Goal: Information Seeking & Learning: Learn about a topic

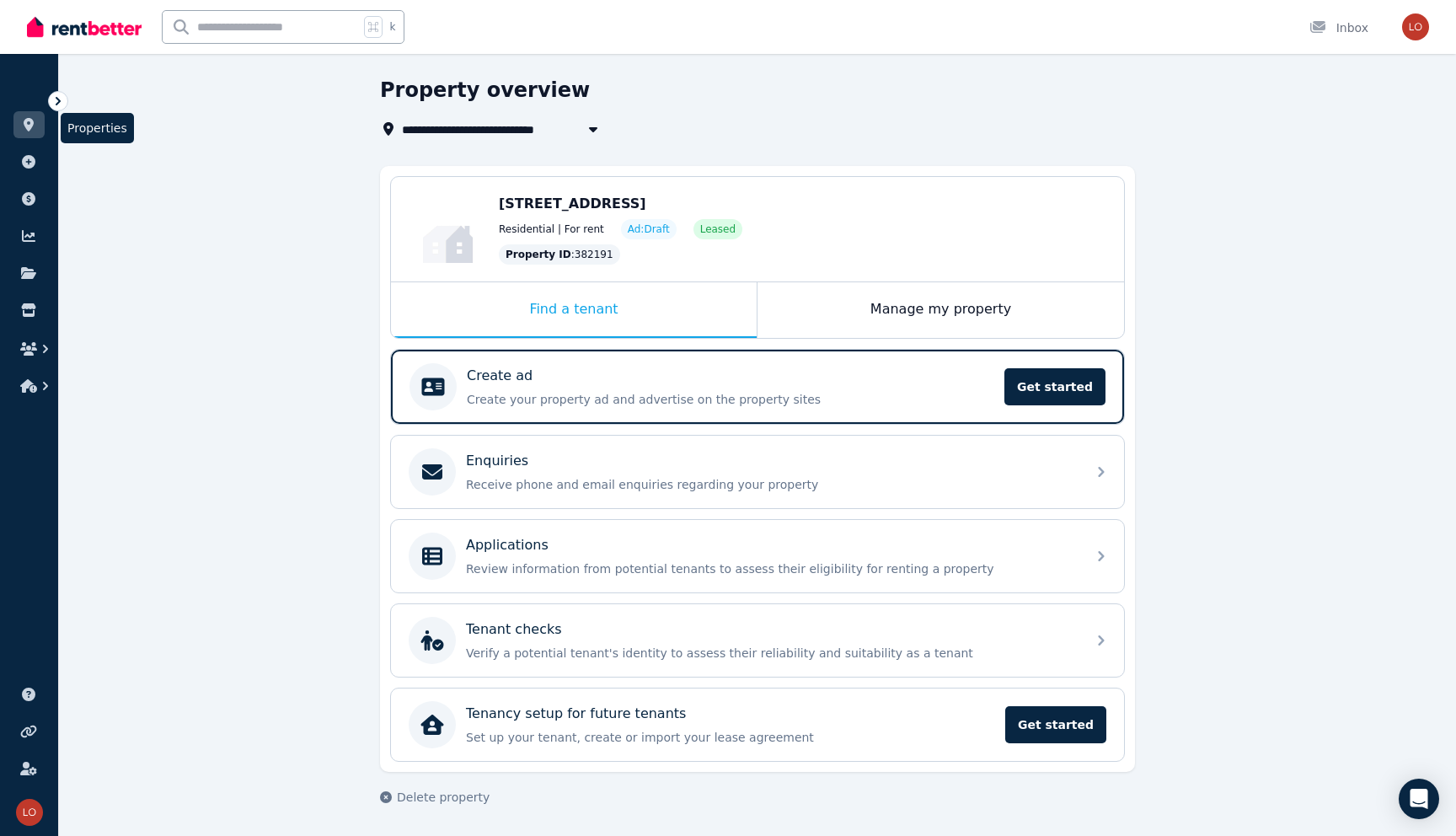
click at [35, 123] on icon at bounding box center [28, 125] width 17 height 13
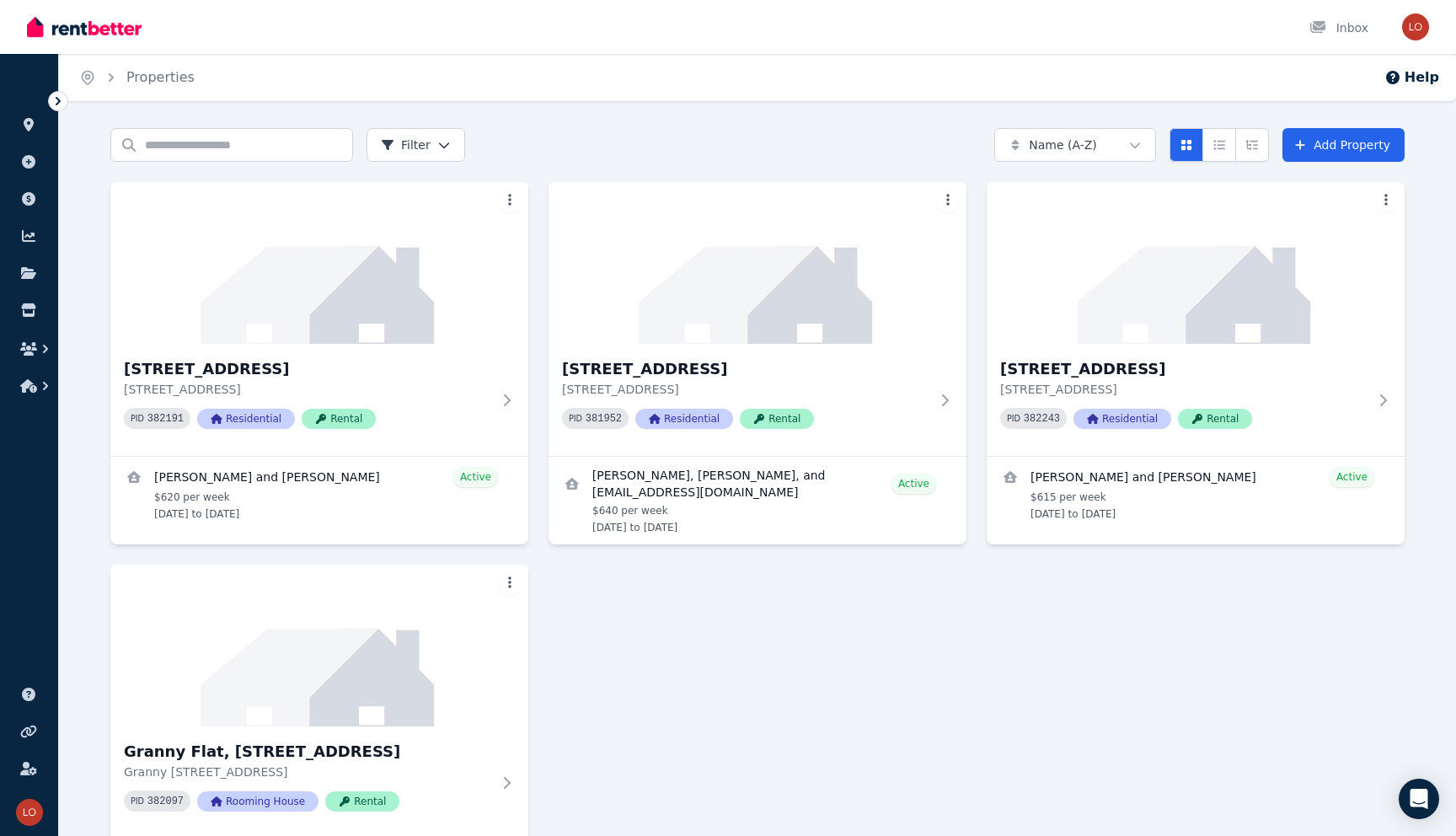
click at [55, 104] on icon at bounding box center [59, 101] width 17 height 17
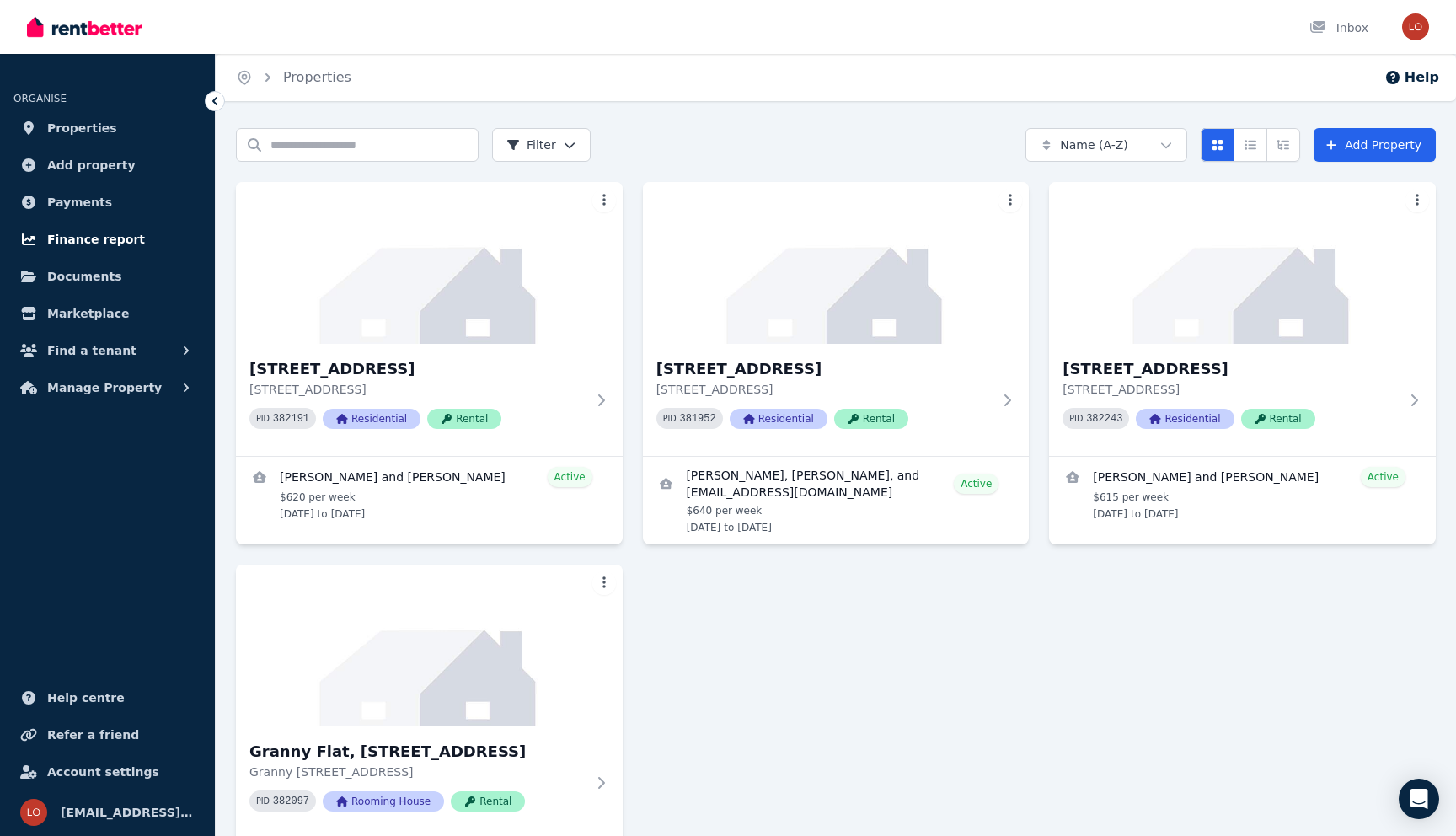
click at [76, 233] on span "Finance report" at bounding box center [95, 239] width 97 height 20
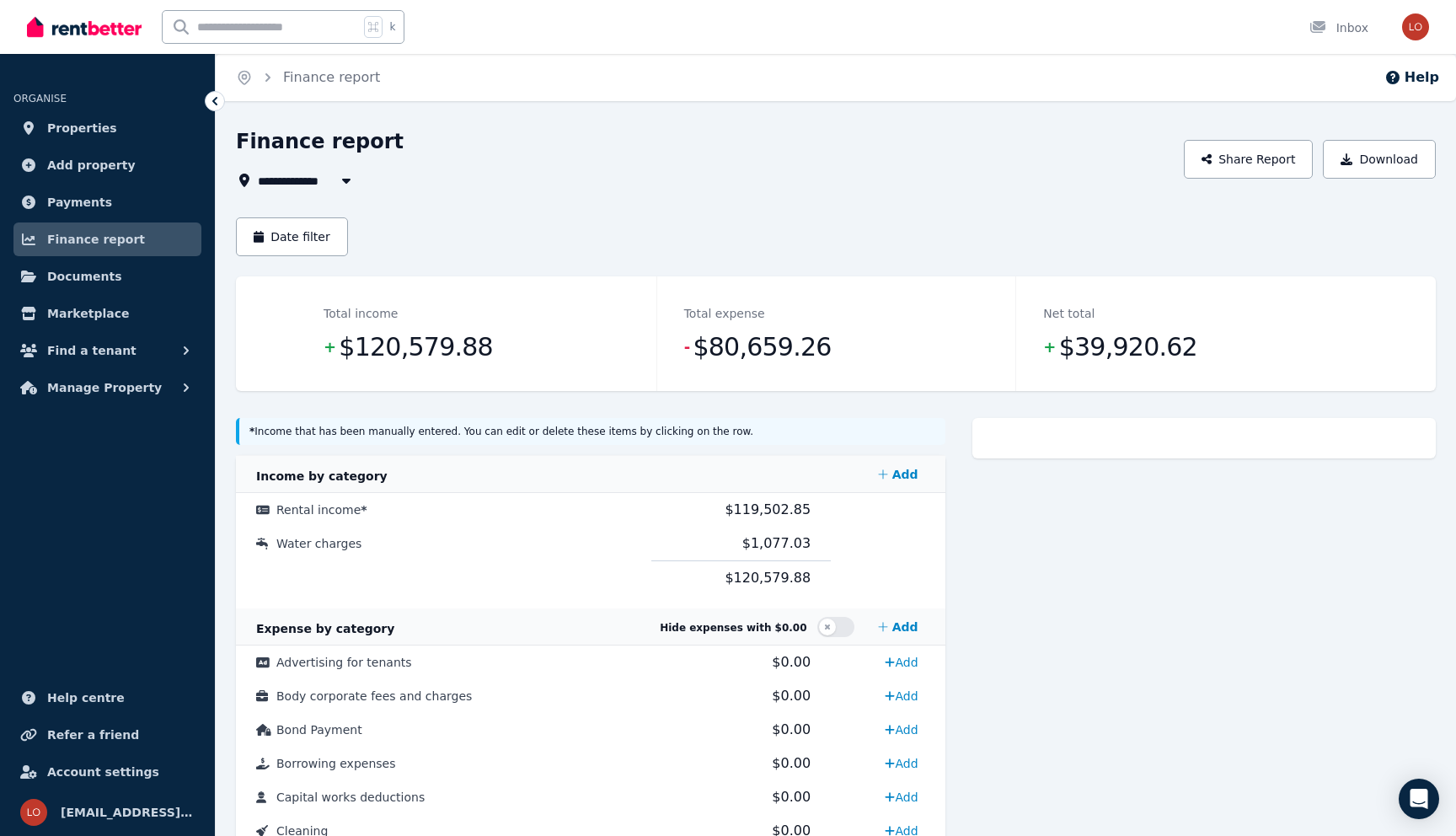
click at [324, 178] on span "All Properties" at bounding box center [312, 179] width 109 height 20
click at [381, 162] on div "**********" at bounding box center [704, 160] width 938 height 62
click at [304, 236] on button "Date filter" at bounding box center [292, 236] width 112 height 39
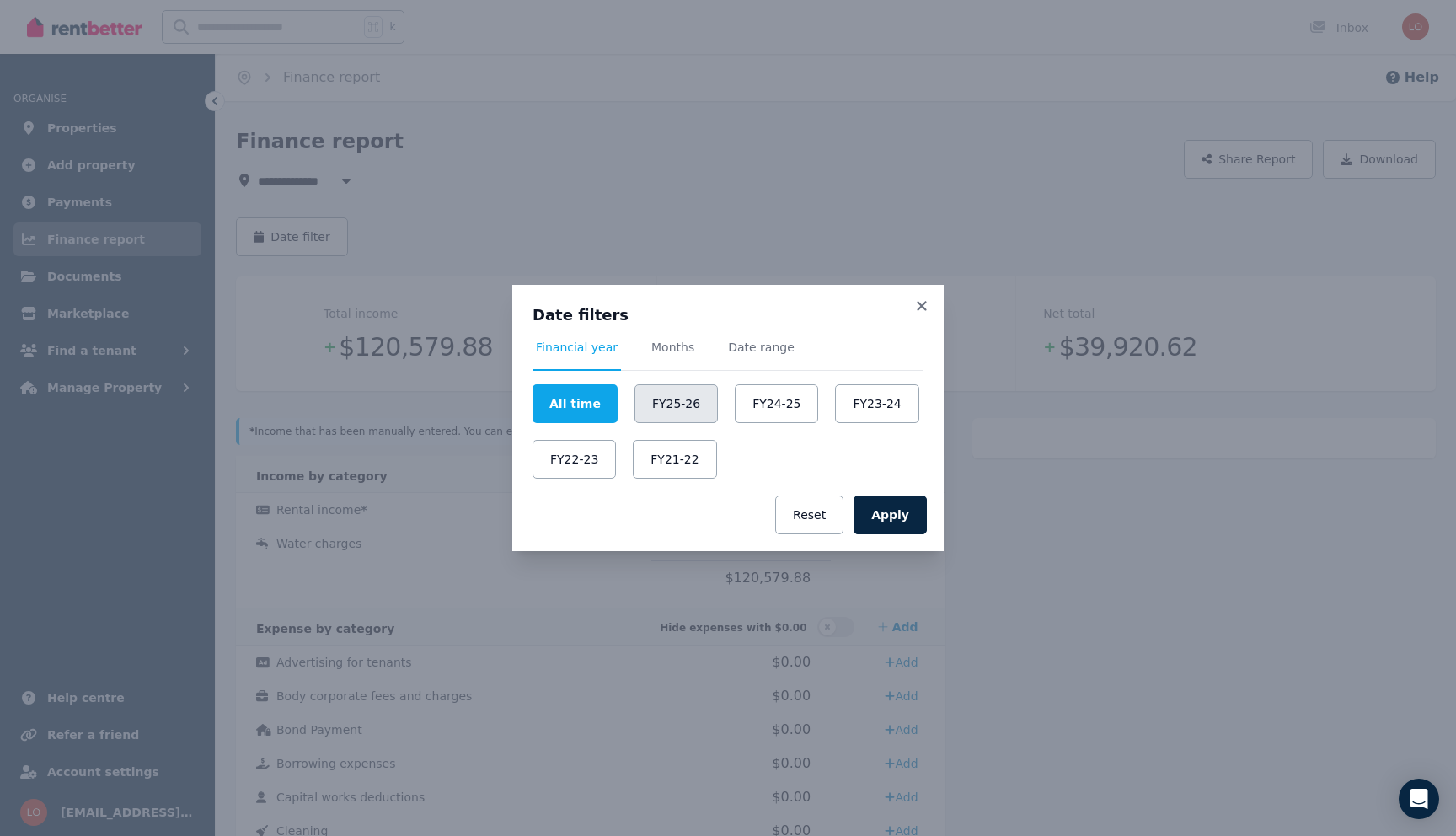
click at [693, 407] on button "FY25-26" at bounding box center [676, 403] width 83 height 39
click at [913, 529] on button "Apply" at bounding box center [890, 515] width 74 height 39
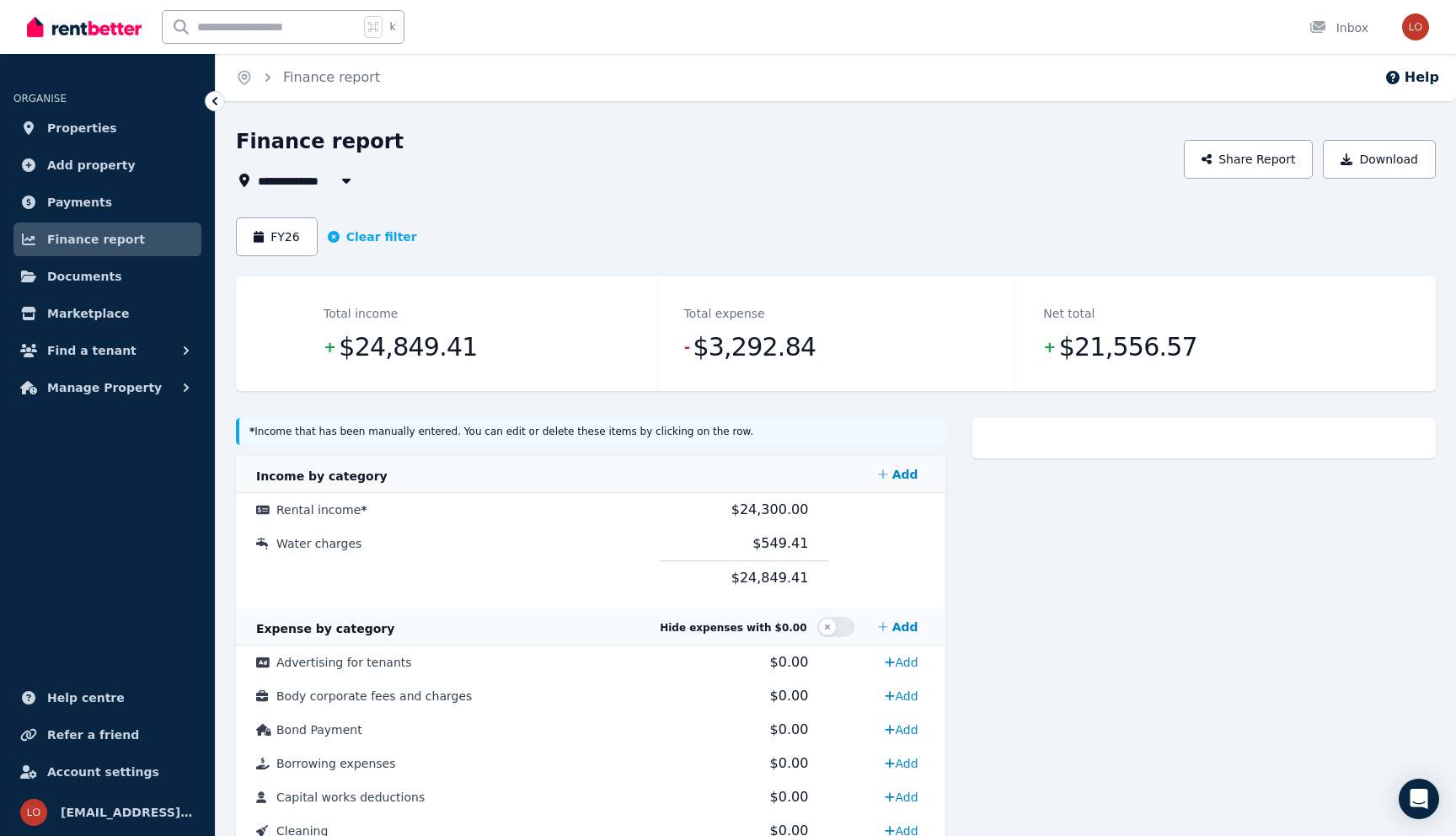
click at [320, 180] on span "All Properties" at bounding box center [312, 179] width 109 height 20
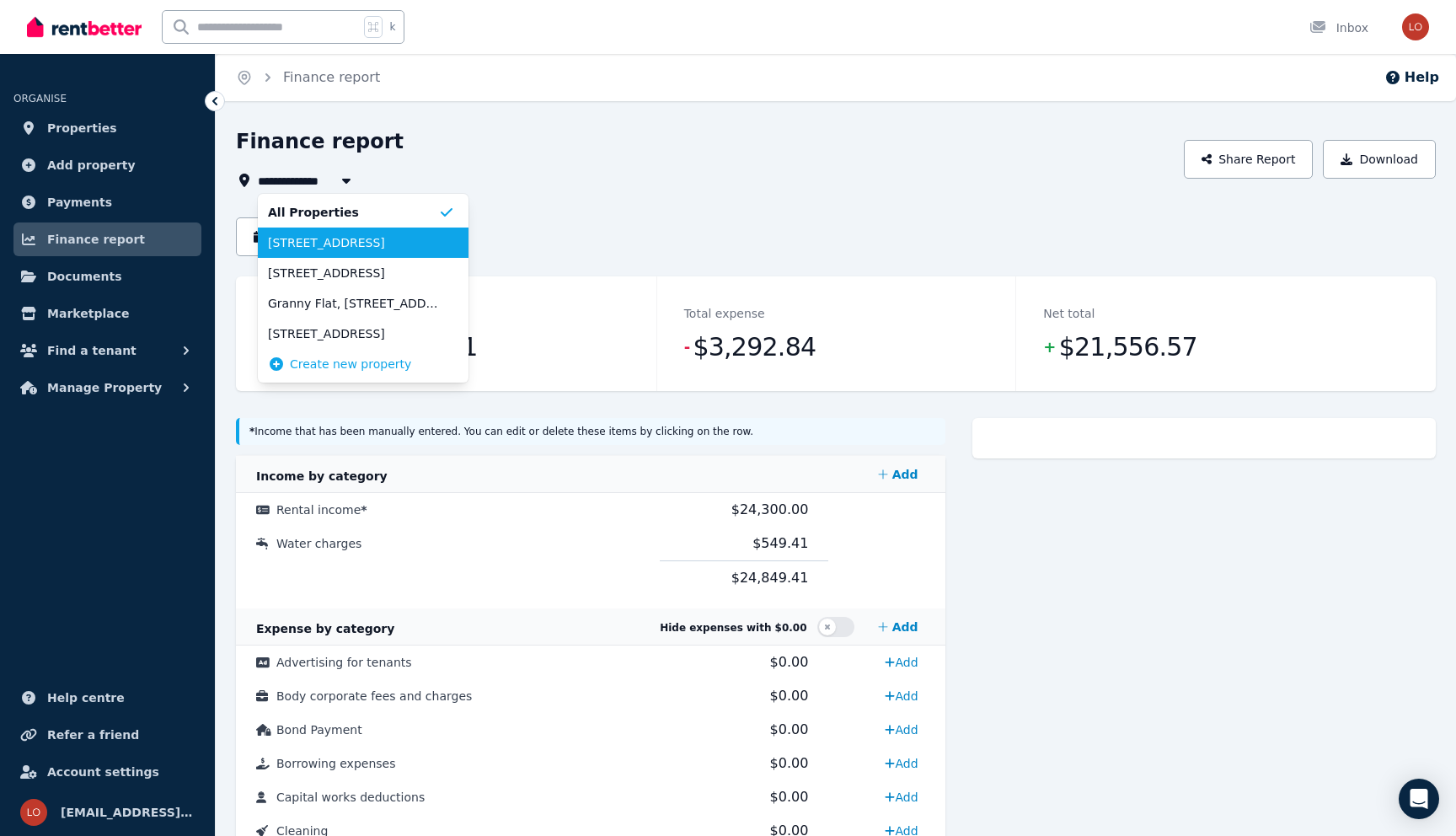
click at [314, 231] on li "[STREET_ADDRESS]" at bounding box center [363, 243] width 211 height 30
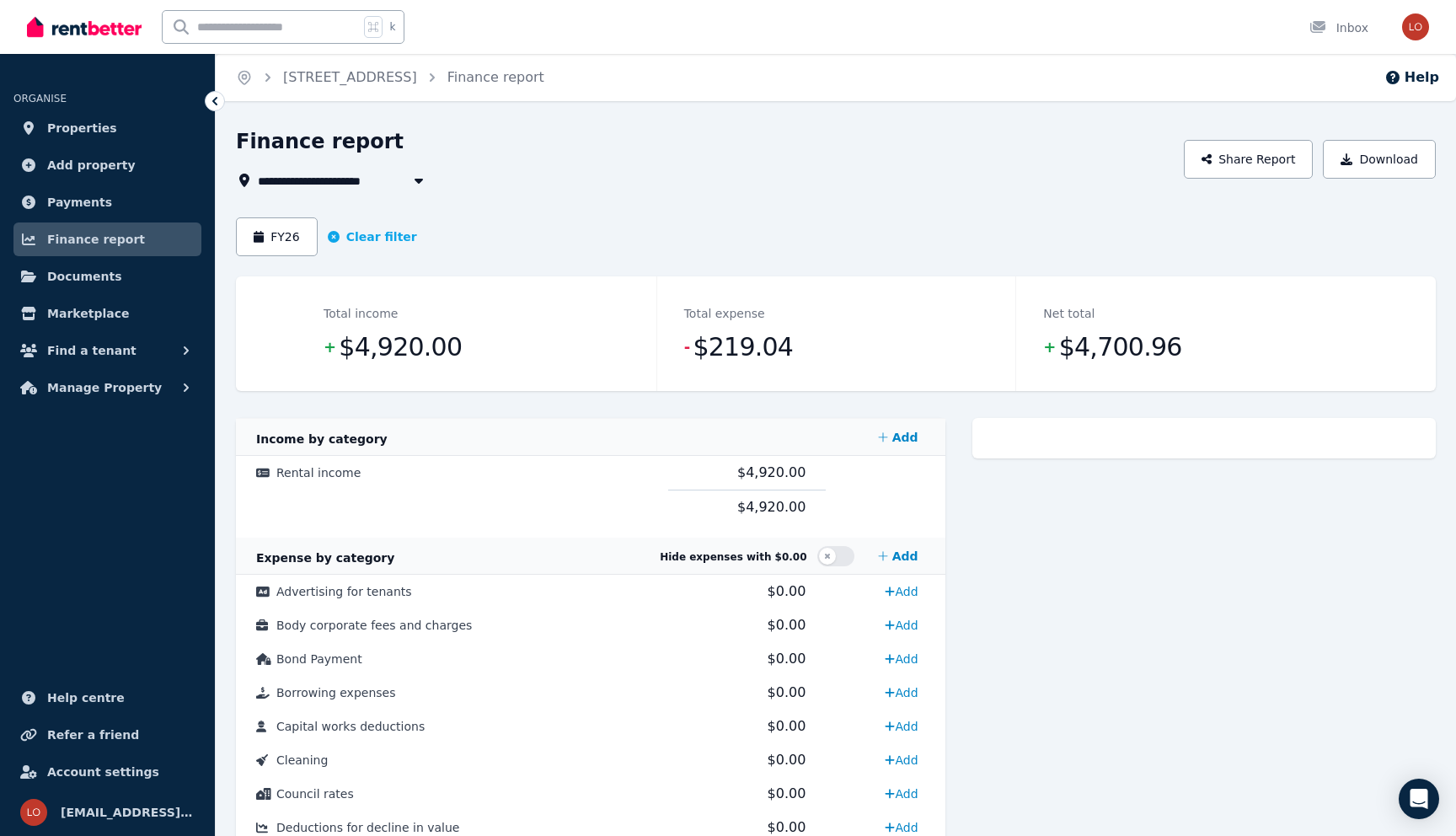
click at [325, 179] on span "[STREET_ADDRESS]" at bounding box center [331, 179] width 147 height 20
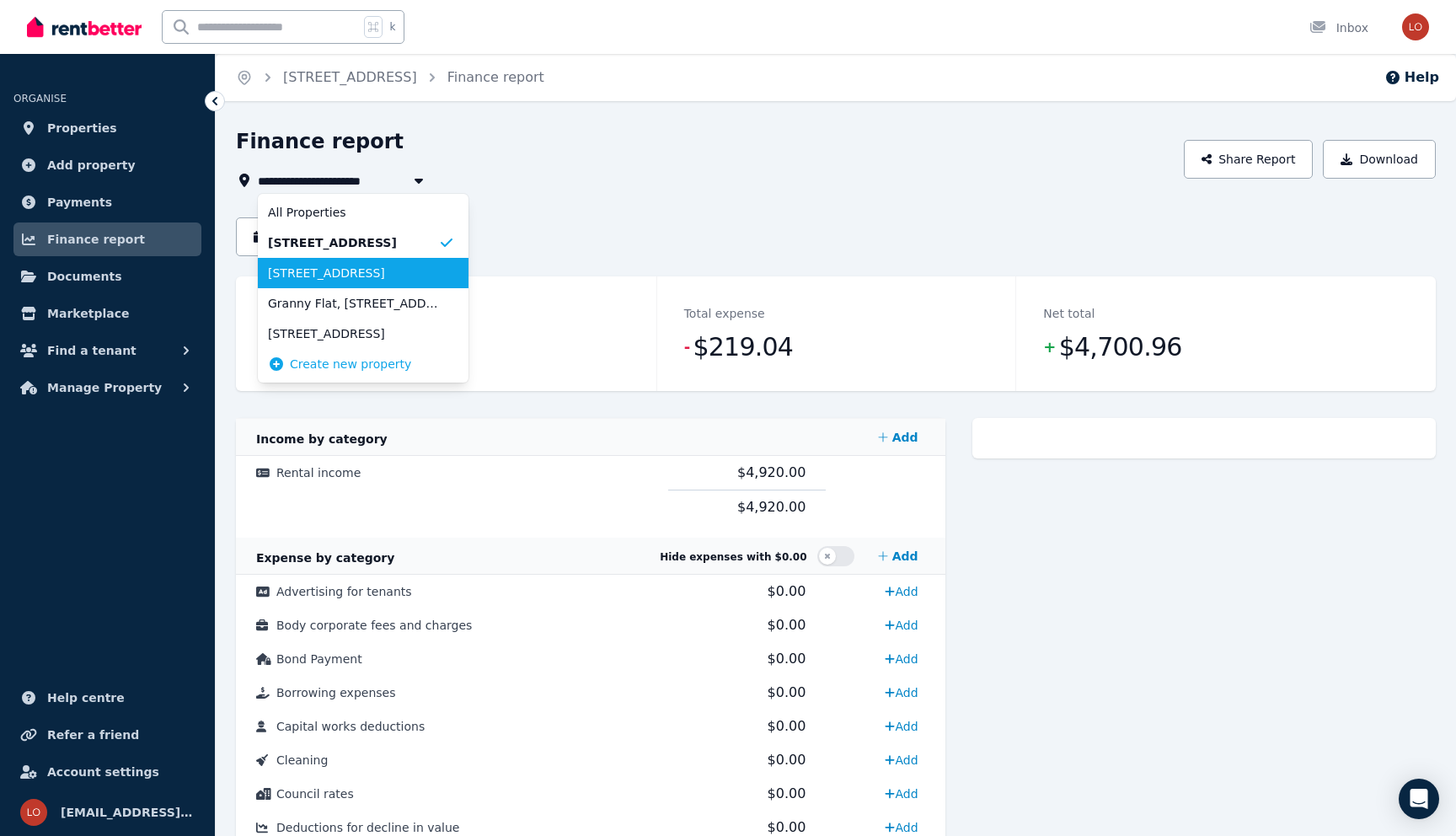
click at [331, 264] on span "[STREET_ADDRESS]" at bounding box center [353, 273] width 170 height 17
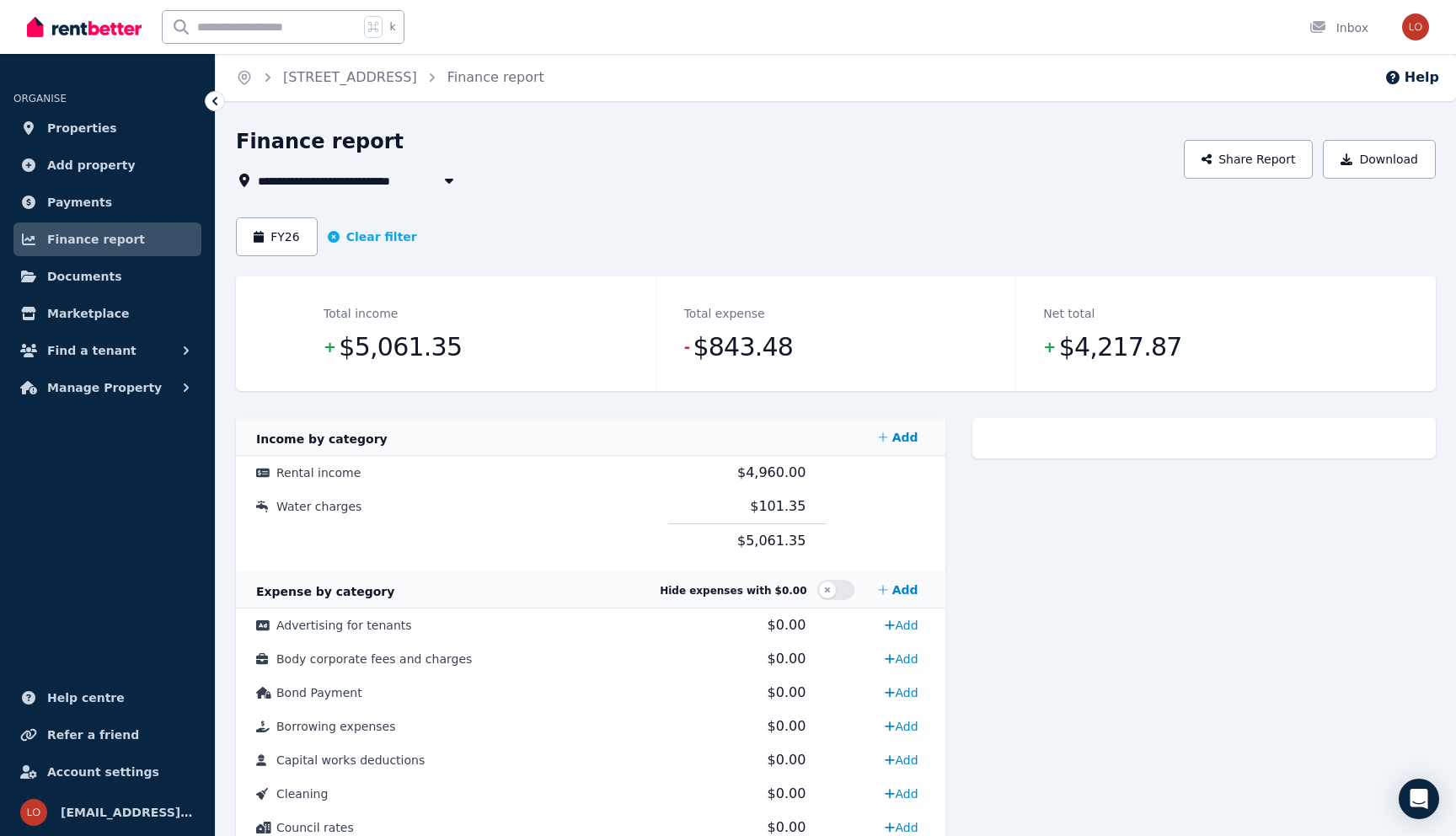
click at [384, 178] on span "[STREET_ADDRESS]" at bounding box center [331, 179] width 147 height 20
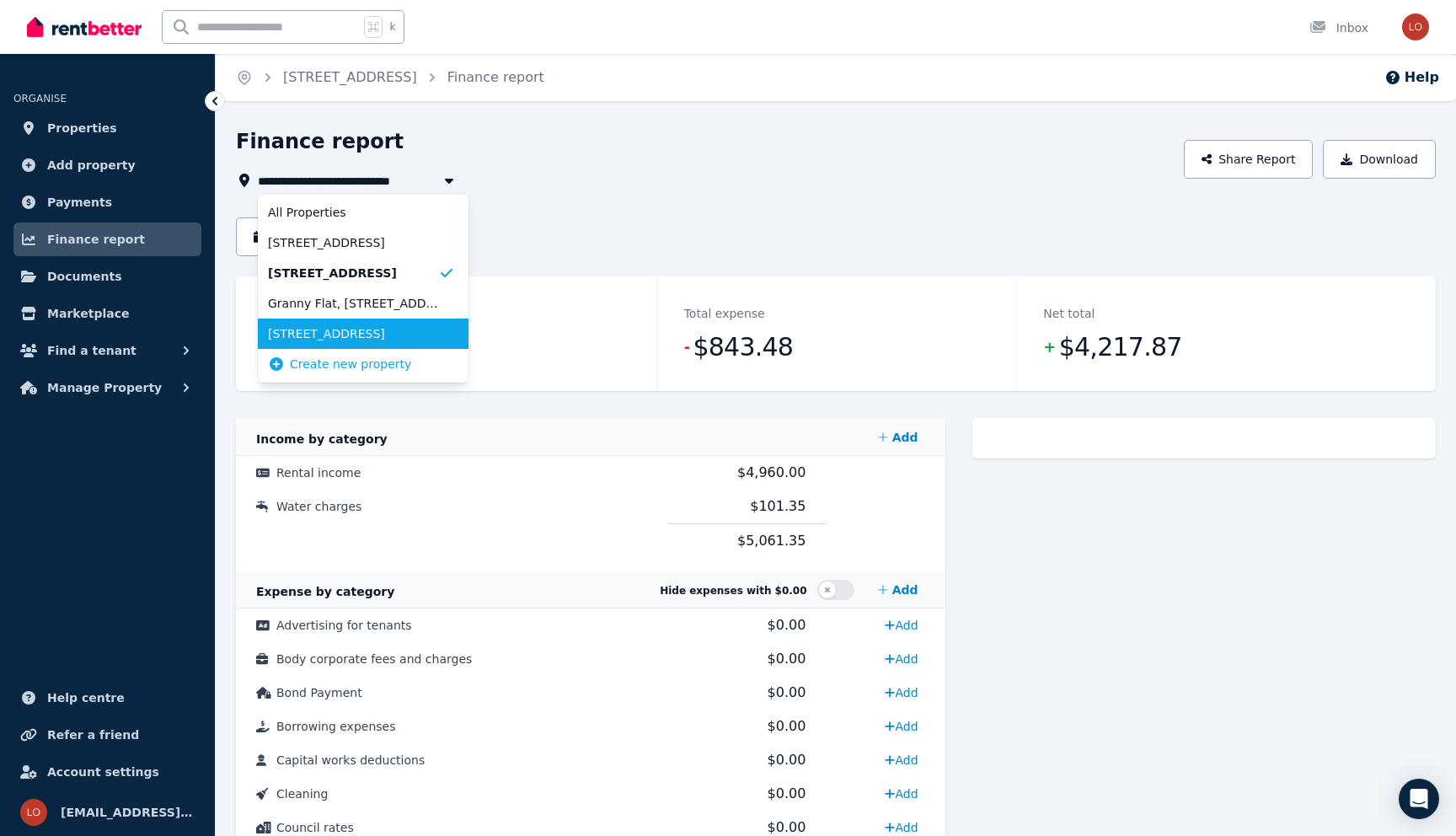
click at [364, 339] on span "[STREET_ADDRESS]" at bounding box center [353, 333] width 170 height 17
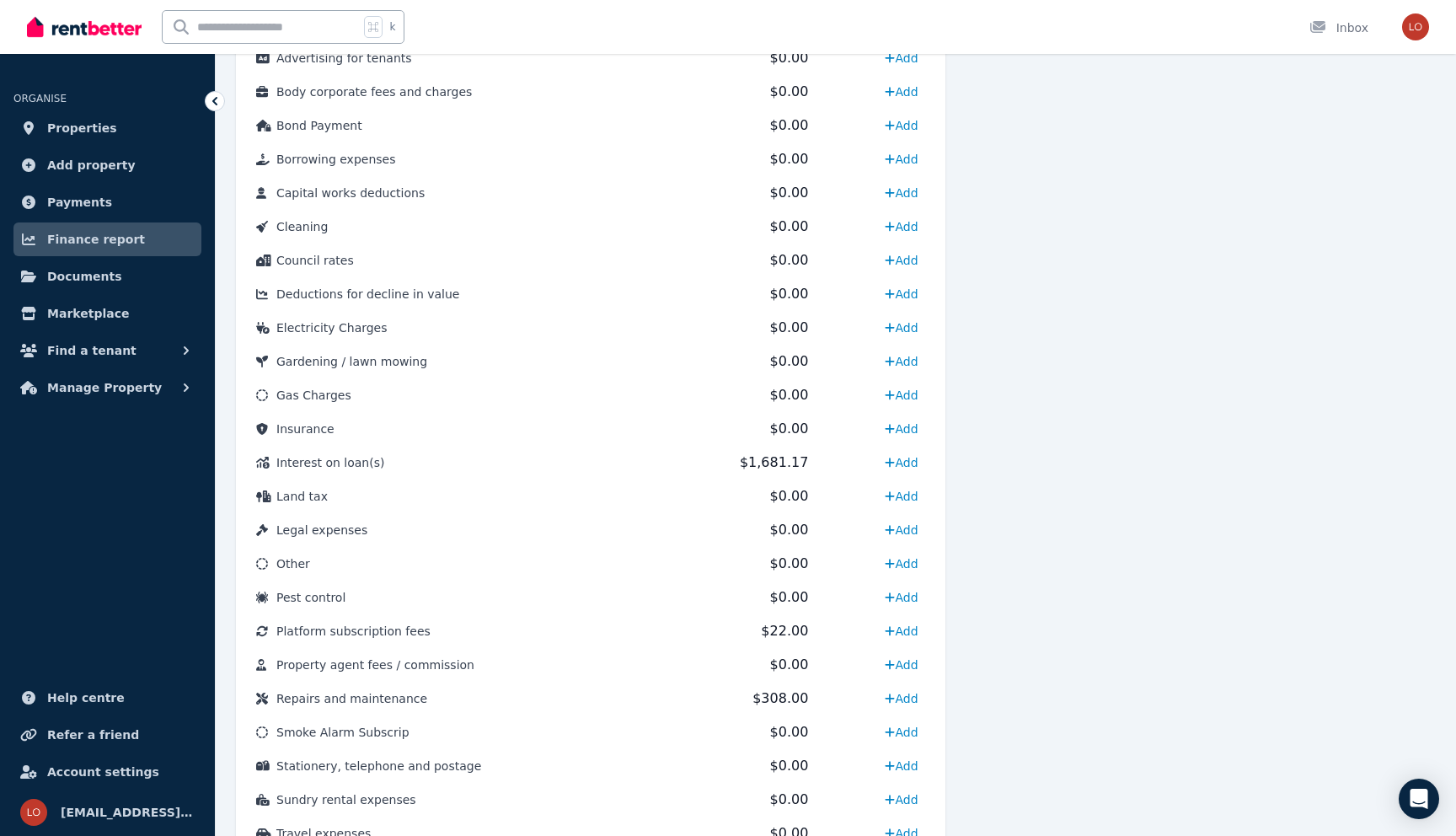
scroll to position [614, 0]
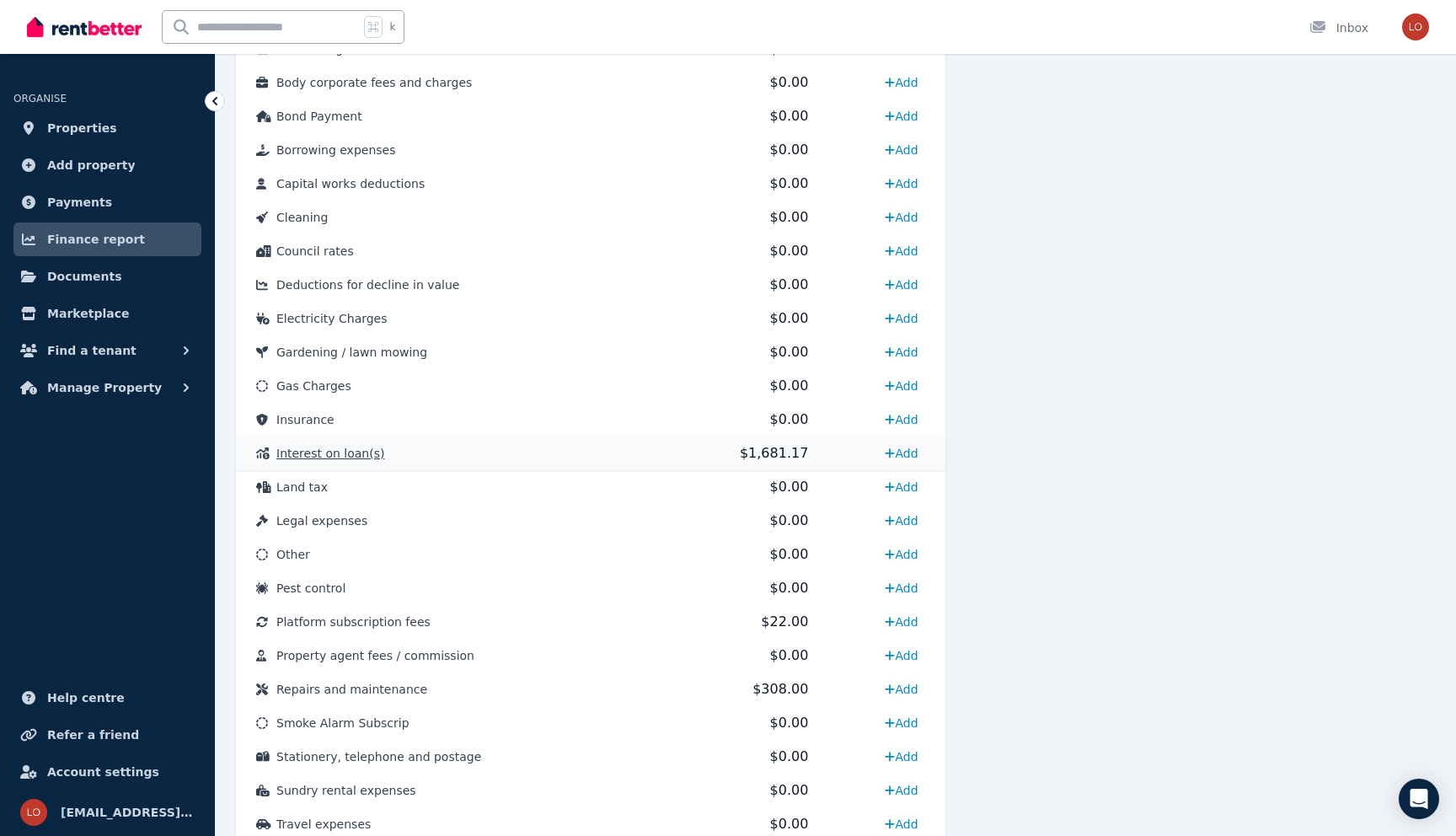
click at [418, 442] on td "Interest on loan(s)" at bounding box center [448, 453] width 424 height 34
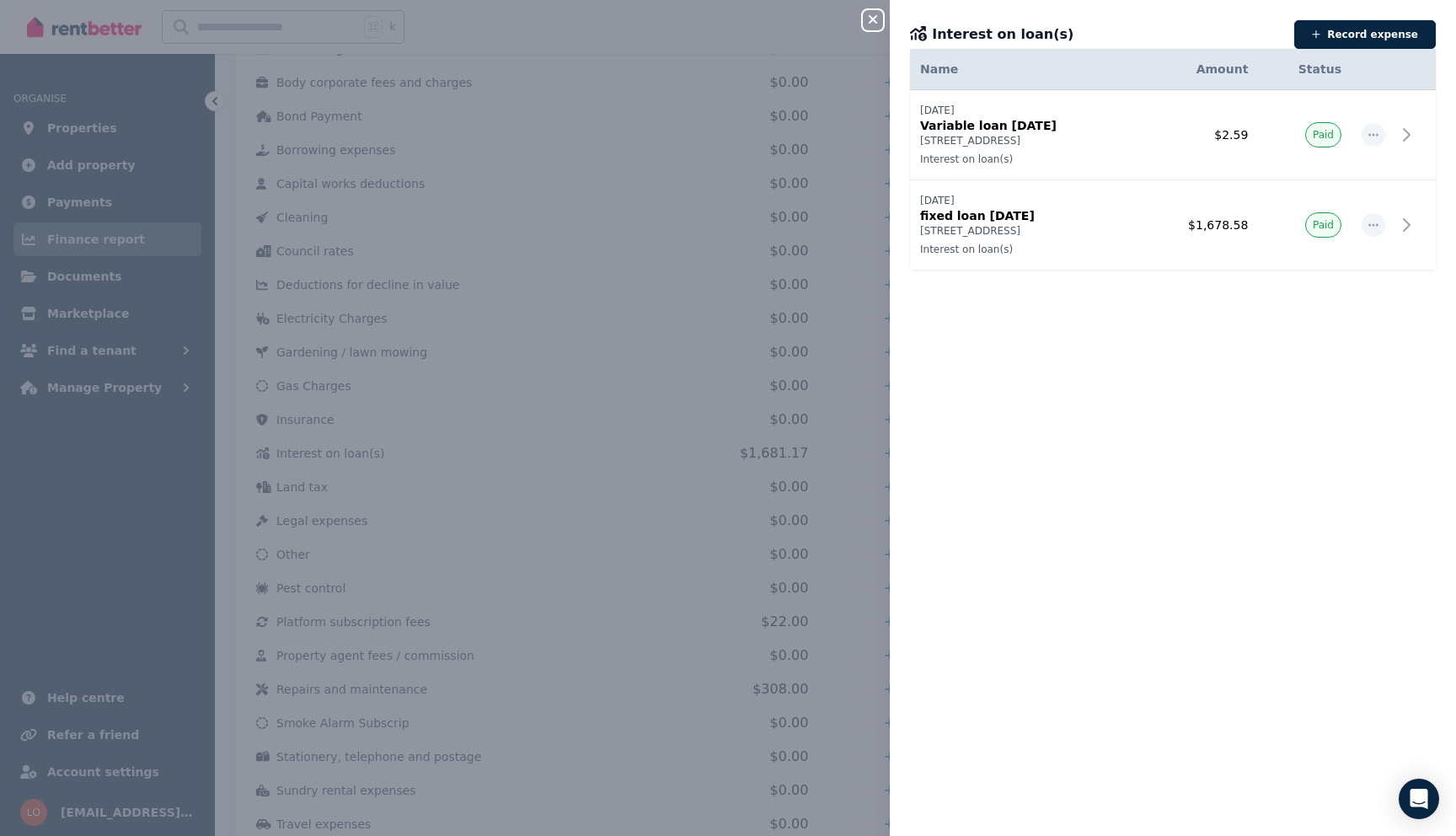
click at [747, 484] on div "Close panel Interest on loan(s) Record expense Date Name Address Category Amoun…" at bounding box center [728, 418] width 1456 height 836
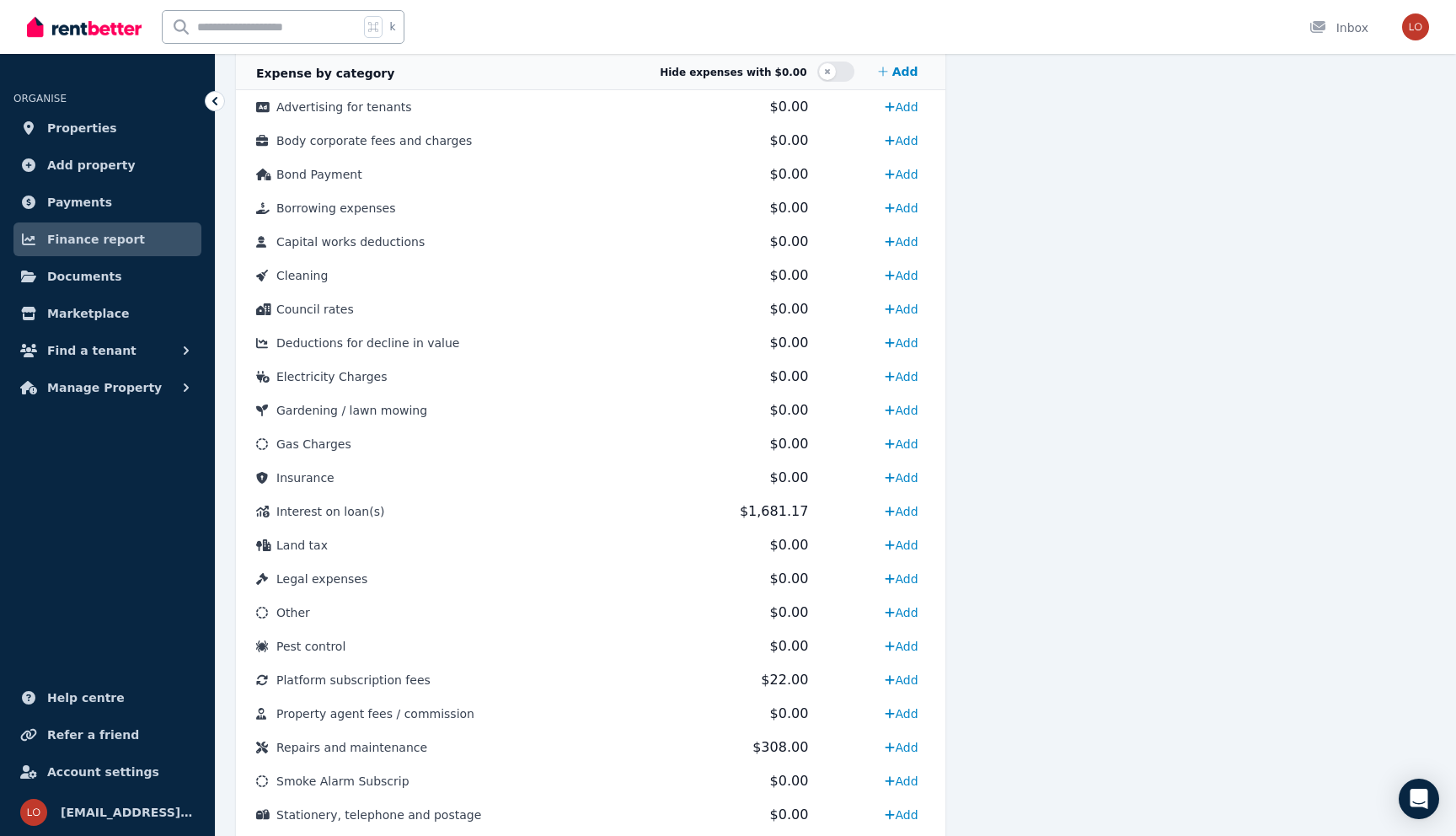
scroll to position [0, 0]
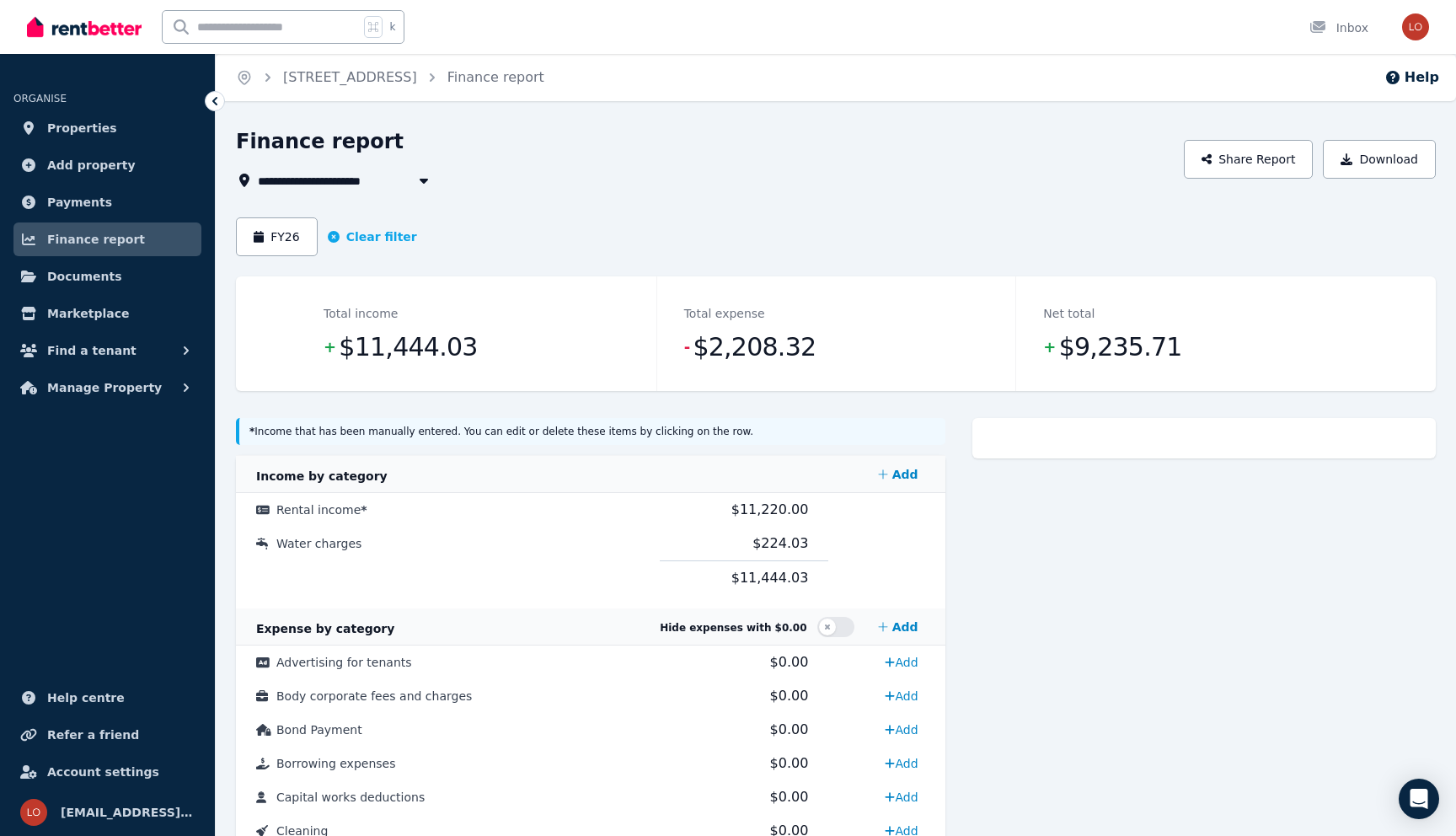
click at [372, 185] on span "[STREET_ADDRESS]" at bounding box center [331, 179] width 147 height 20
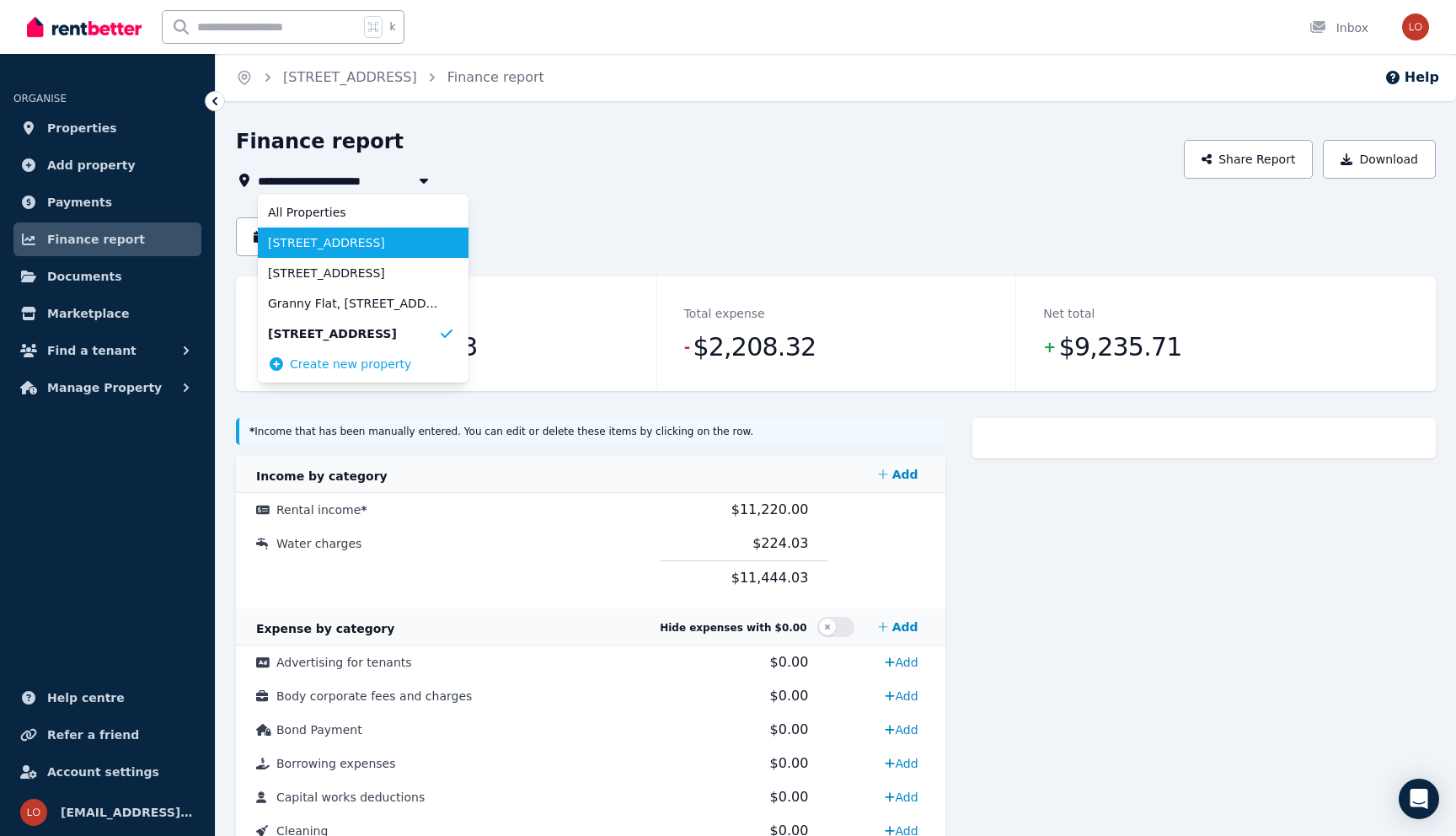
click at [347, 252] on li "[STREET_ADDRESS]" at bounding box center [363, 243] width 211 height 30
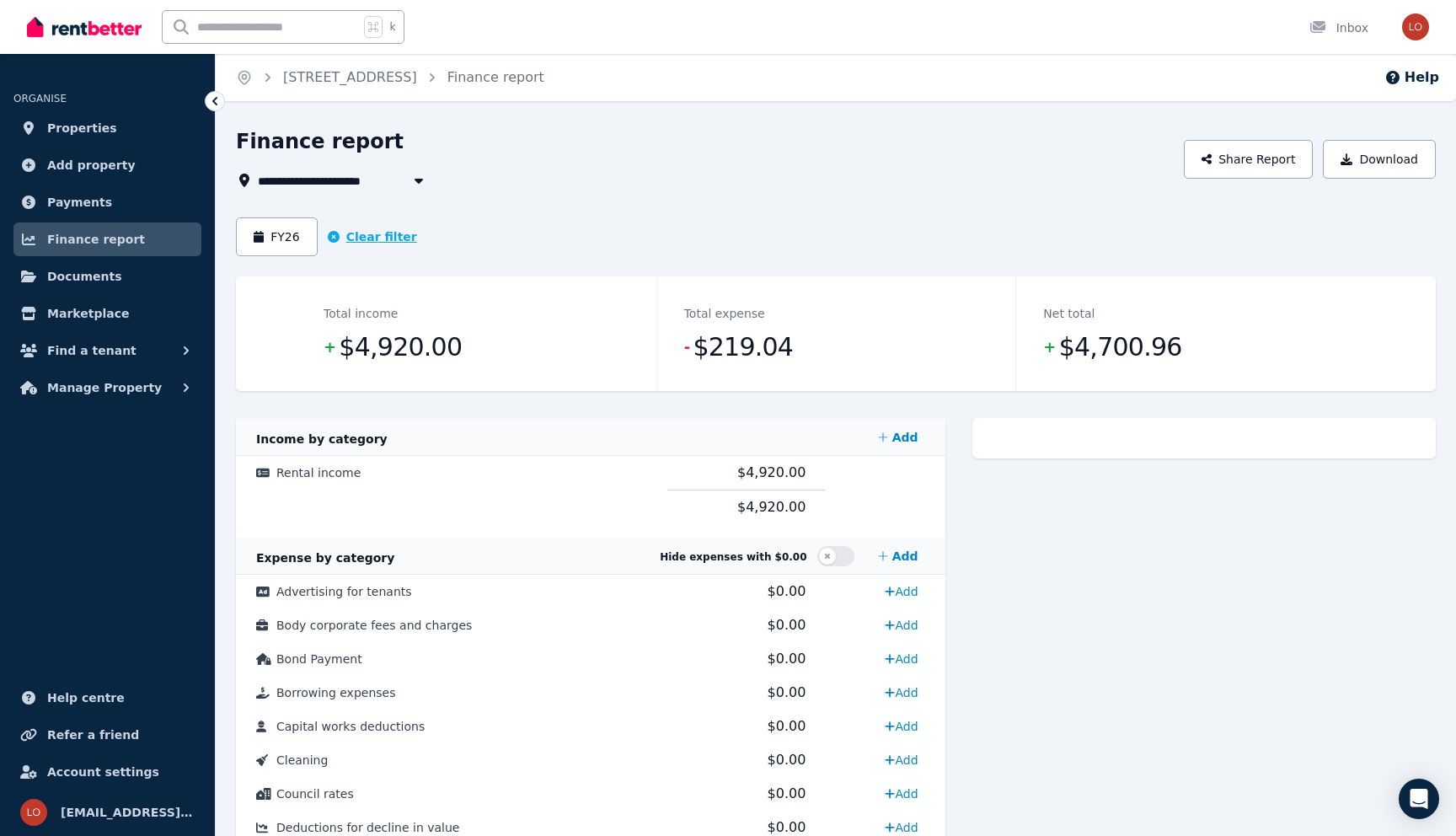
click at [334, 235] on icon "button" at bounding box center [333, 236] width 11 height 11
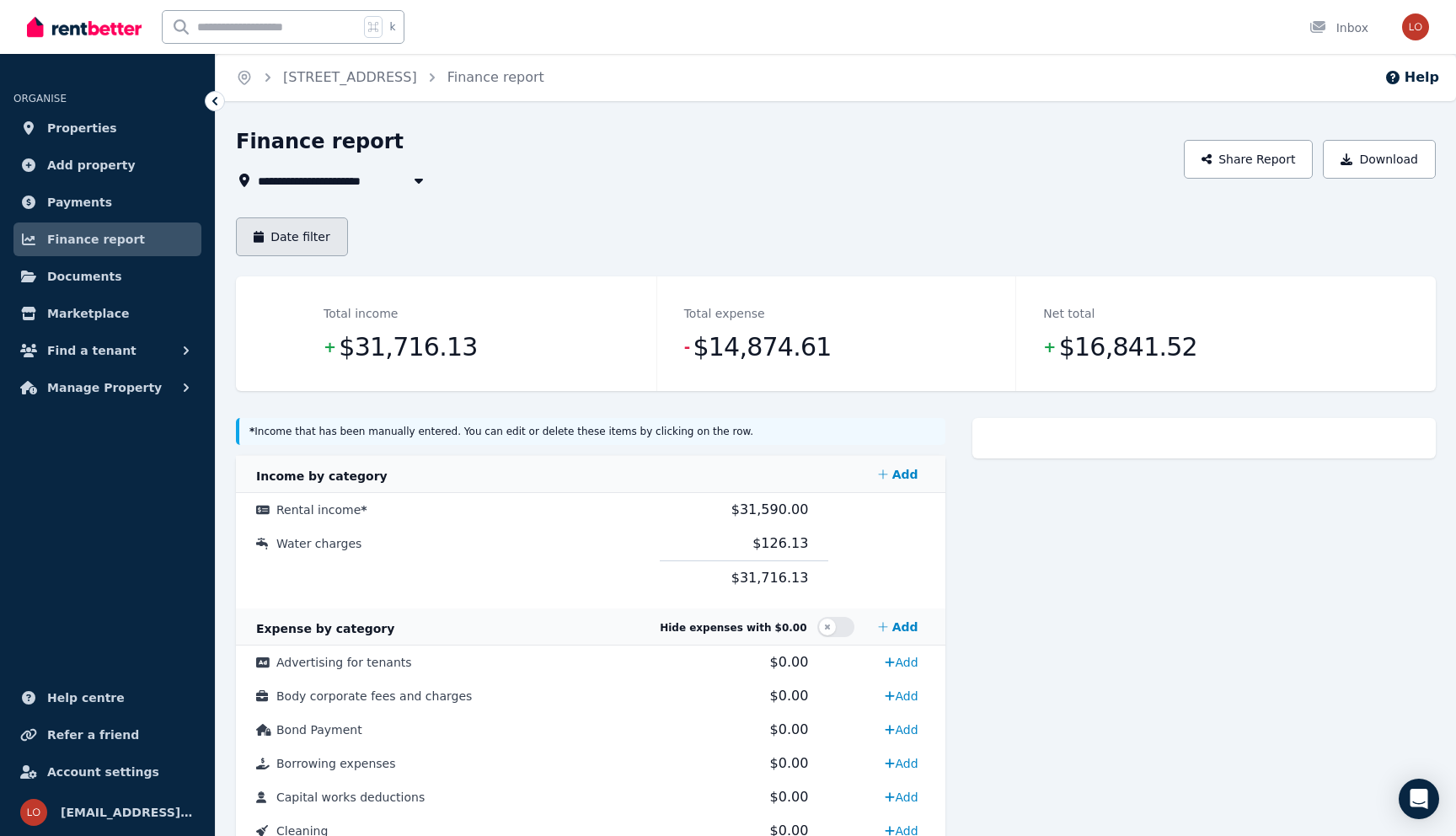
click at [334, 234] on button "Date filter" at bounding box center [292, 236] width 112 height 39
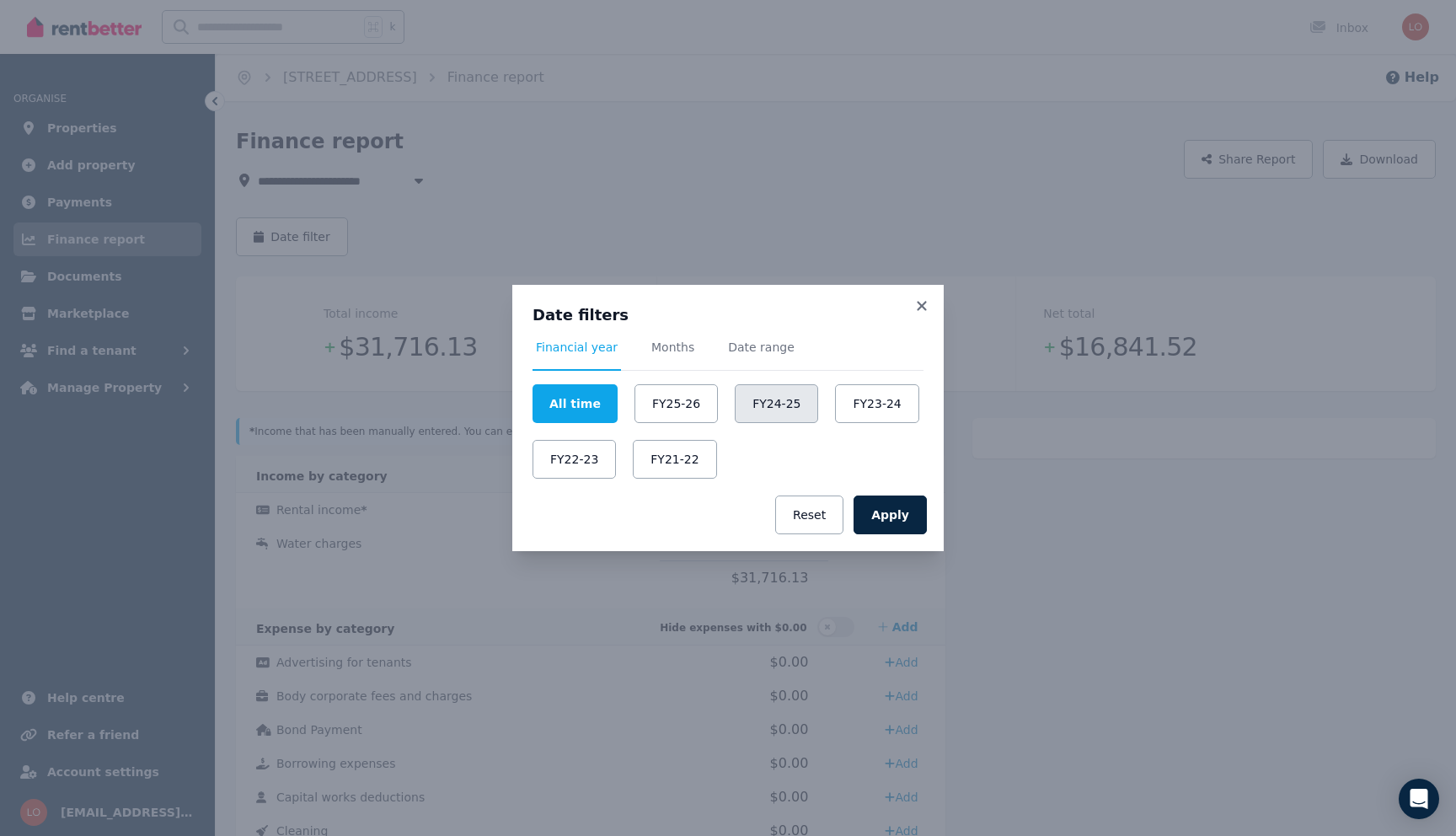
click at [762, 407] on button "FY24-25" at bounding box center [776, 403] width 83 height 39
click at [888, 518] on button "Apply" at bounding box center [890, 515] width 74 height 39
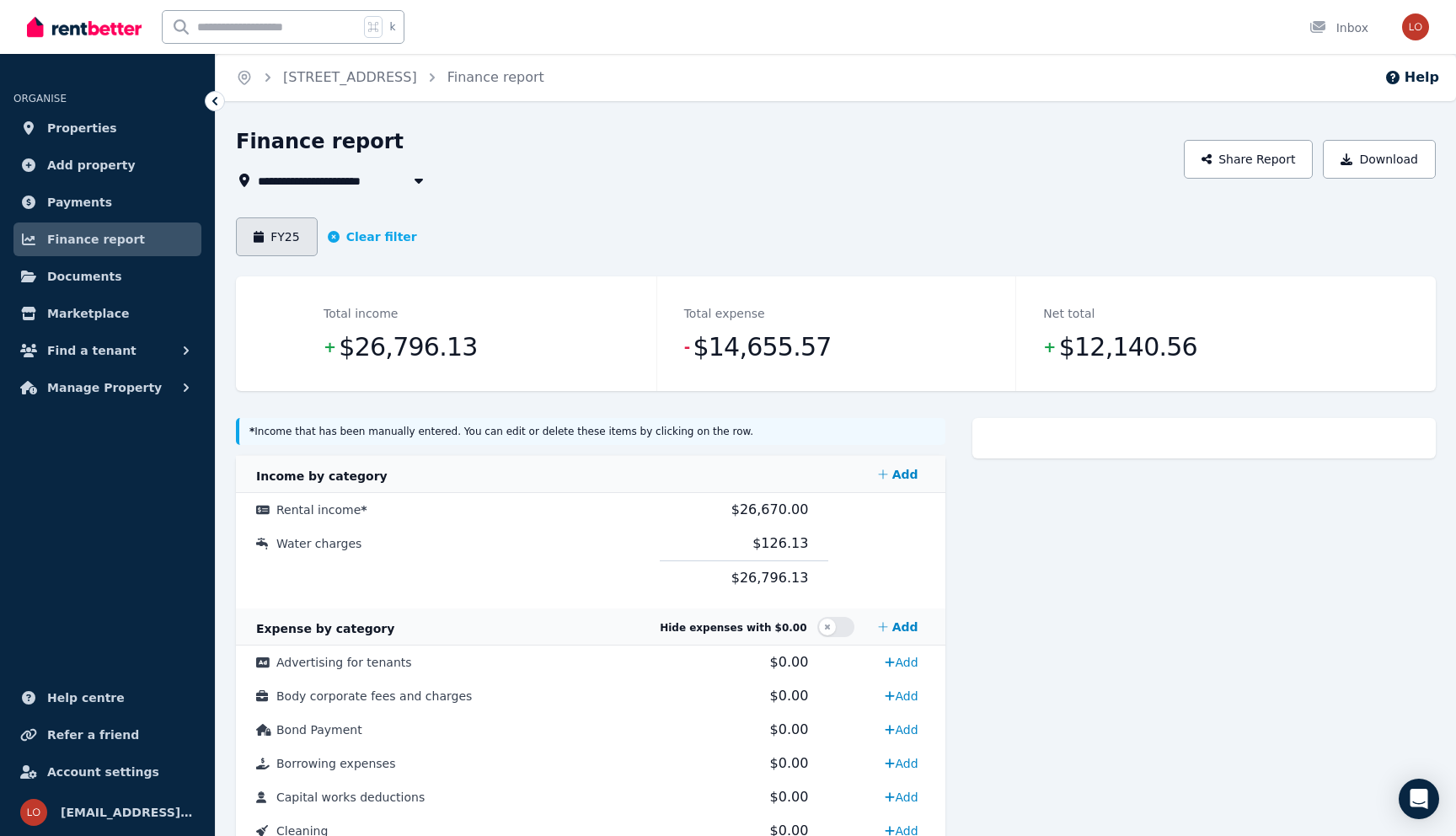
click at [285, 230] on button "FY25" at bounding box center [277, 236] width 82 height 39
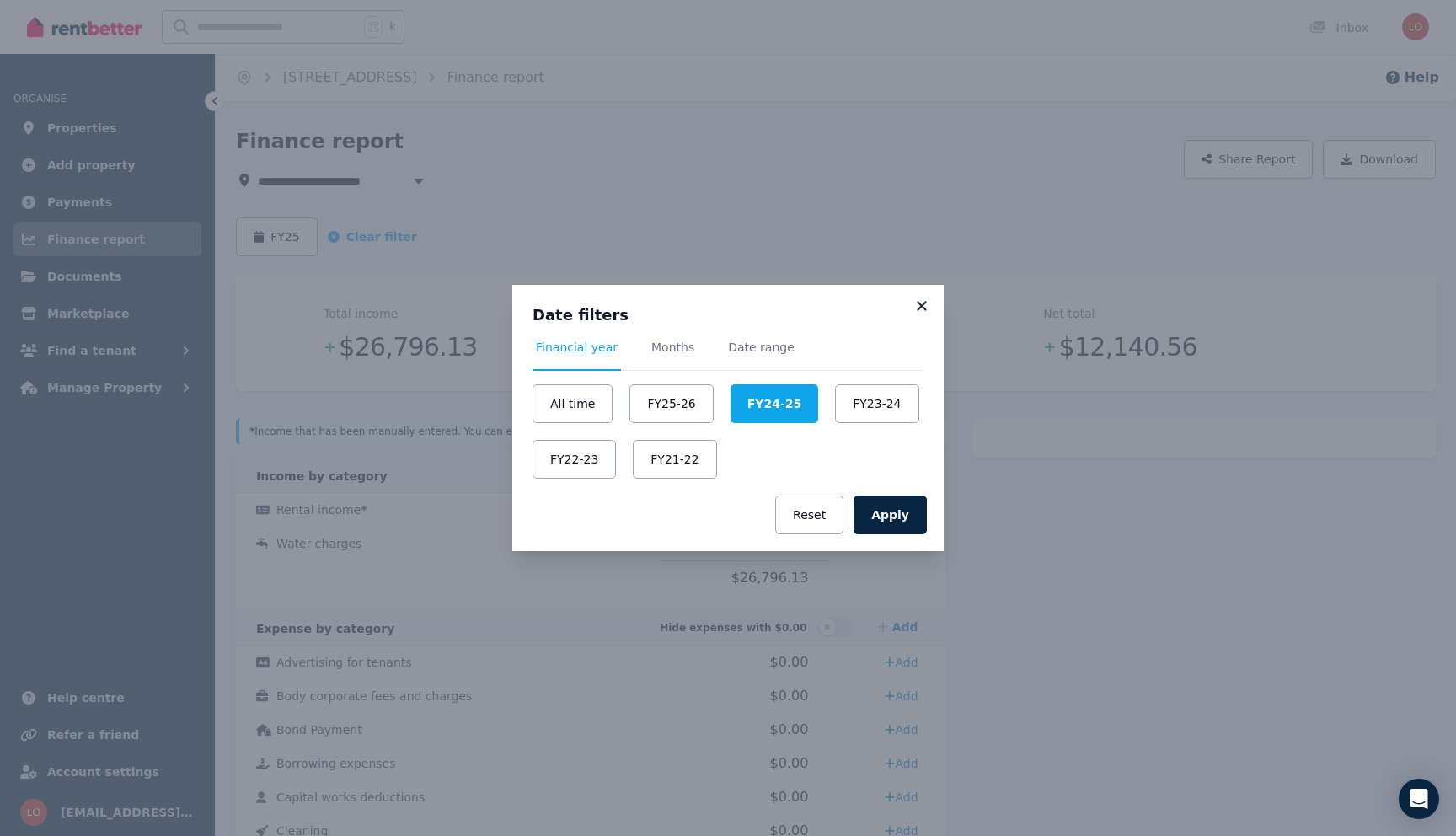
click at [926, 307] on icon at bounding box center [922, 306] width 17 height 15
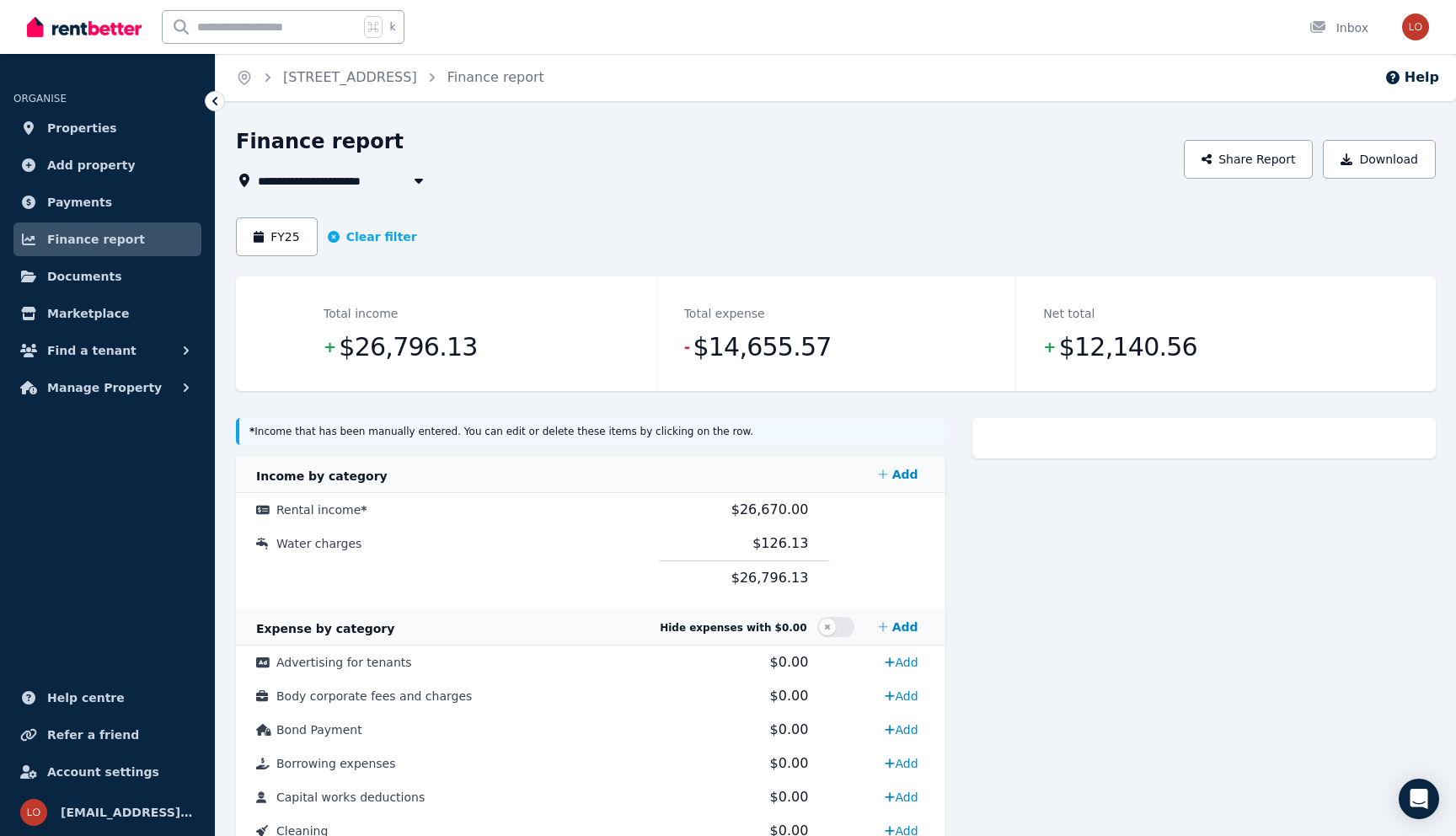
click at [316, 178] on span "[STREET_ADDRESS]" at bounding box center [331, 179] width 147 height 20
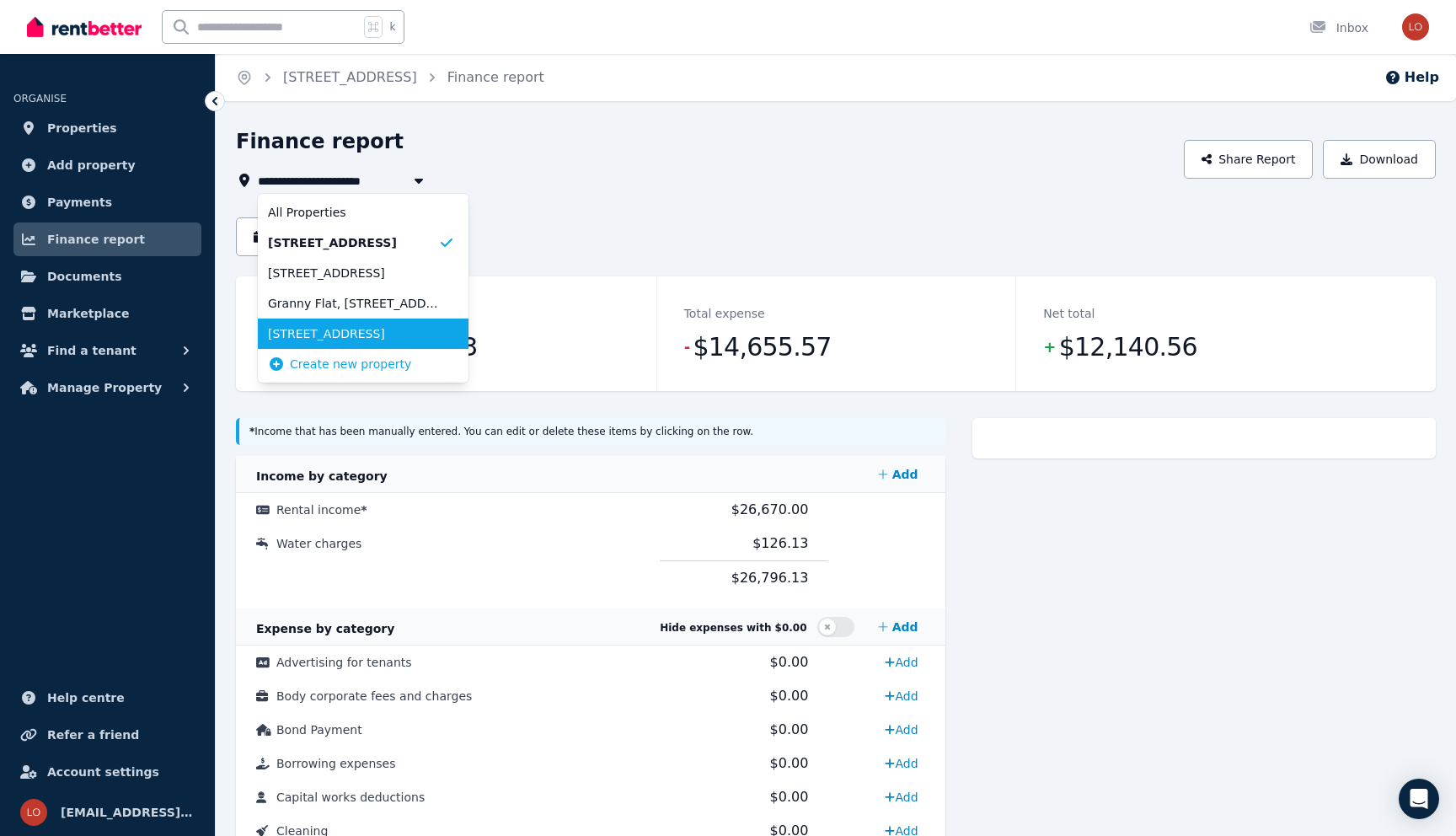
click at [308, 323] on li "[STREET_ADDRESS]" at bounding box center [363, 333] width 211 height 30
type input "**********"
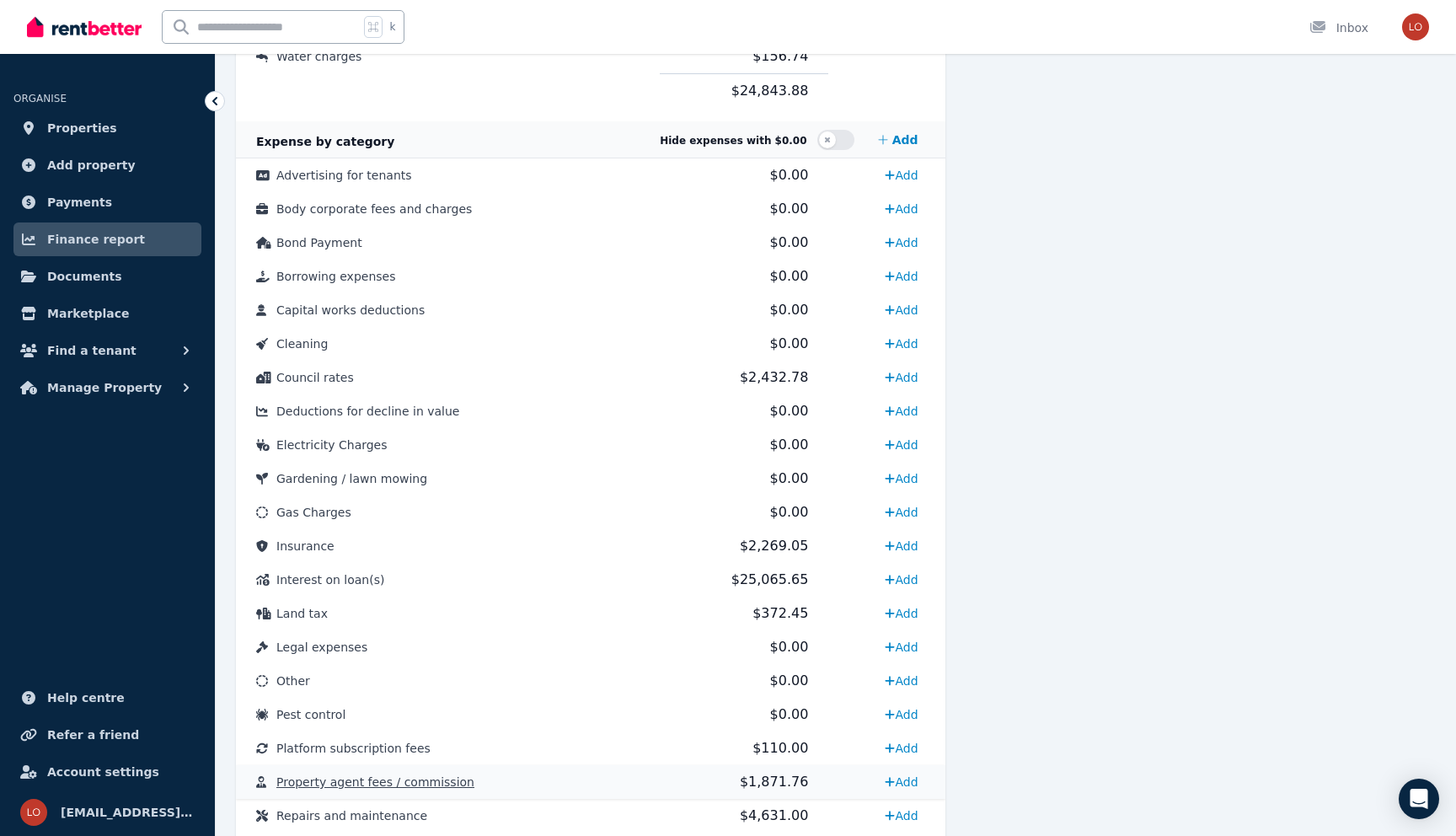
scroll to position [744, 0]
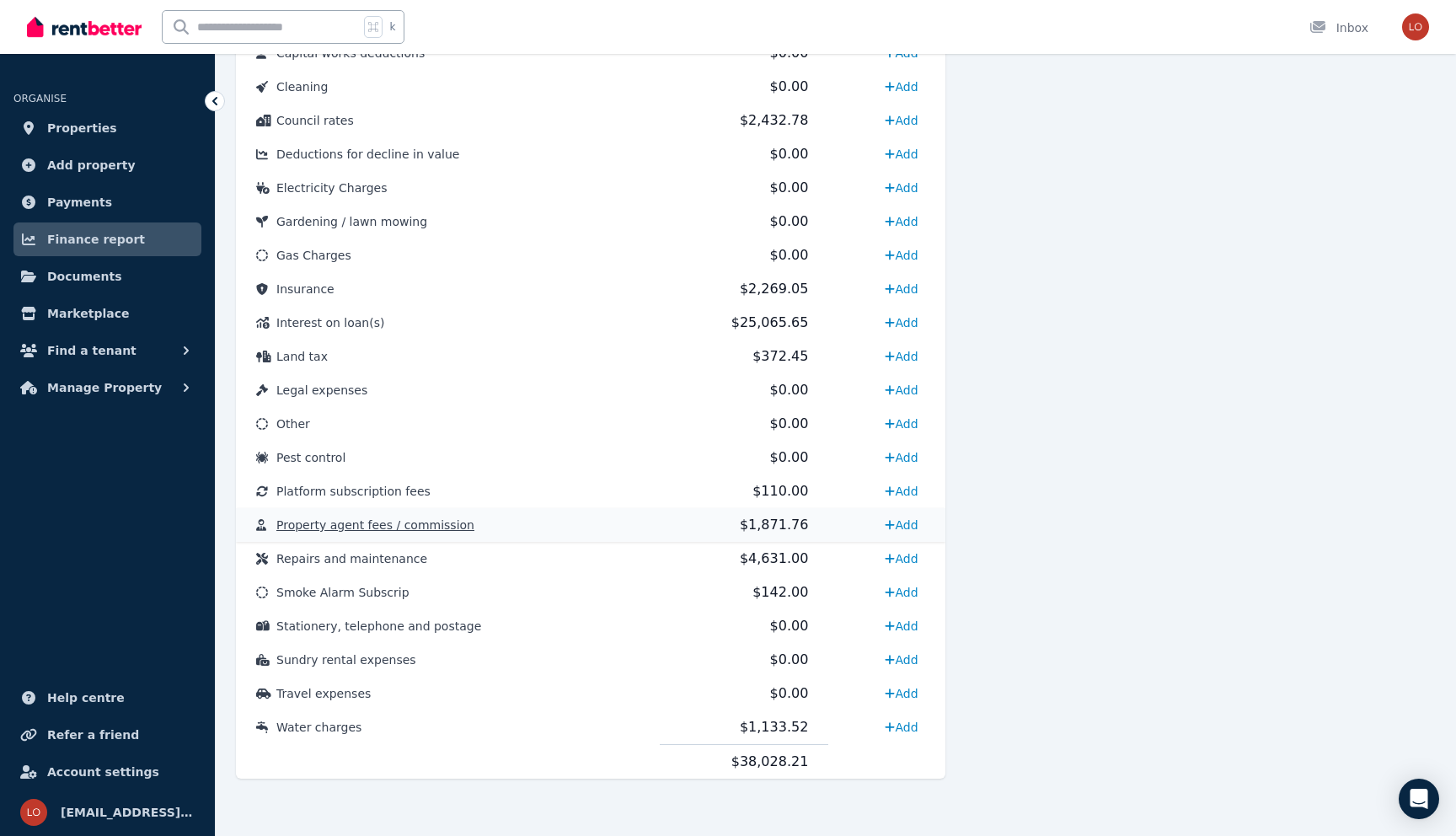
click at [434, 531] on span "Property agent fees / commission" at bounding box center [376, 525] width 198 height 13
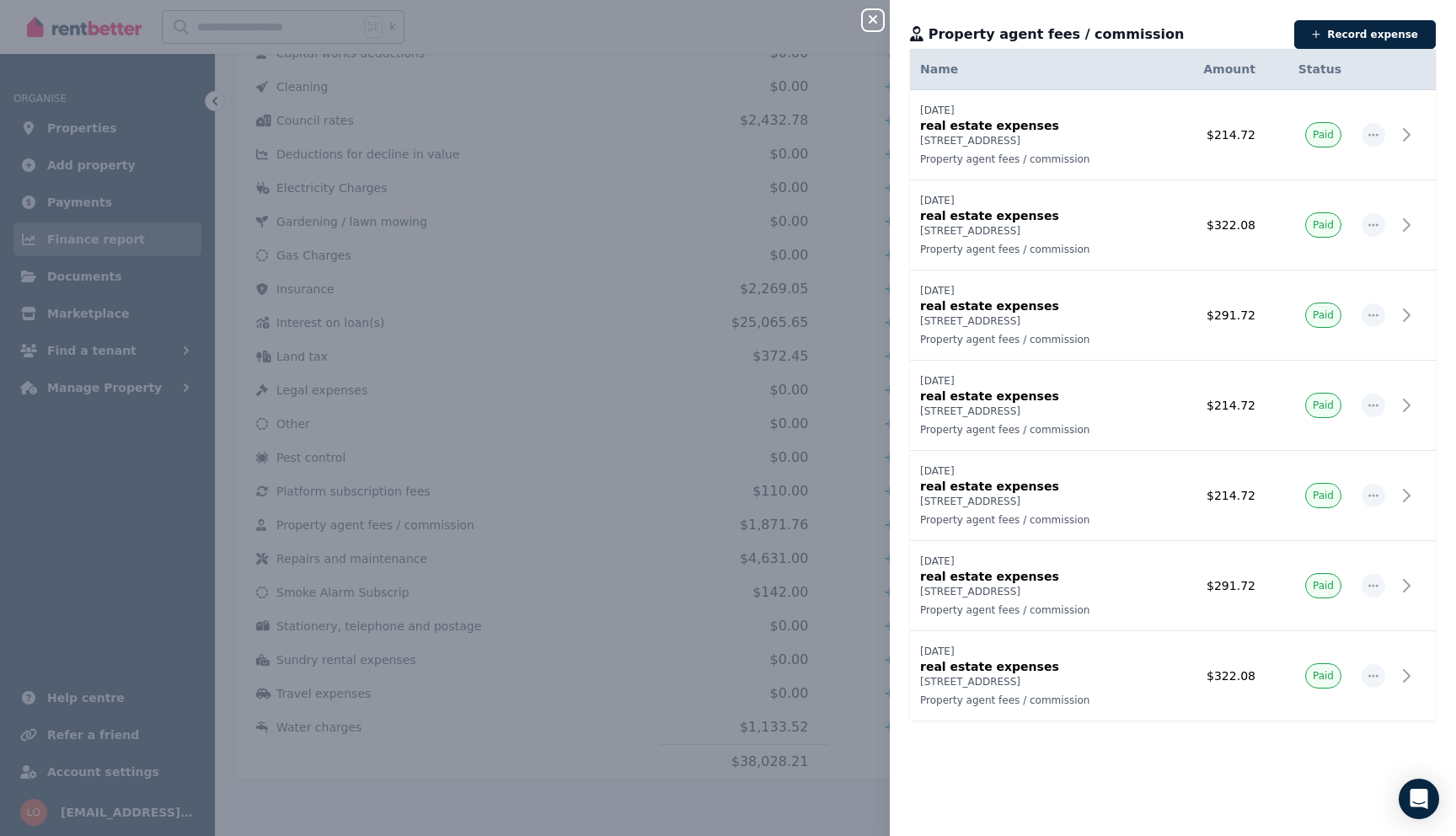
click at [750, 371] on div "Close panel Property agent fees / commission Record expense Date Name Address C…" at bounding box center [728, 418] width 1456 height 836
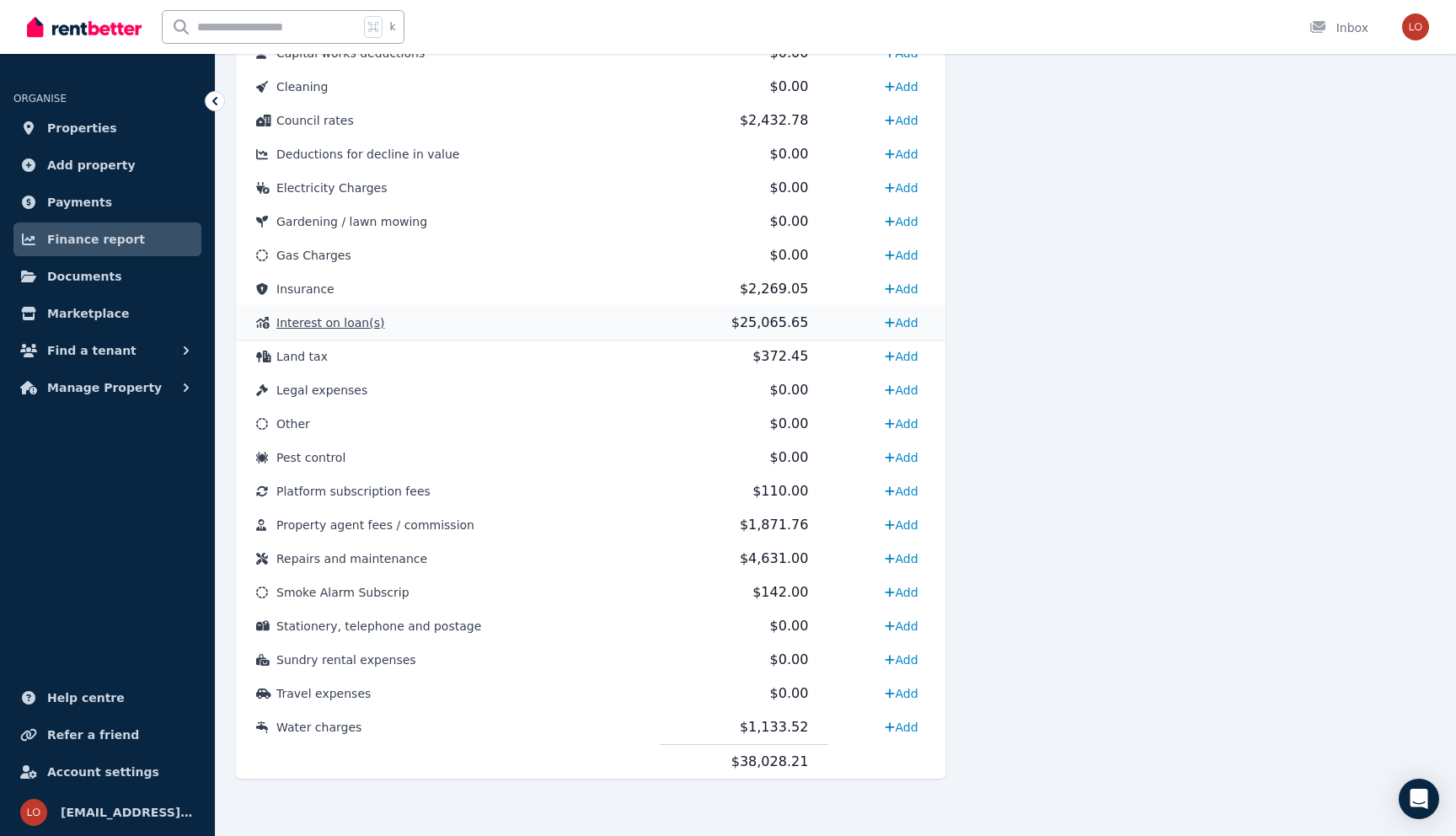
click at [667, 324] on td "$25,065.65" at bounding box center [744, 323] width 169 height 34
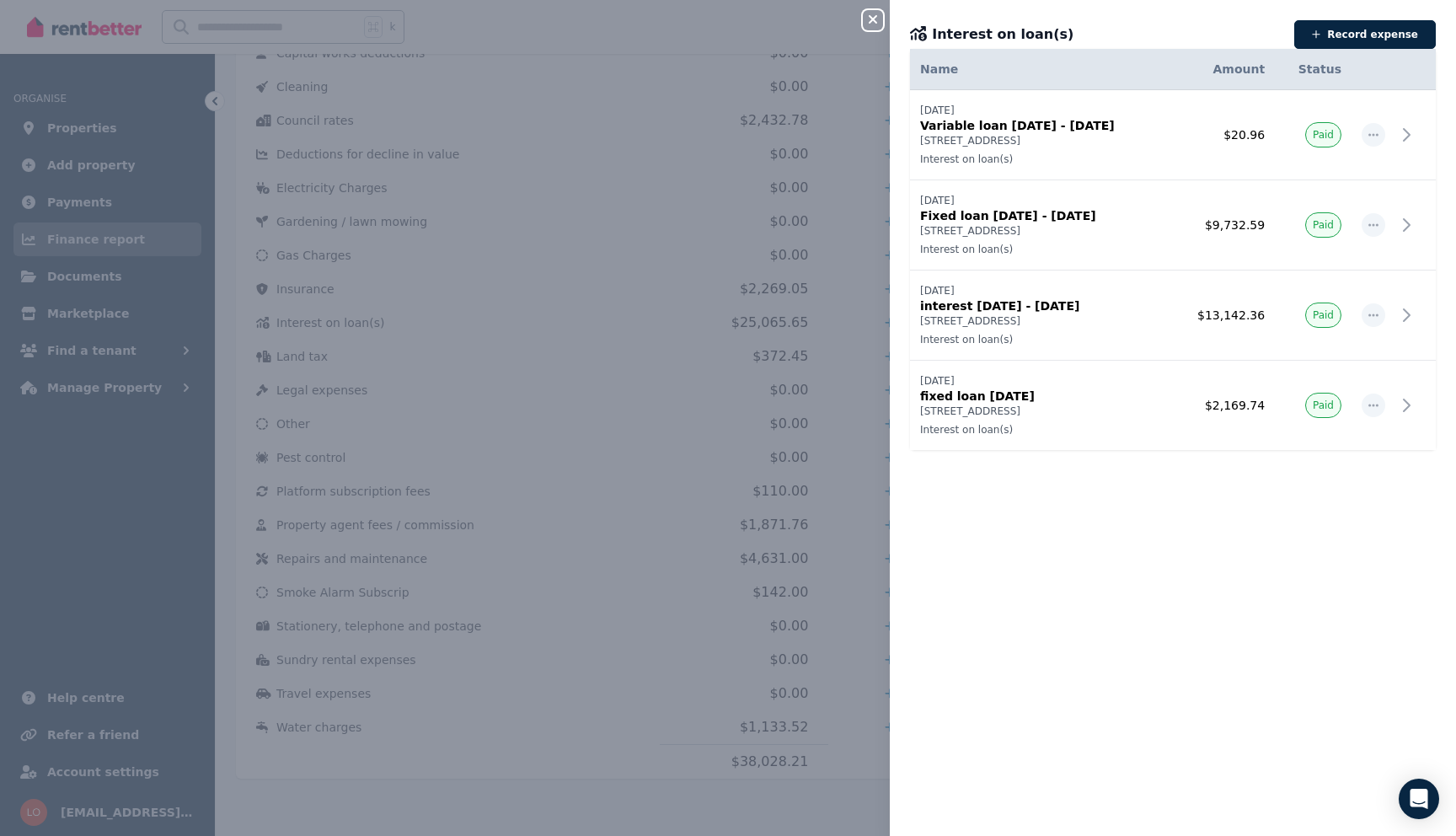
click at [873, 26] on icon "button" at bounding box center [872, 19] width 20 height 13
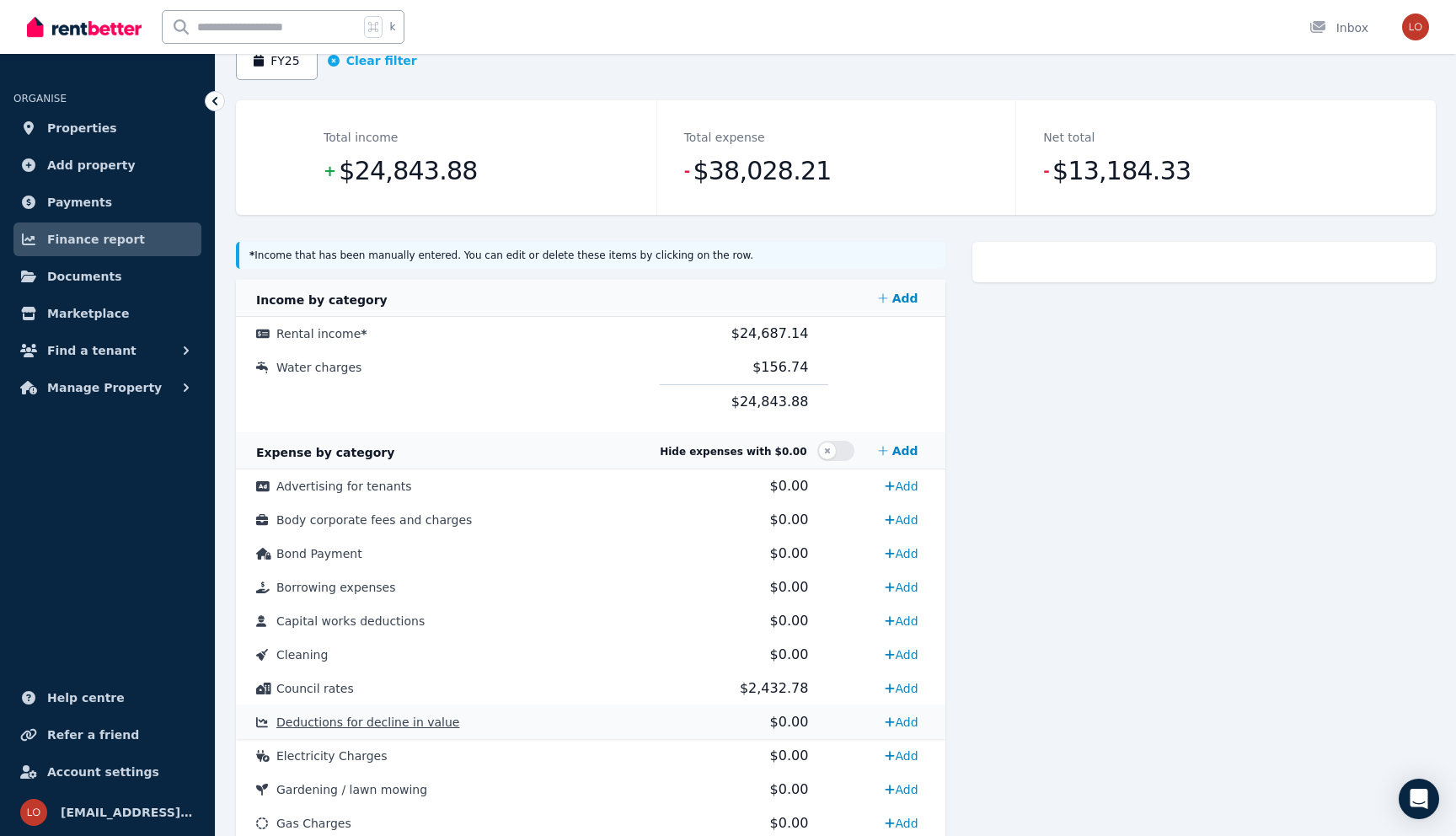
scroll to position [179, 0]
click at [811, 366] on td "$156.74" at bounding box center [744, 365] width 169 height 35
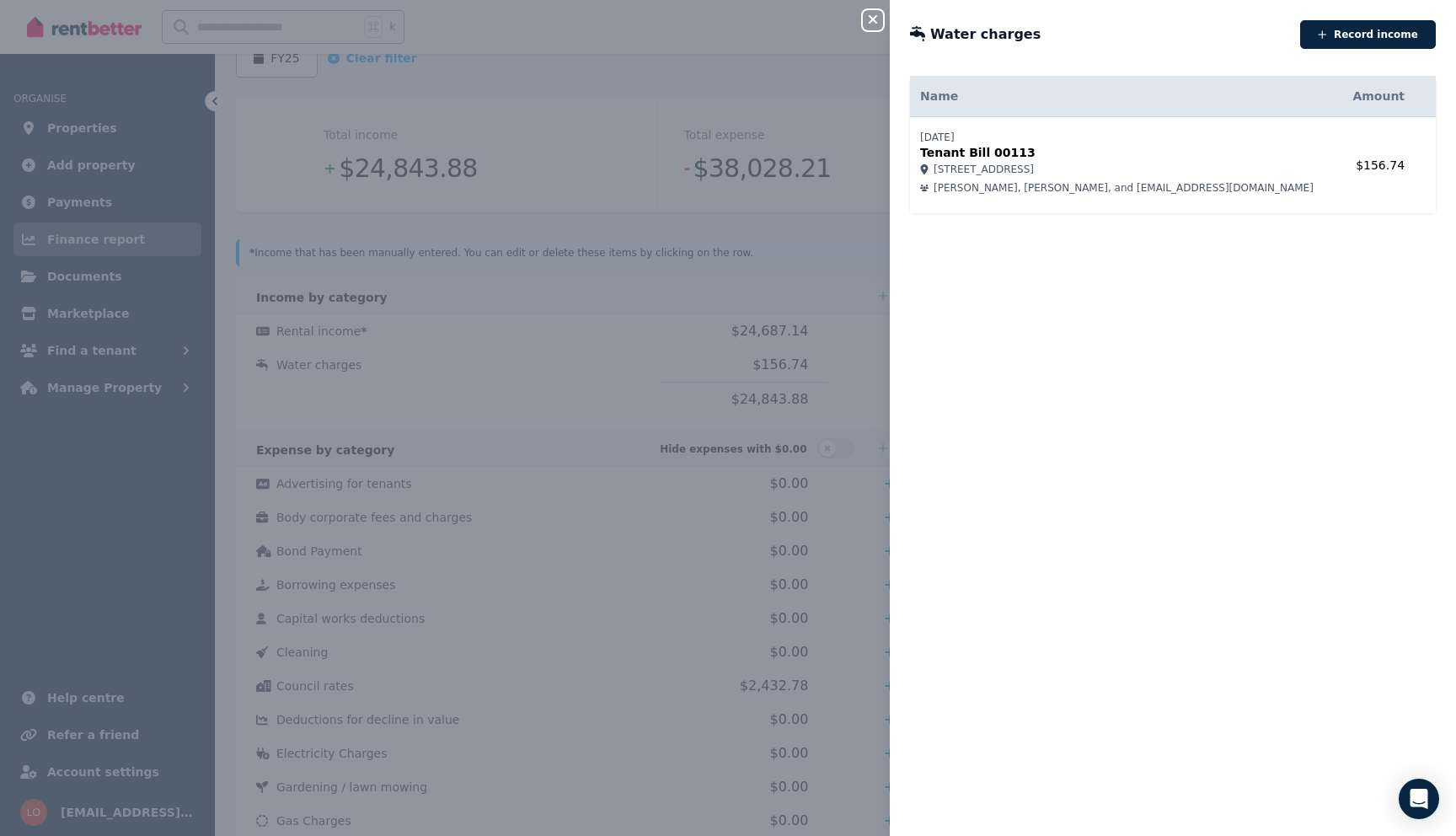
click at [869, 20] on icon "button" at bounding box center [872, 19] width 20 height 13
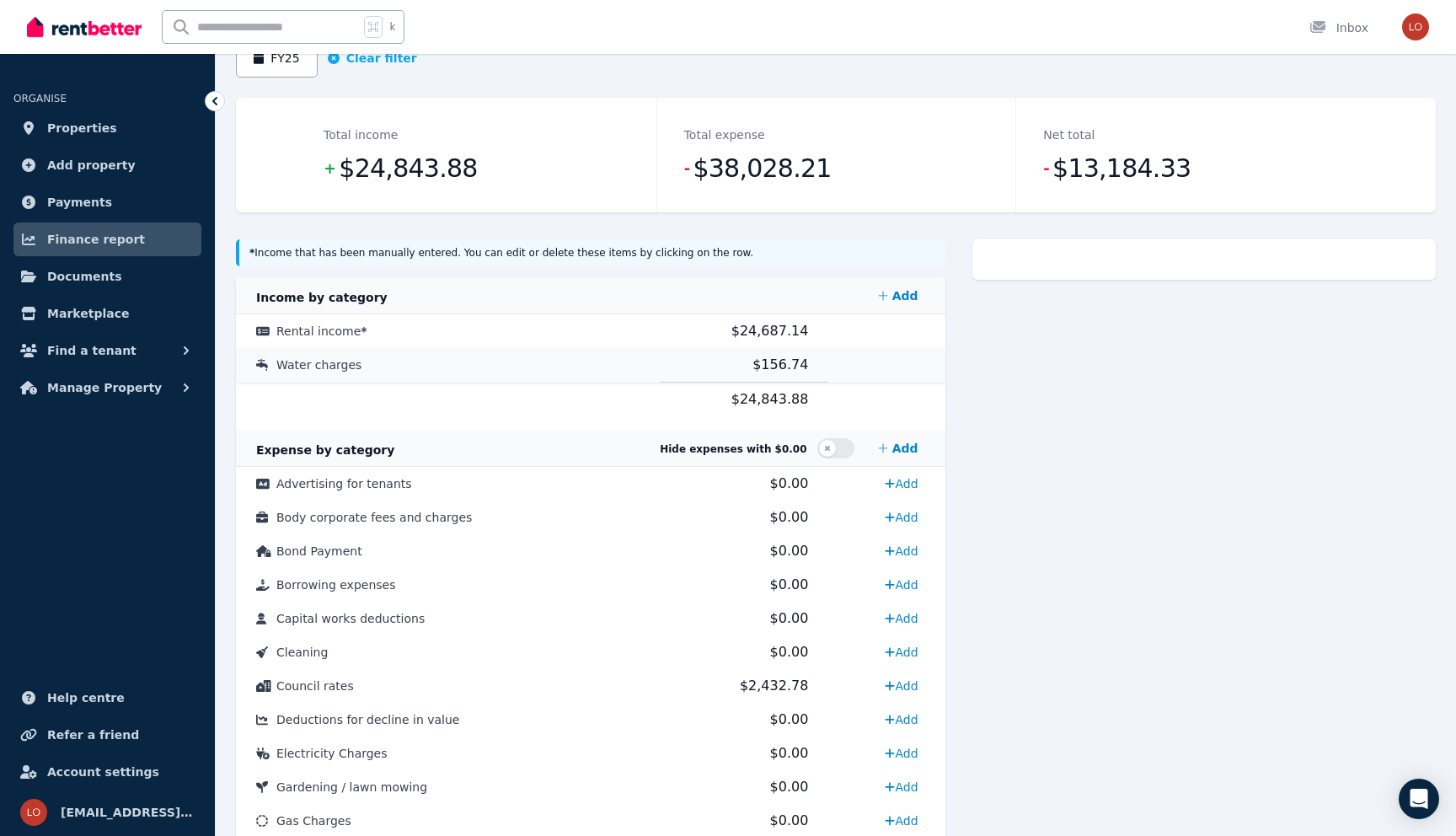
click at [294, 370] on span "Water charges" at bounding box center [319, 365] width 85 height 13
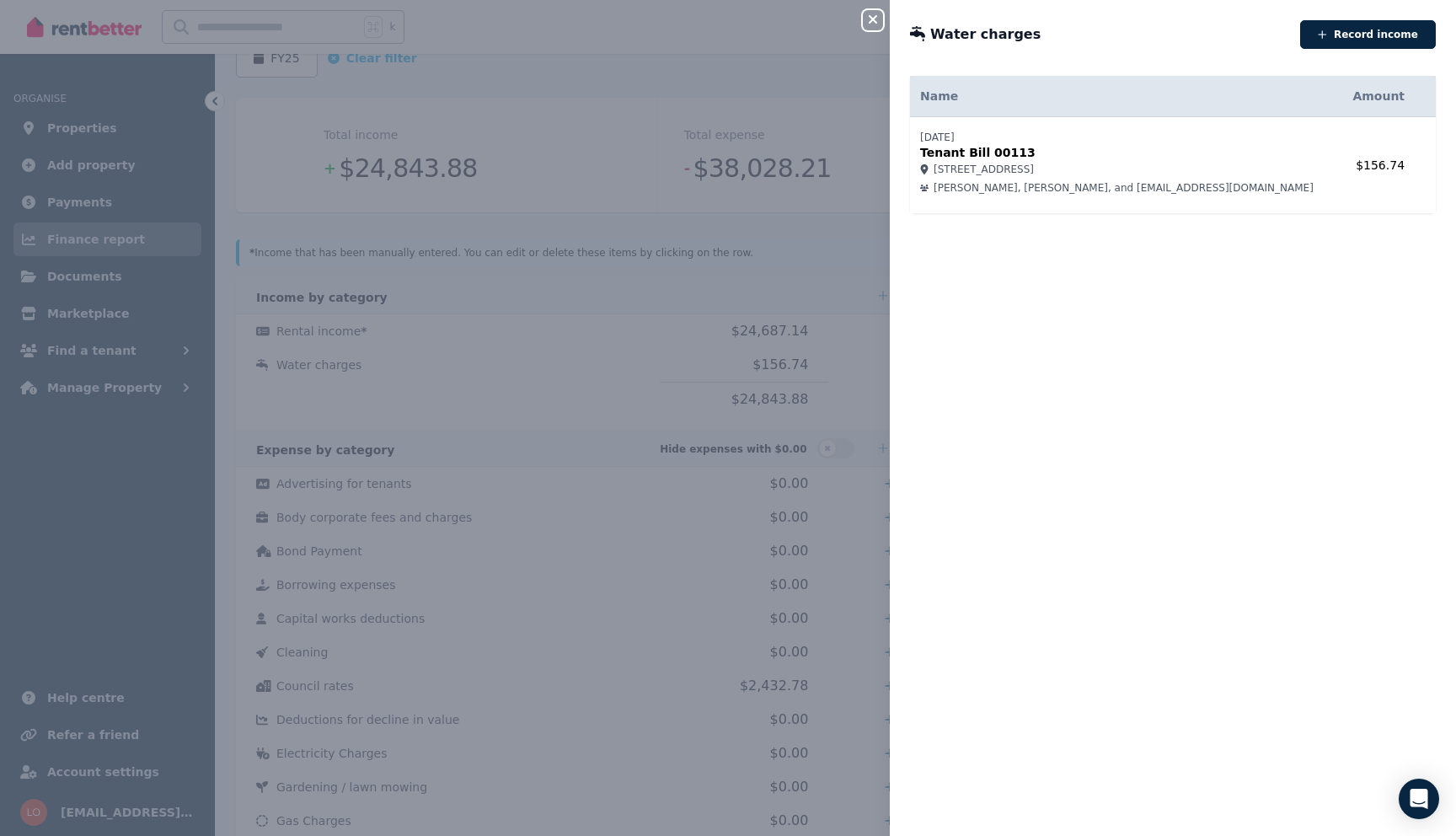
click at [869, 20] on icon "button" at bounding box center [872, 19] width 20 height 13
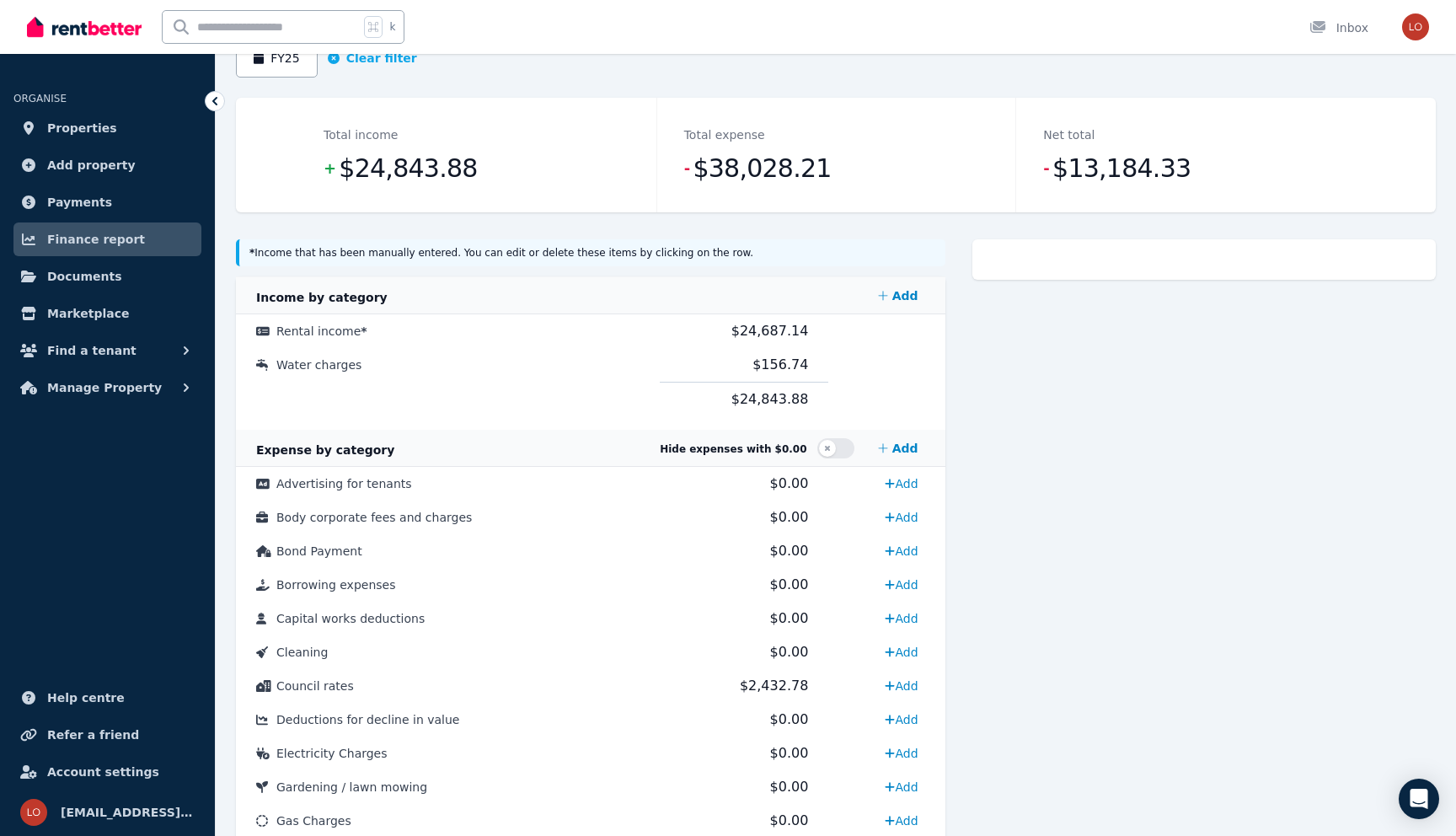
click at [100, 246] on span "Finance report" at bounding box center [95, 239] width 97 height 20
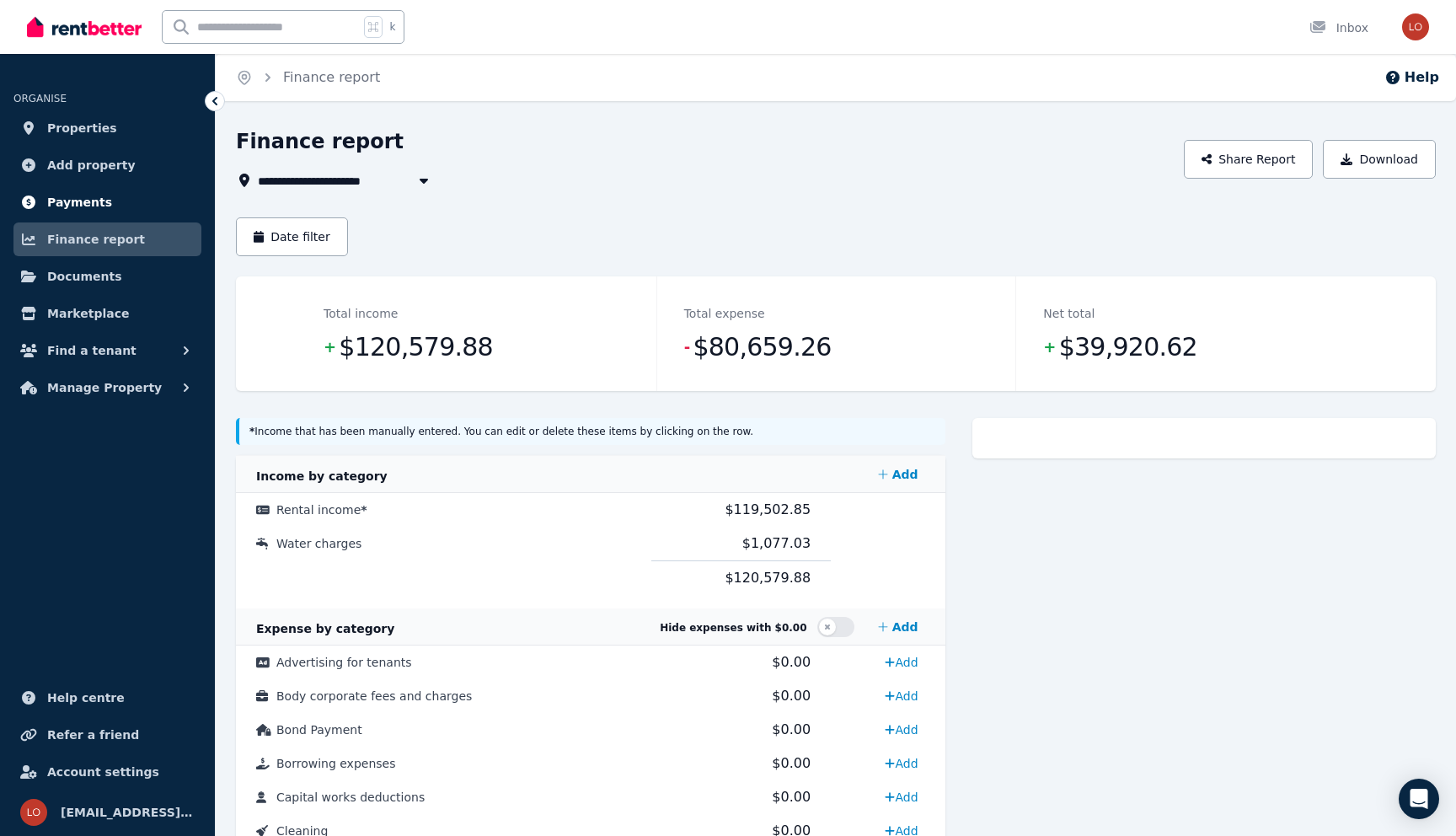
click at [90, 207] on span "Payments" at bounding box center [79, 201] width 65 height 20
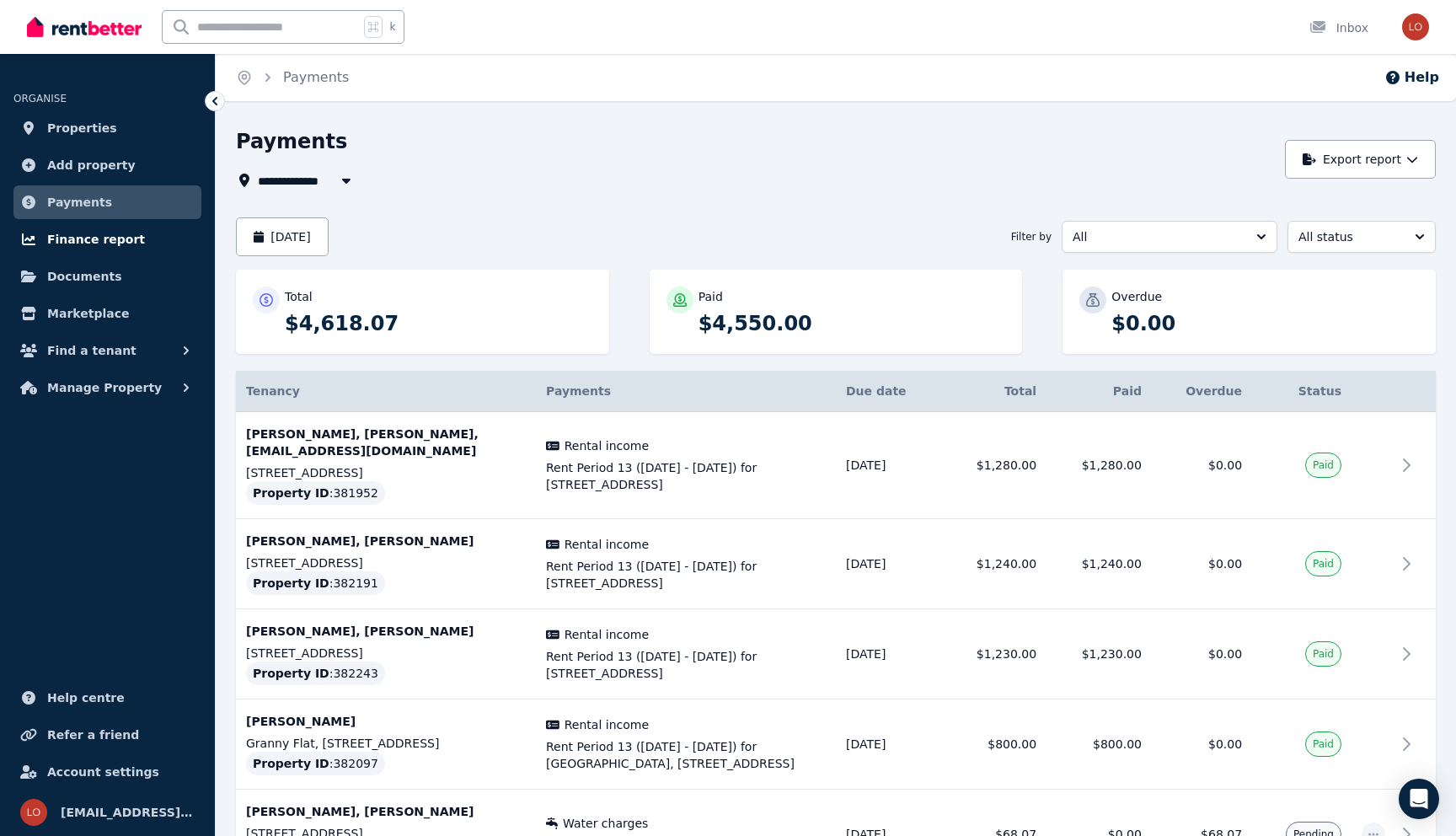
click at [78, 241] on span "Finance report" at bounding box center [95, 239] width 97 height 20
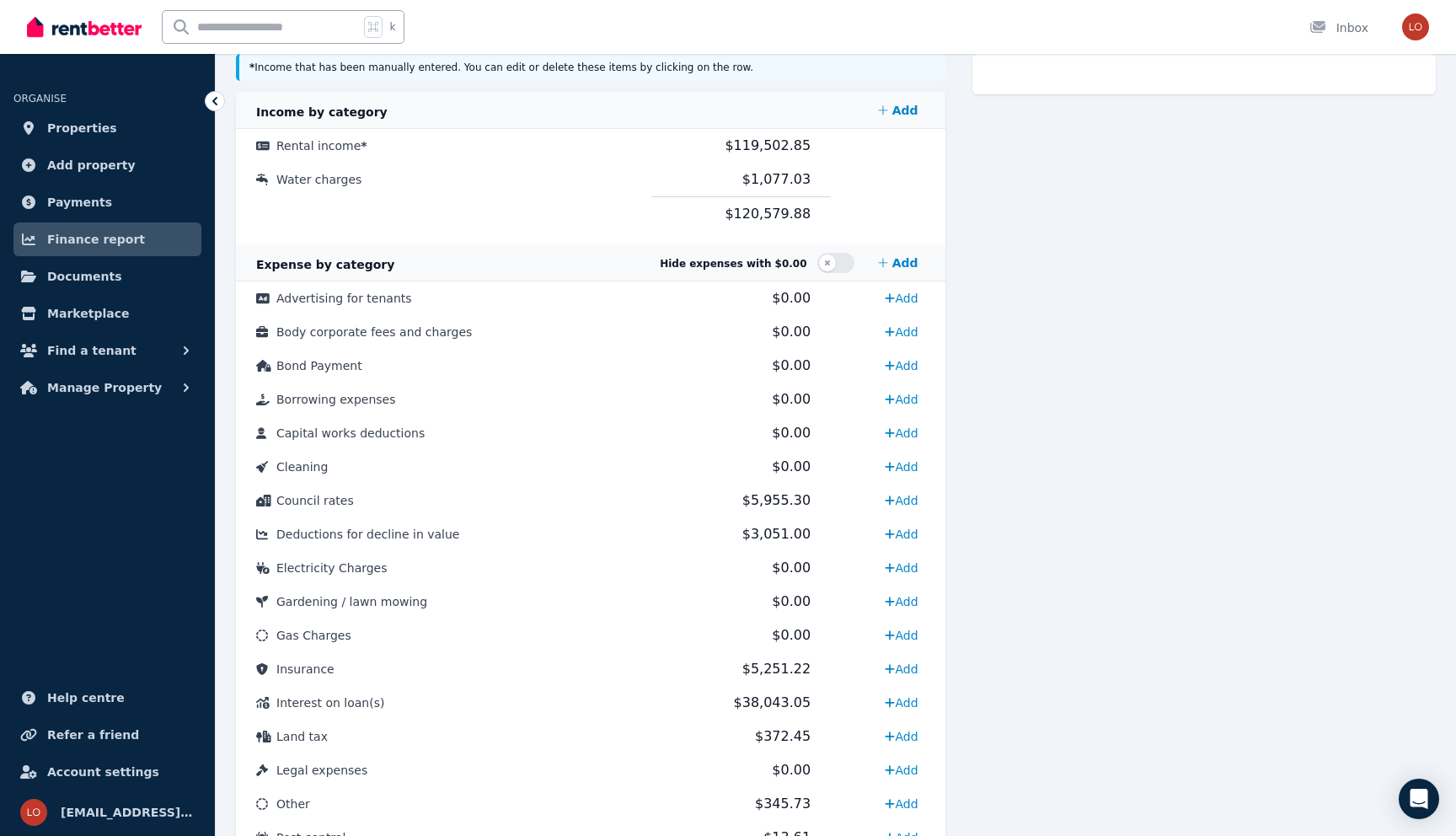
scroll to position [744, 0]
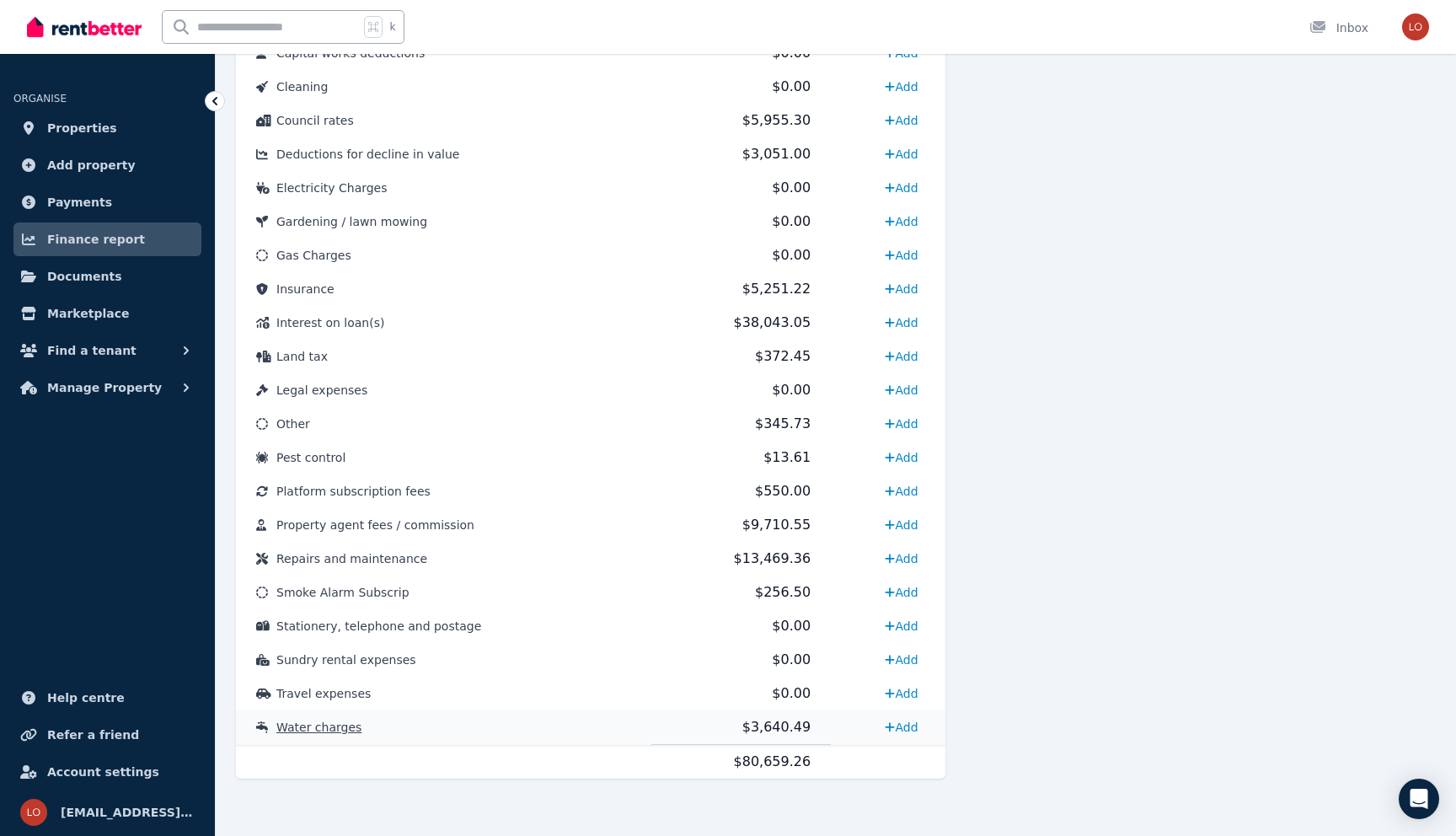
click at [327, 731] on span "Water charges" at bounding box center [319, 727] width 85 height 13
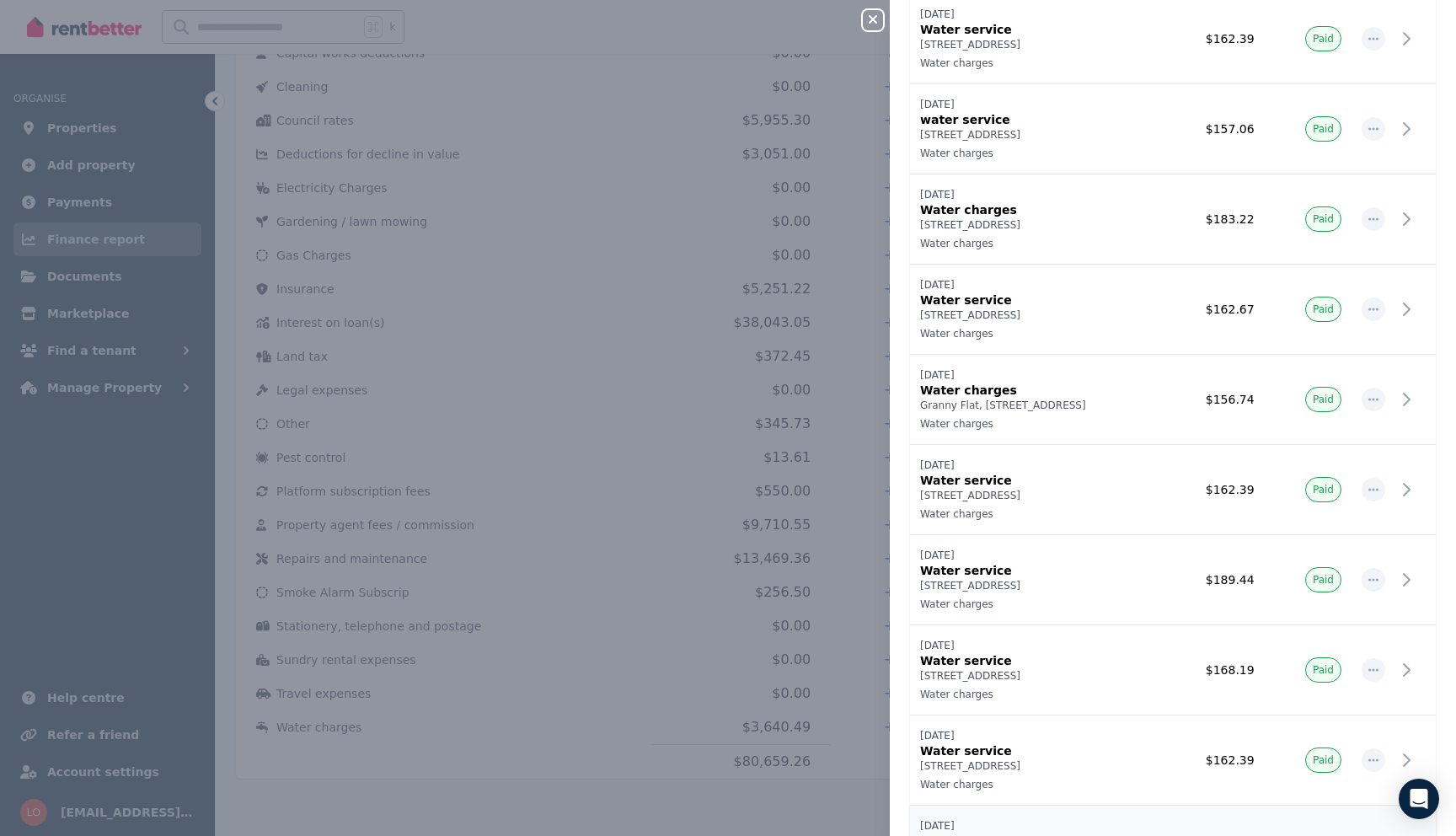
scroll to position [726, 0]
click at [1072, 392] on p "Water charges" at bounding box center [1037, 391] width 235 height 17
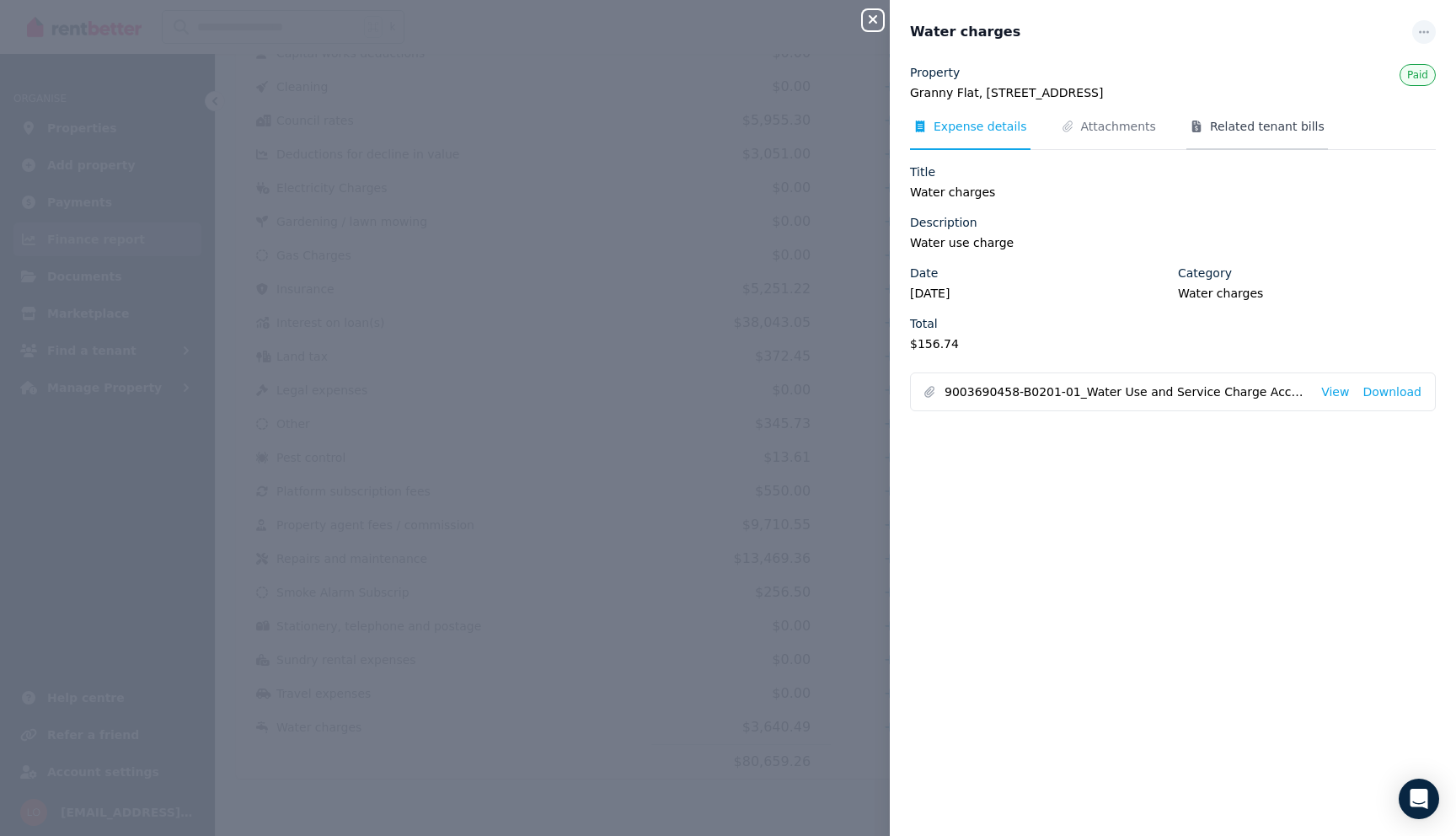
click at [1262, 134] on span "Related tenant bills" at bounding box center [1266, 127] width 114 height 17
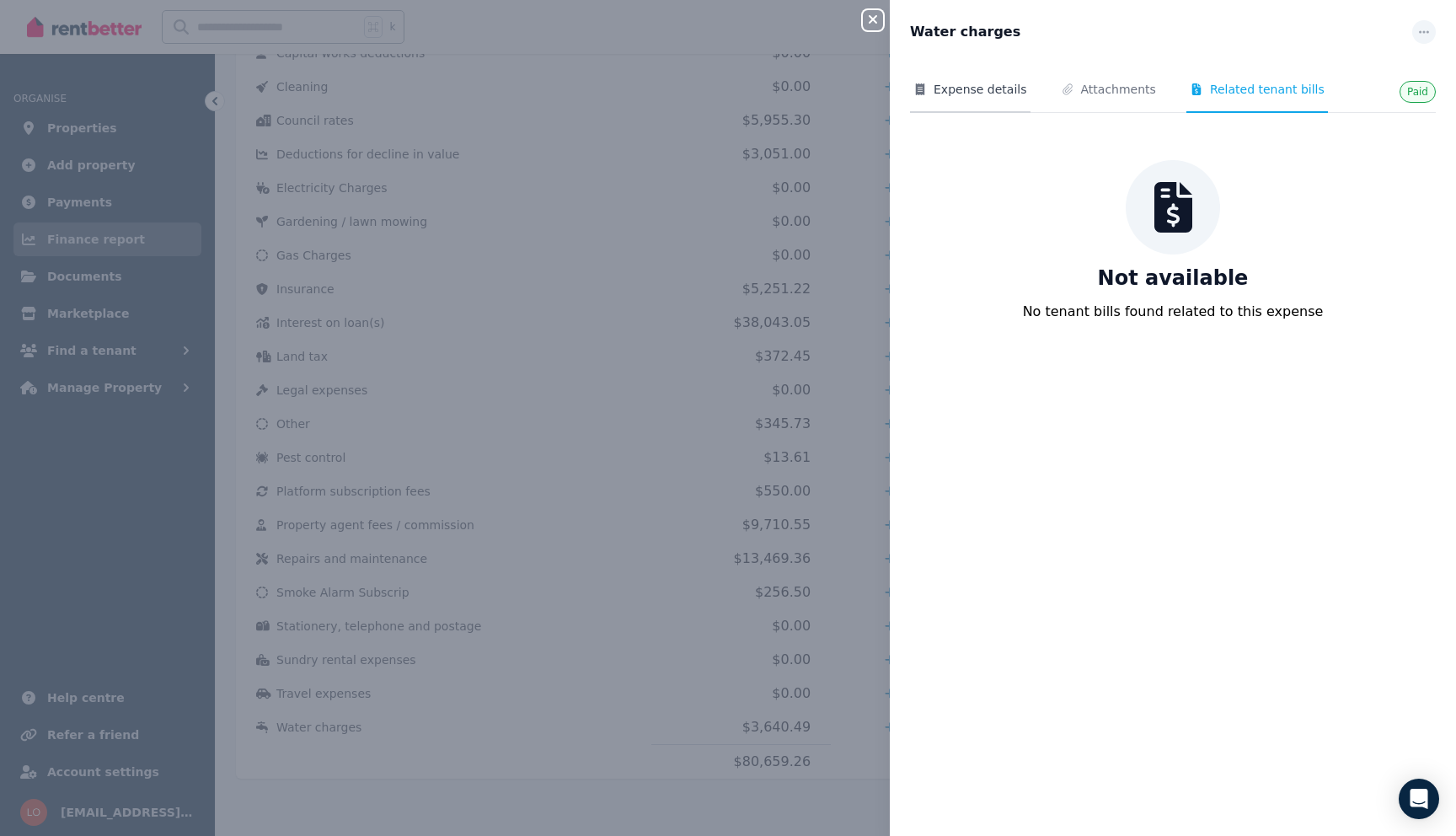
click at [958, 82] on span "Expense details" at bounding box center [980, 90] width 93 height 17
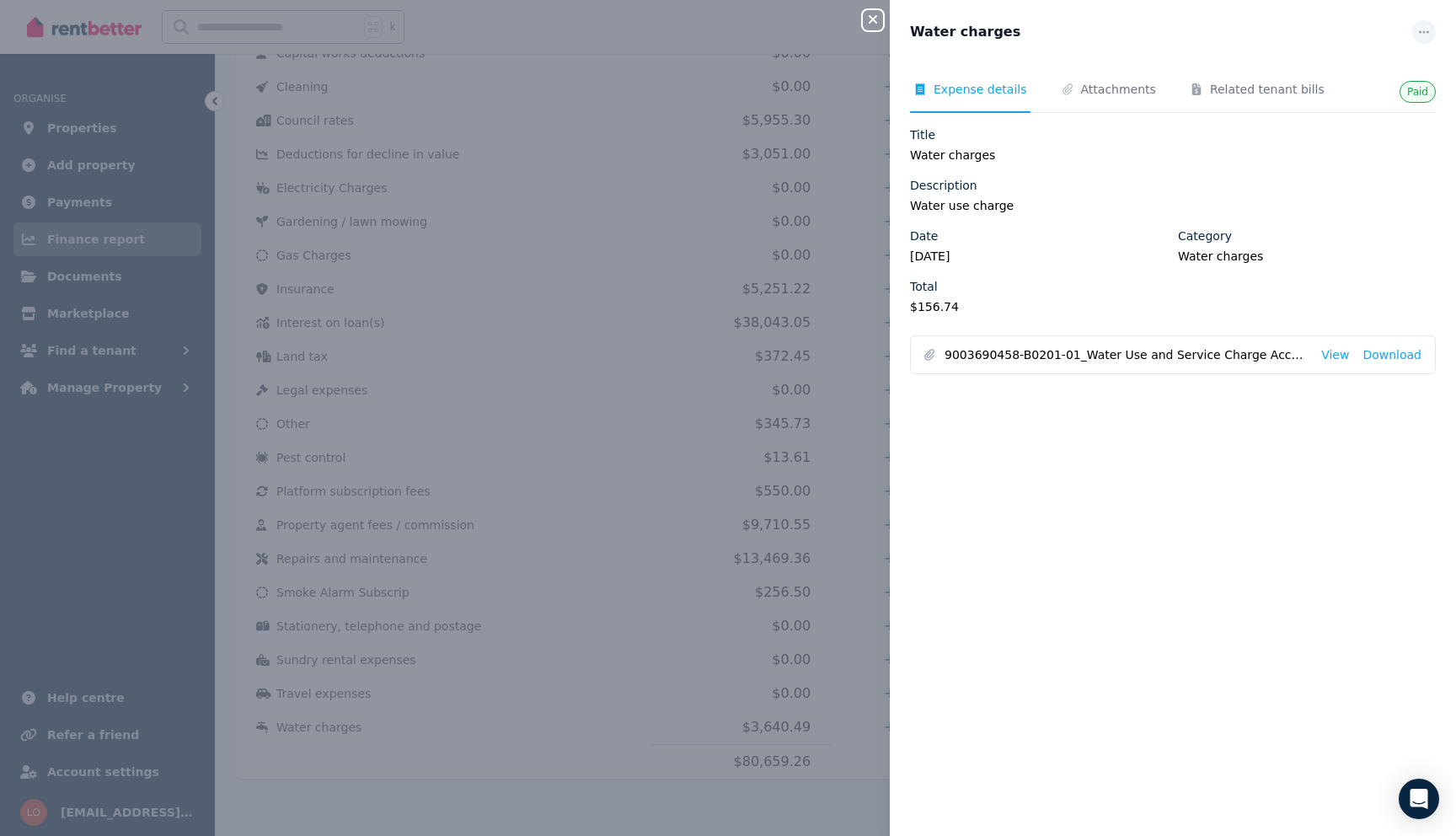
click at [876, 26] on icon "button" at bounding box center [872, 19] width 20 height 13
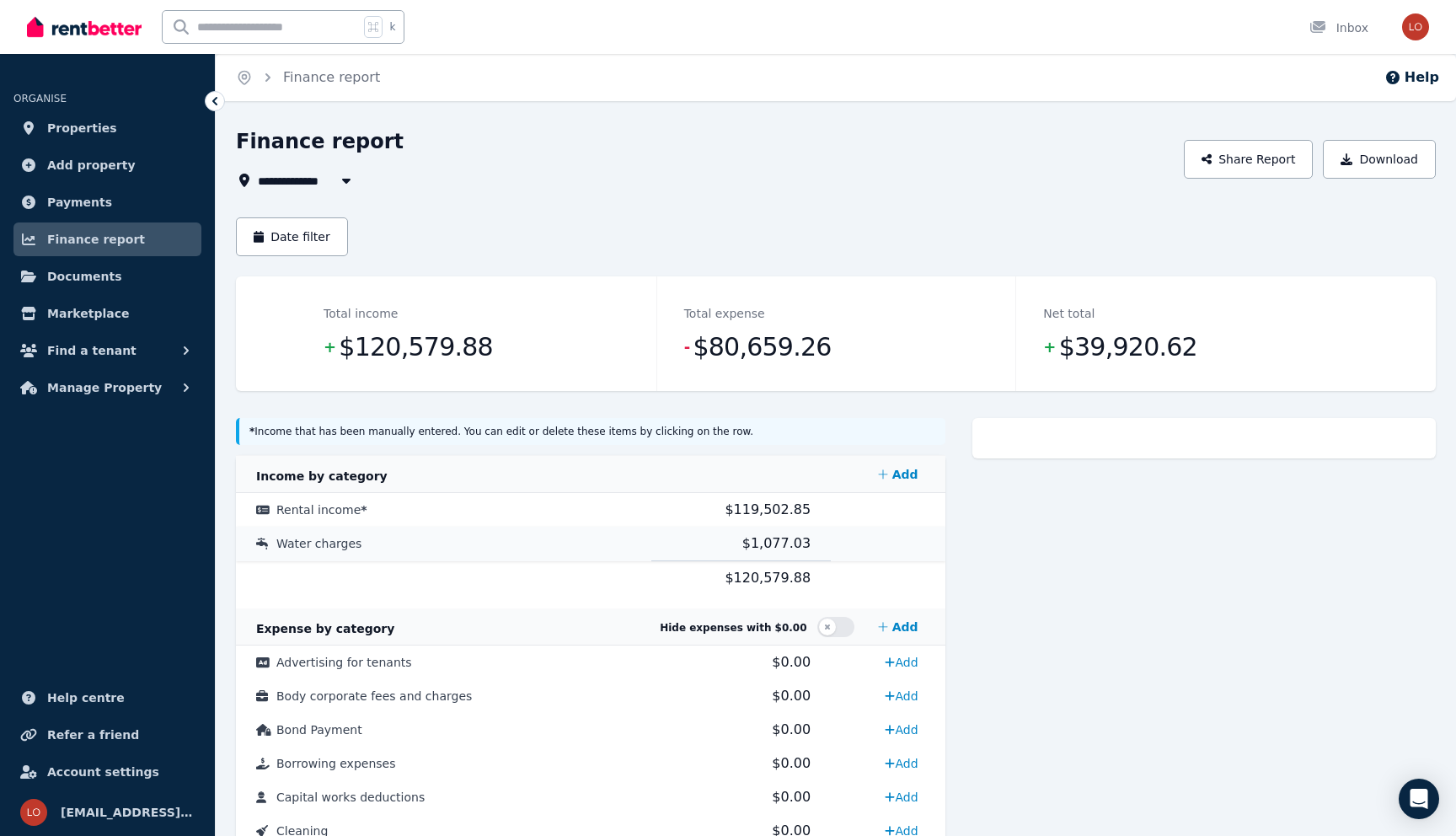
click at [718, 548] on td "$1,077.03" at bounding box center [741, 544] width 180 height 35
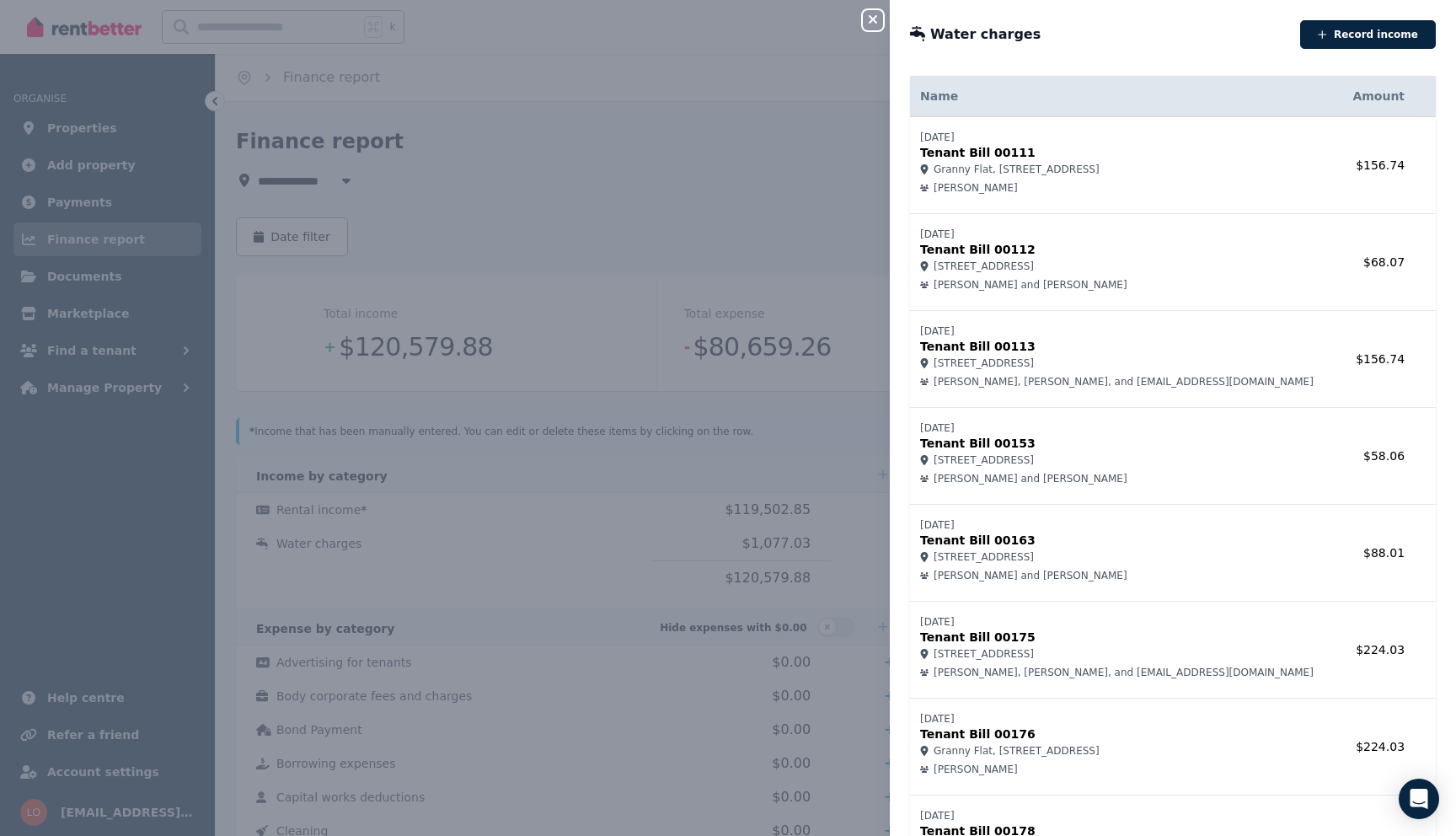
click at [876, 26] on icon "button" at bounding box center [872, 19] width 20 height 13
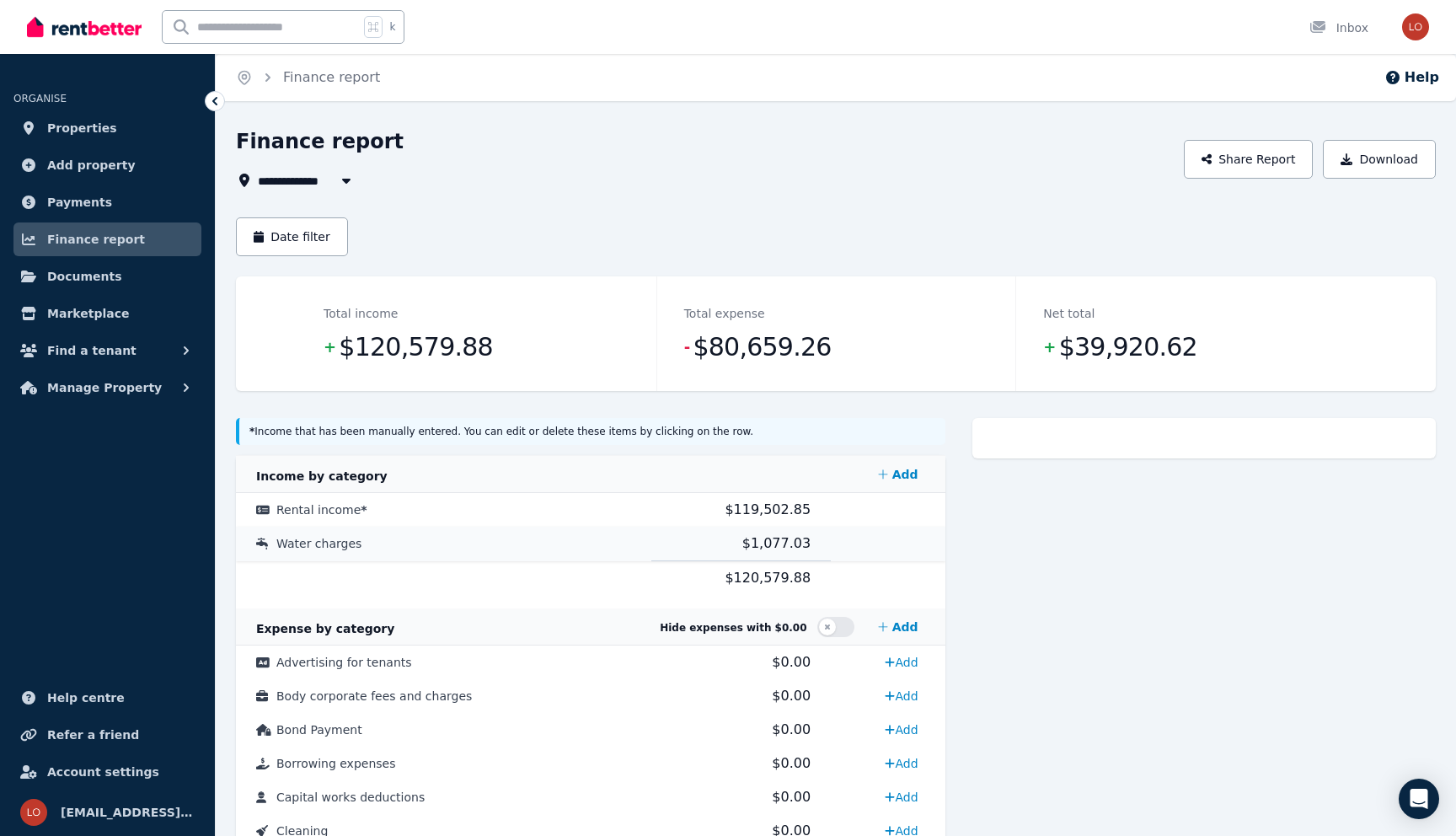
click at [761, 547] on span "$1,077.03" at bounding box center [776, 543] width 68 height 16
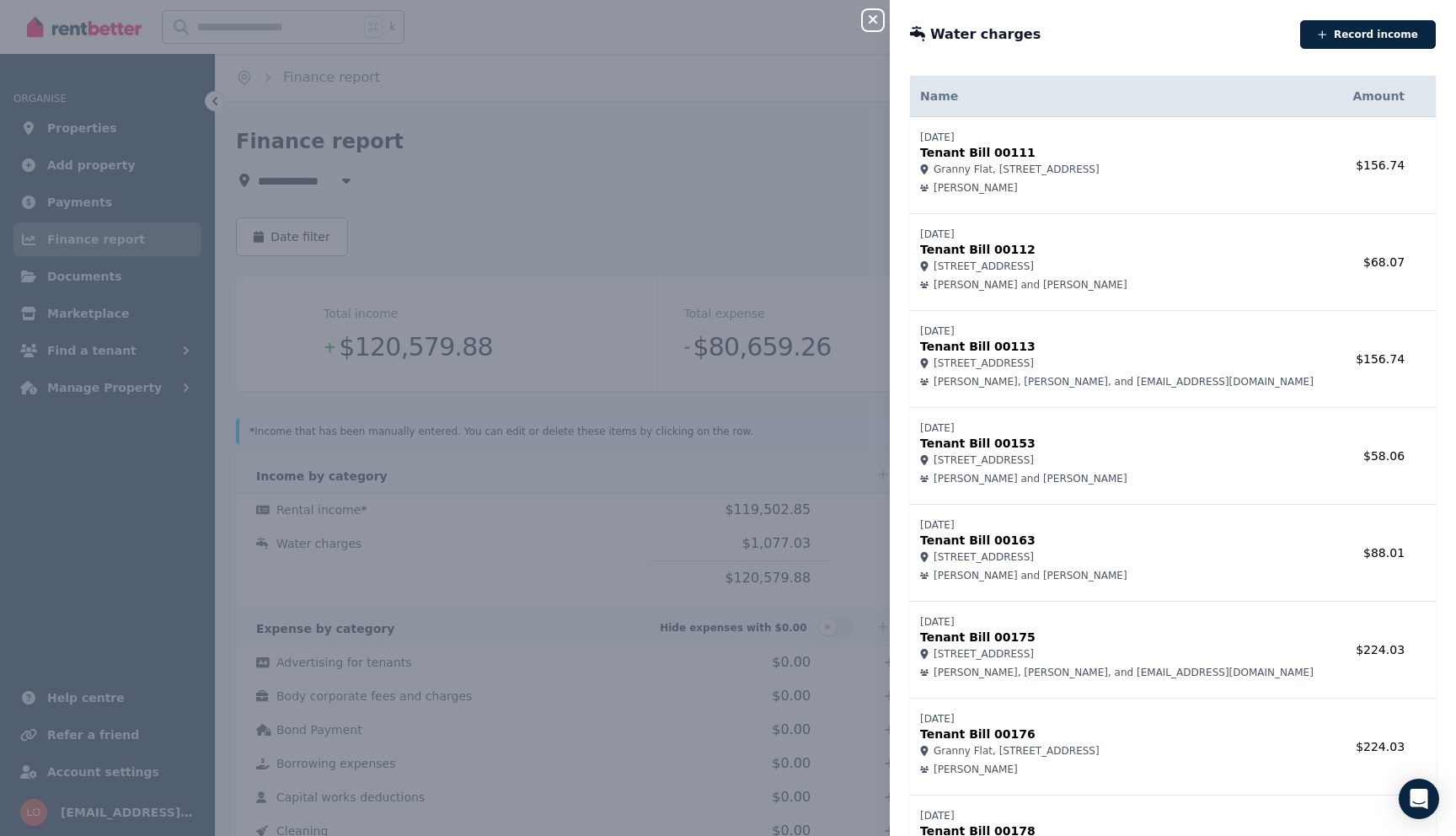
scroll to position [106, 0]
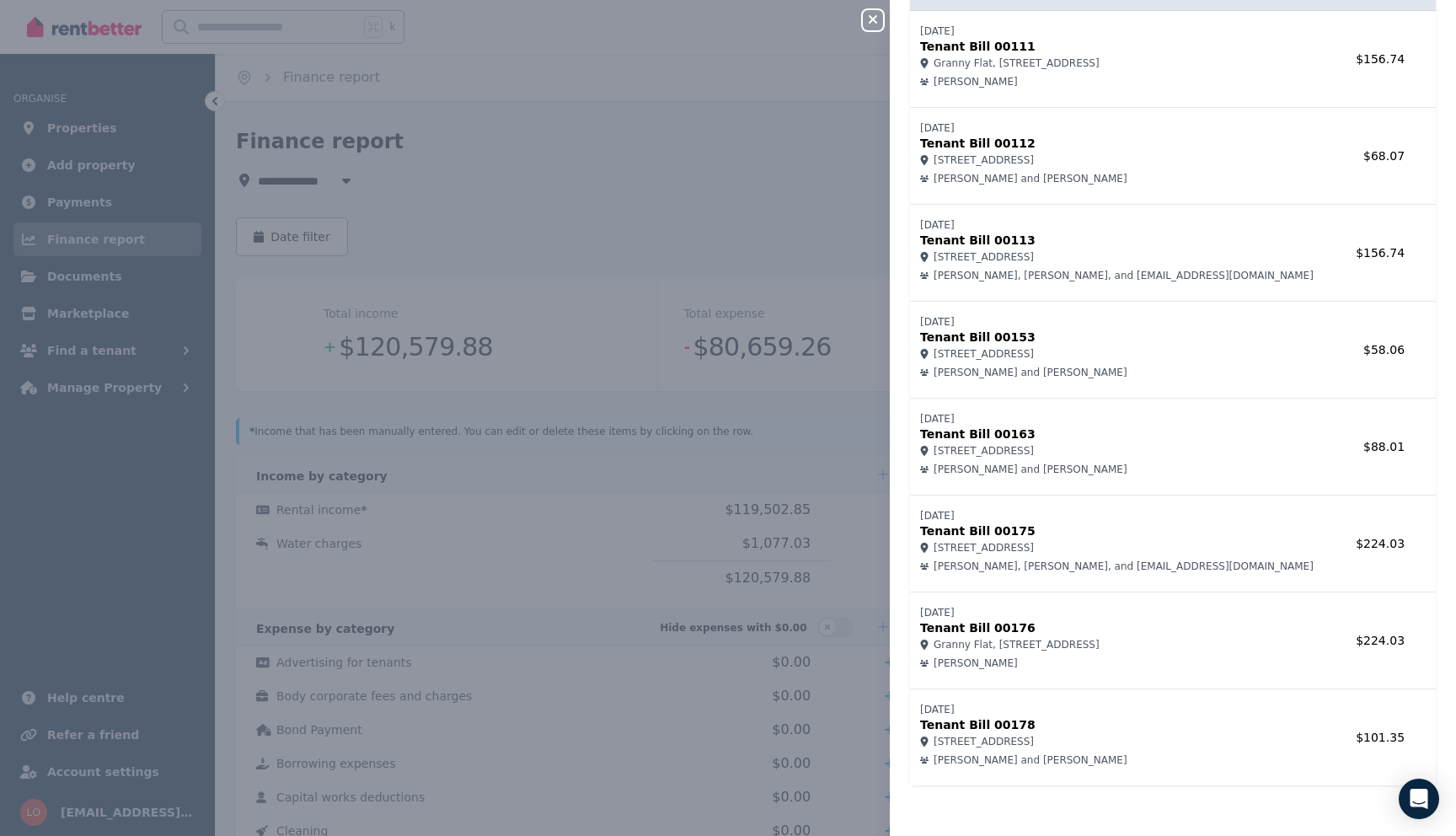
click at [872, 24] on icon "button" at bounding box center [872, 19] width 20 height 13
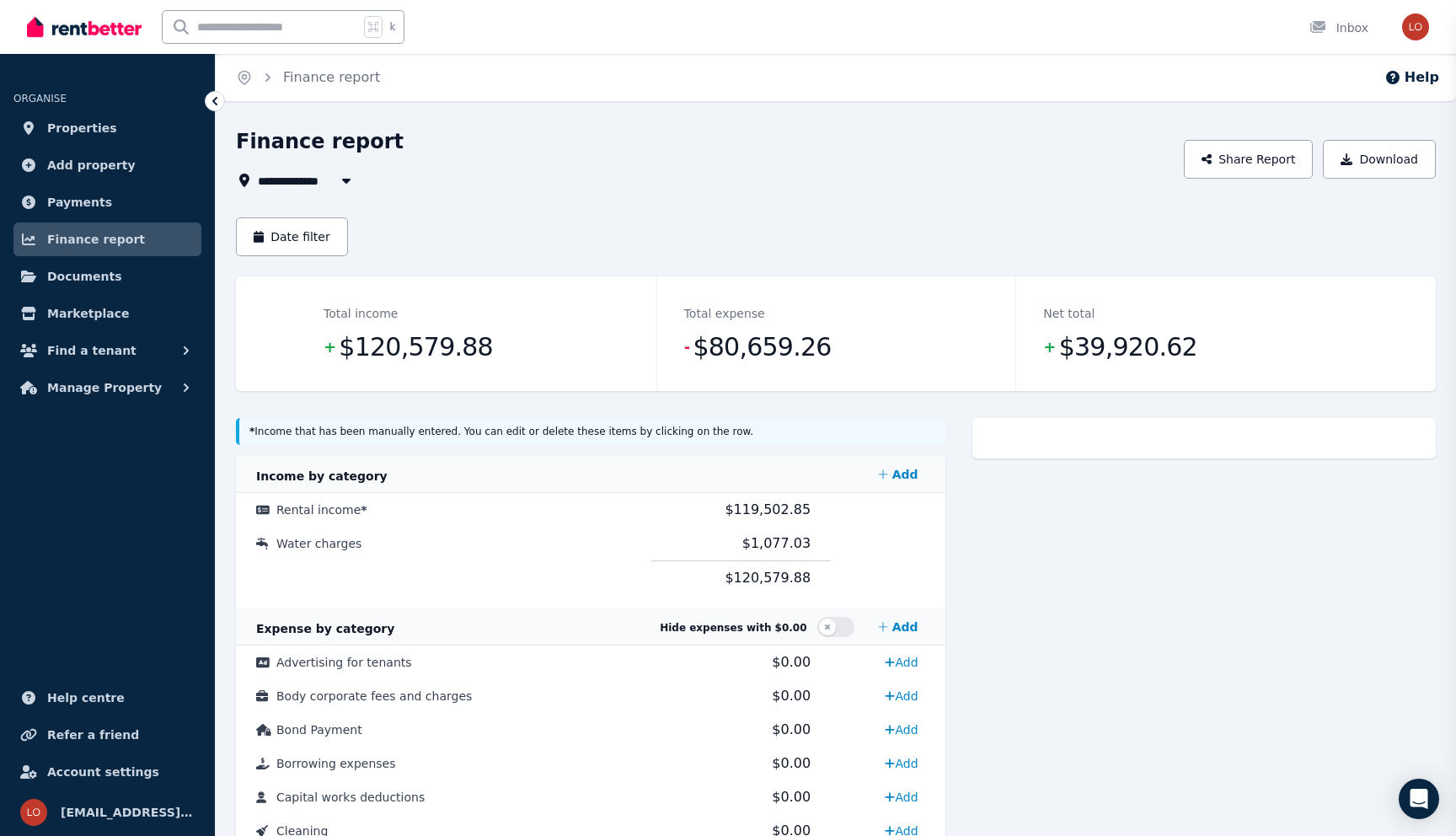
scroll to position [0, 0]
click at [614, 549] on td "Water charges" at bounding box center [444, 544] width 415 height 35
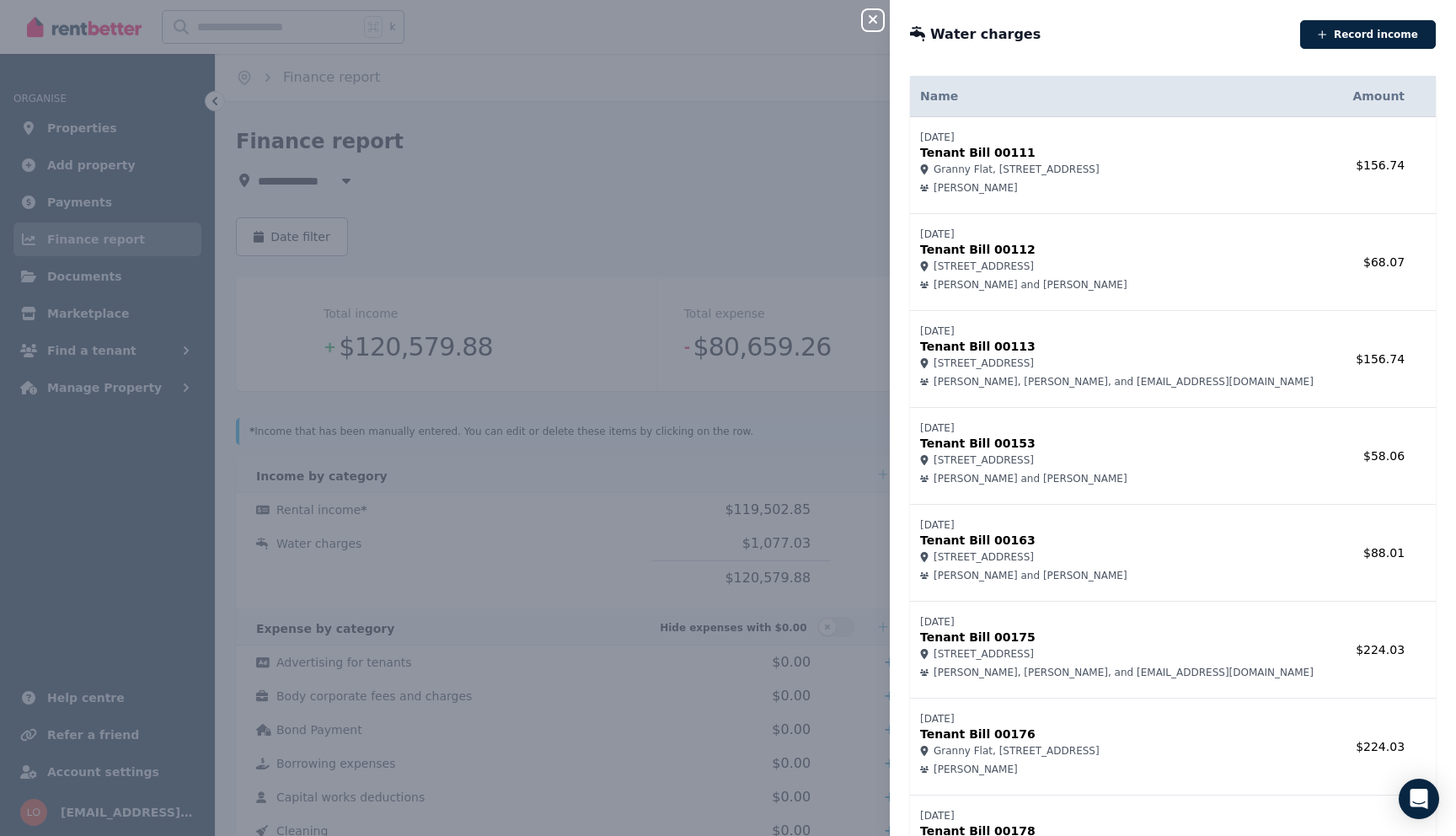
click at [1332, 190] on td "[DATE] Tenant Bill 00111 [GEOGRAPHIC_DATA], [STREET_ADDRESS] [PERSON_NAME]" at bounding box center [1125, 165] width 430 height 97
click at [872, 21] on icon "button" at bounding box center [872, 19] width 8 height 9
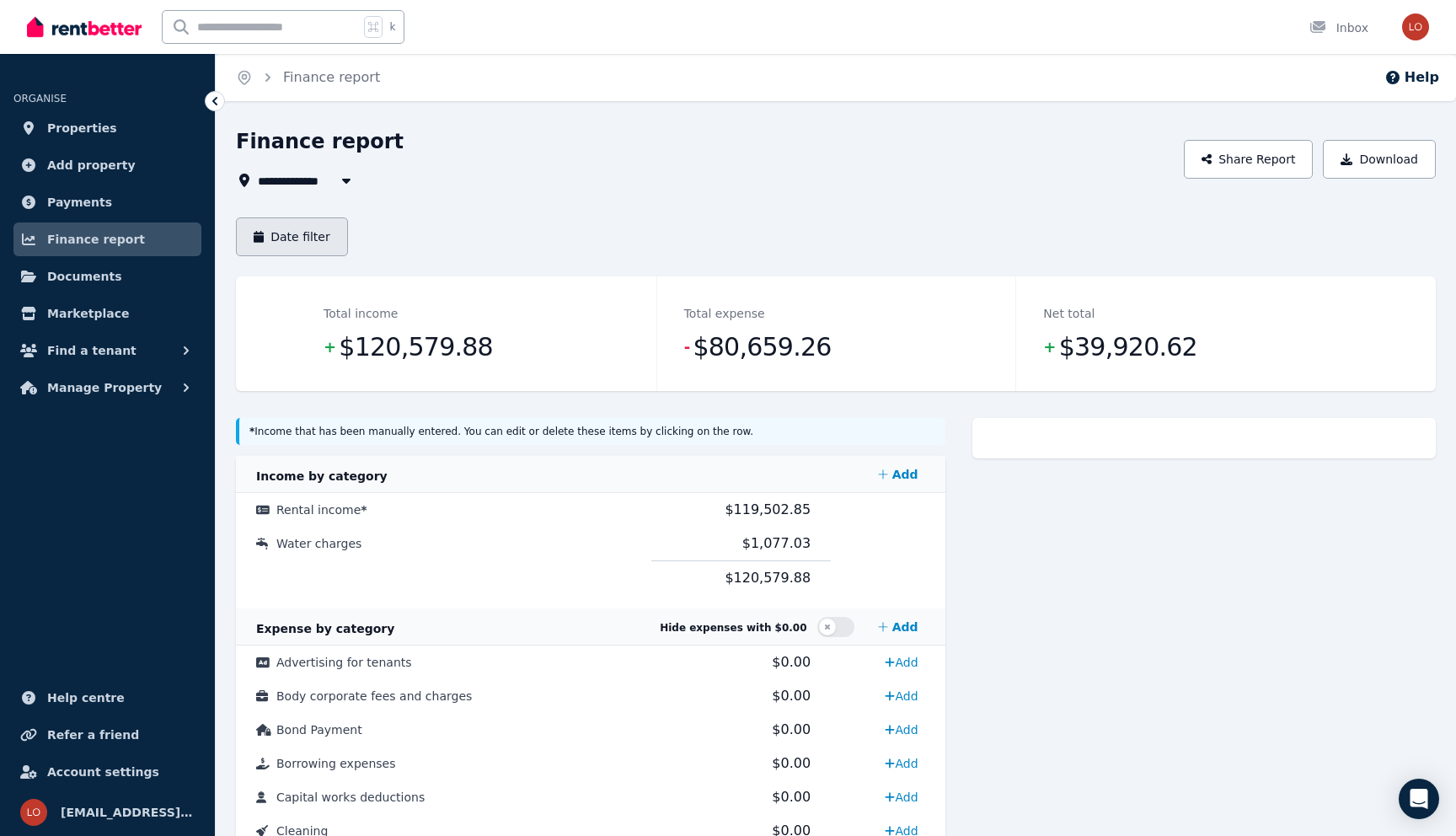
click at [302, 236] on button "Date filter" at bounding box center [292, 236] width 112 height 39
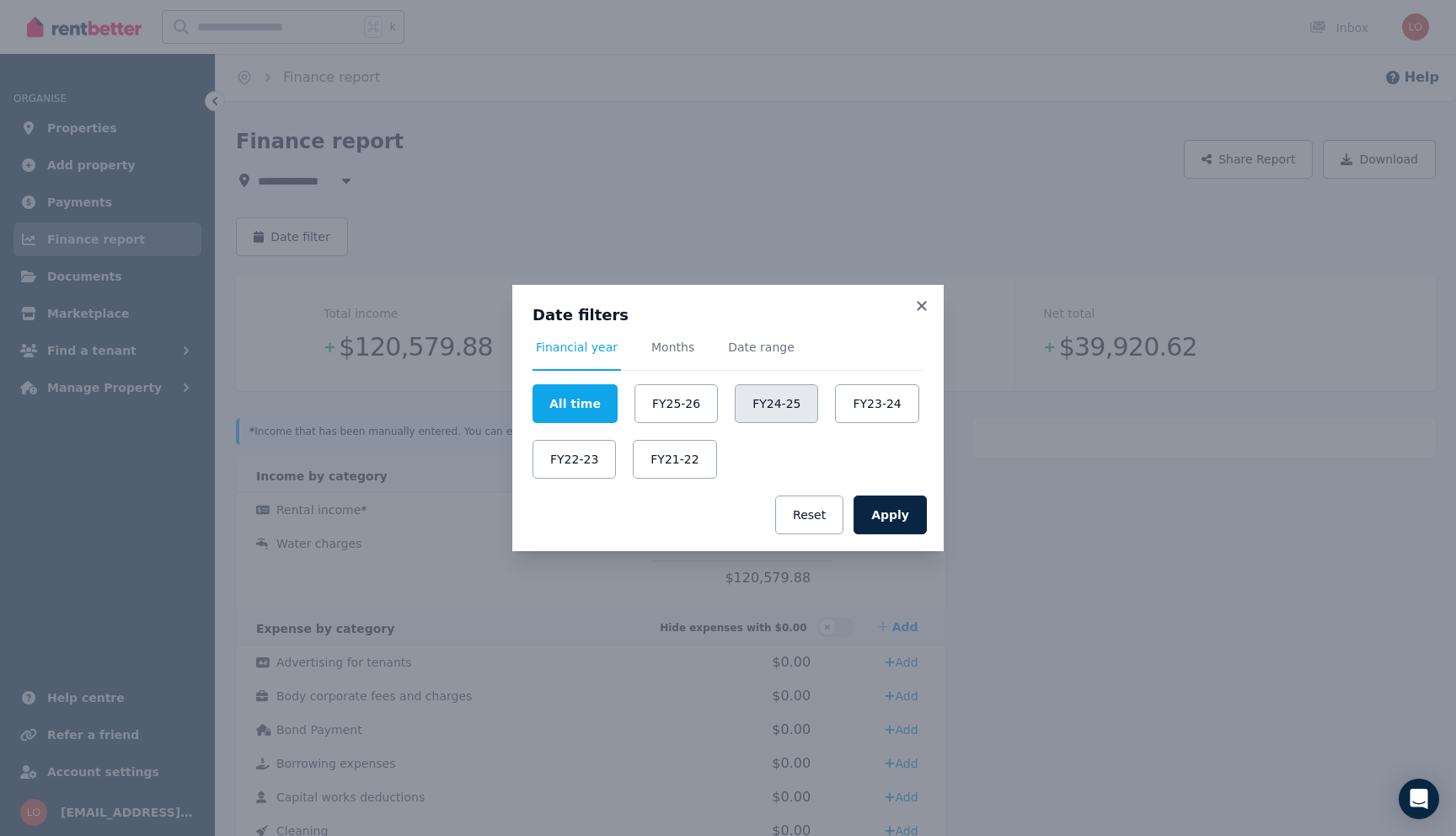
click at [752, 407] on button "FY24-25" at bounding box center [776, 403] width 83 height 39
click at [907, 521] on button "Apply" at bounding box center [890, 515] width 74 height 39
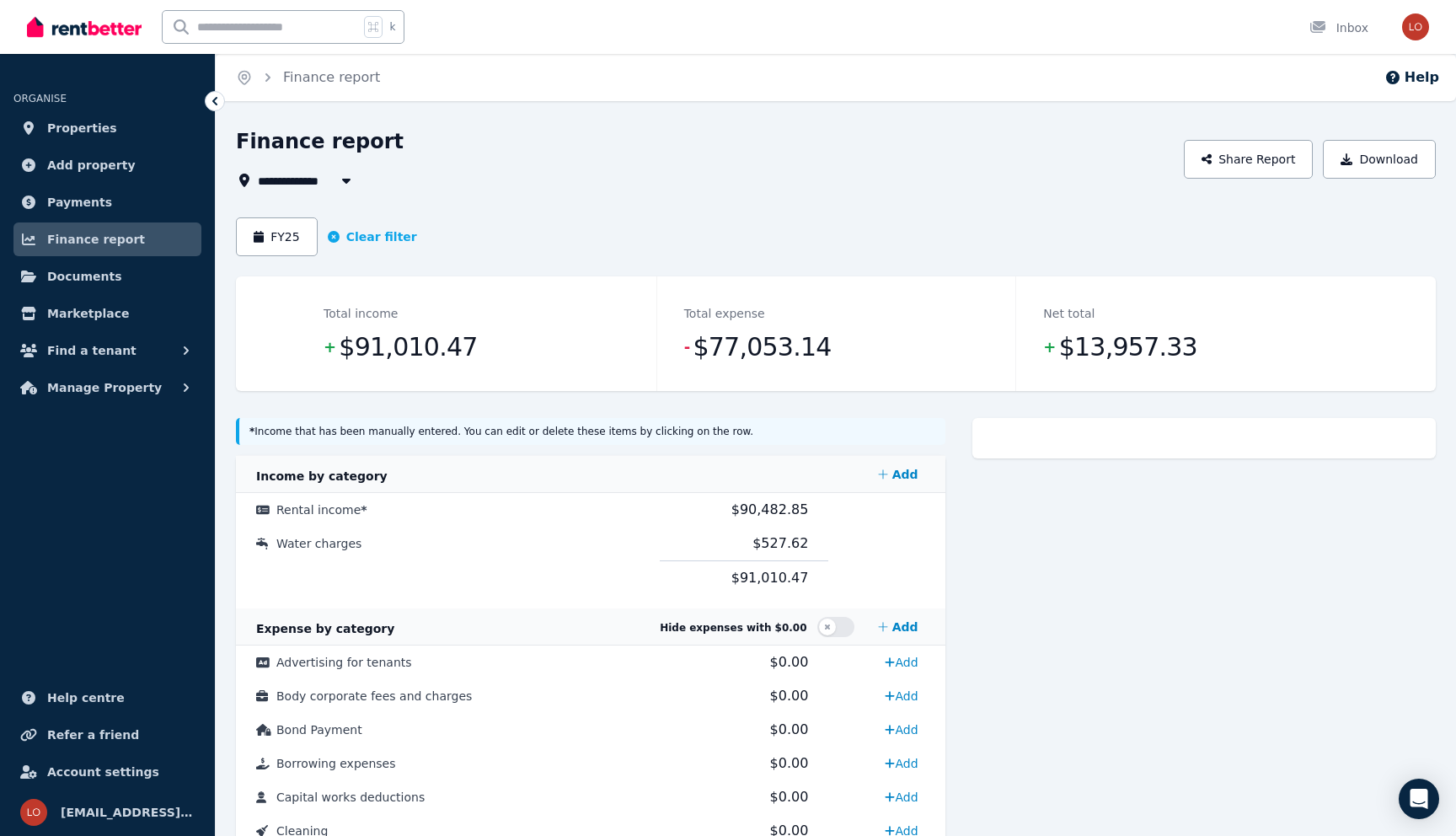
click at [278, 179] on span "All Properties" at bounding box center [312, 179] width 109 height 20
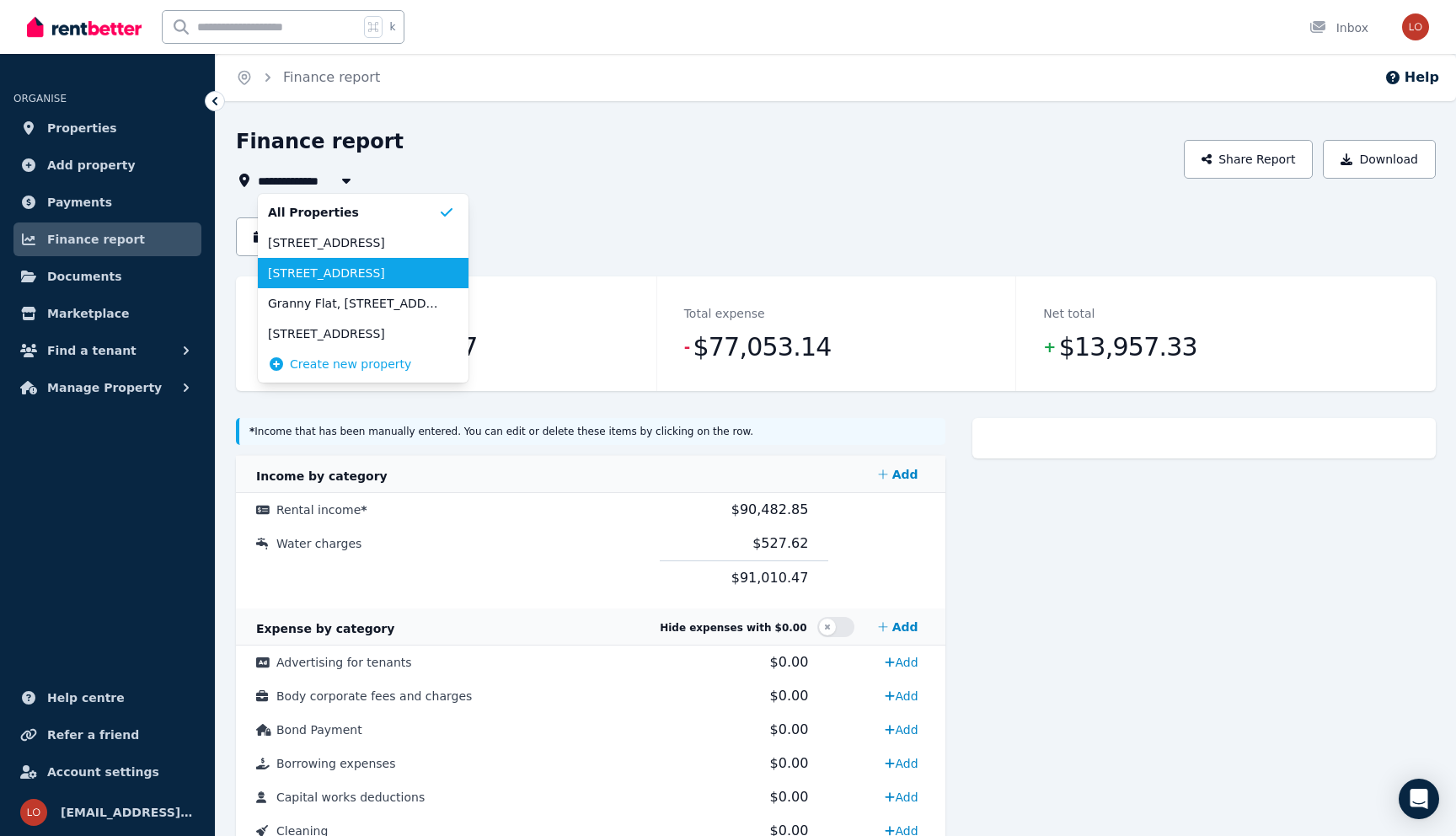
click at [310, 273] on span "[STREET_ADDRESS]" at bounding box center [353, 273] width 170 height 17
type input "**********"
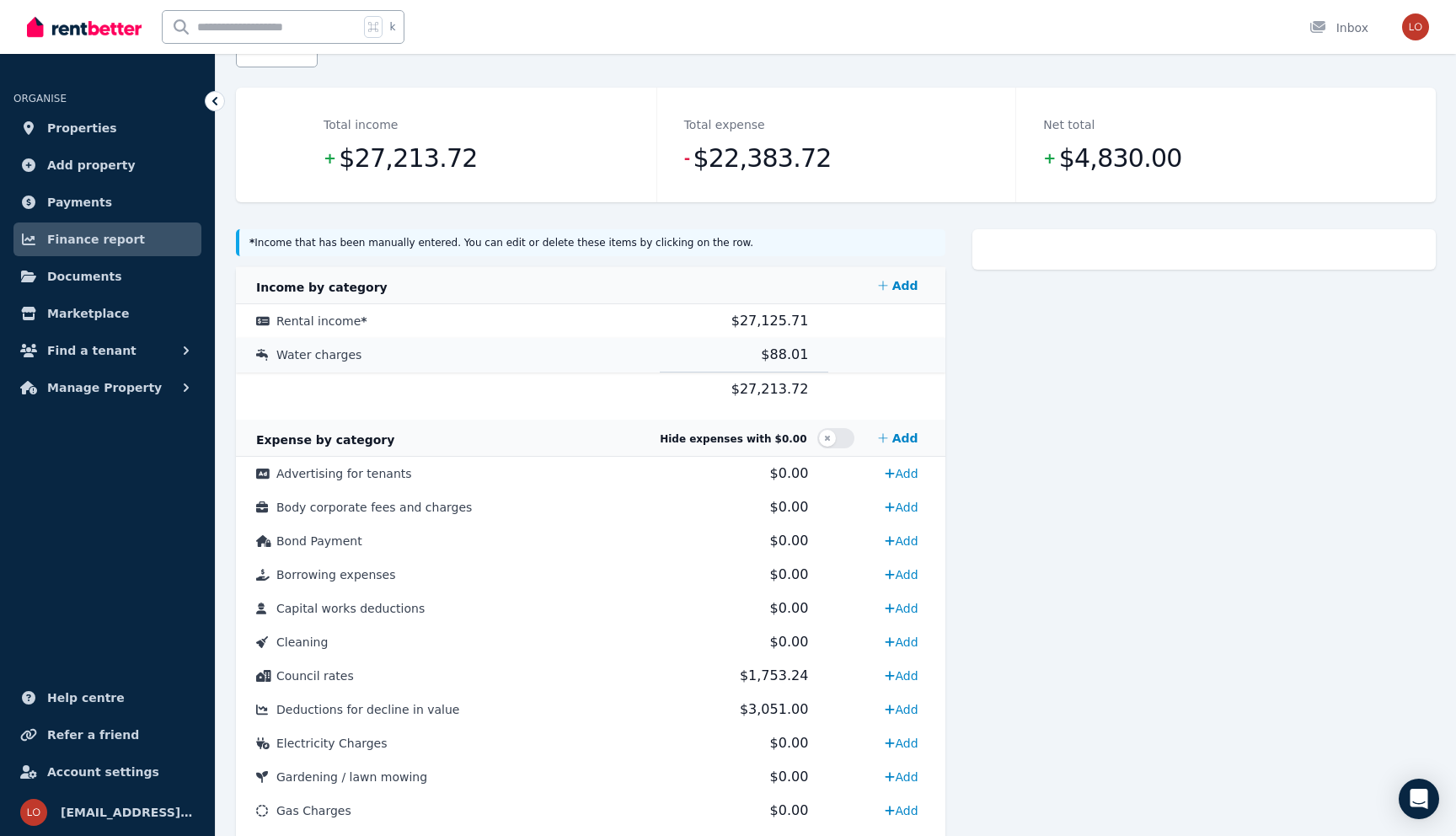
scroll to position [196, 0]
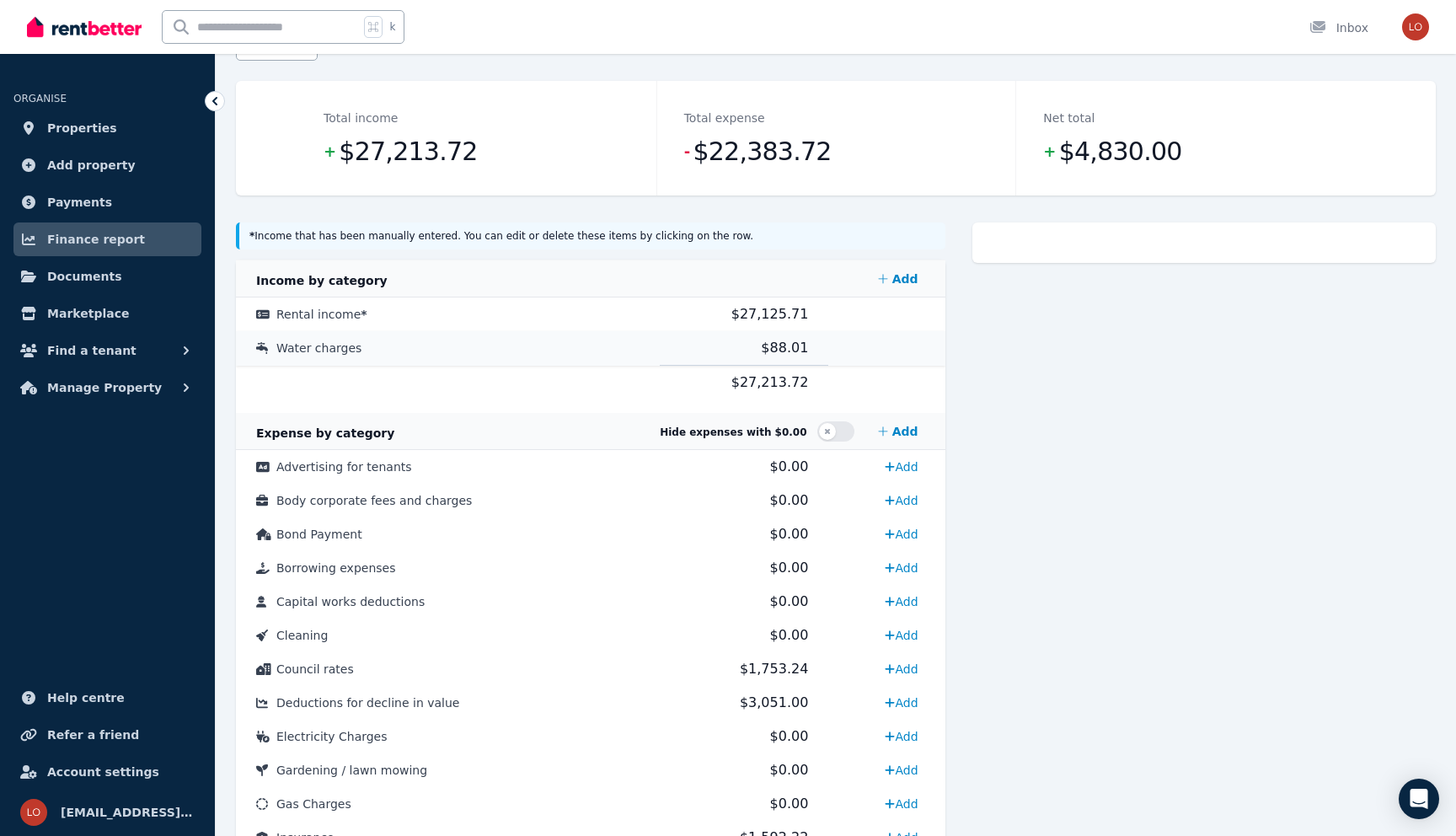
click at [651, 349] on td "Water charges" at bounding box center [448, 349] width 424 height 35
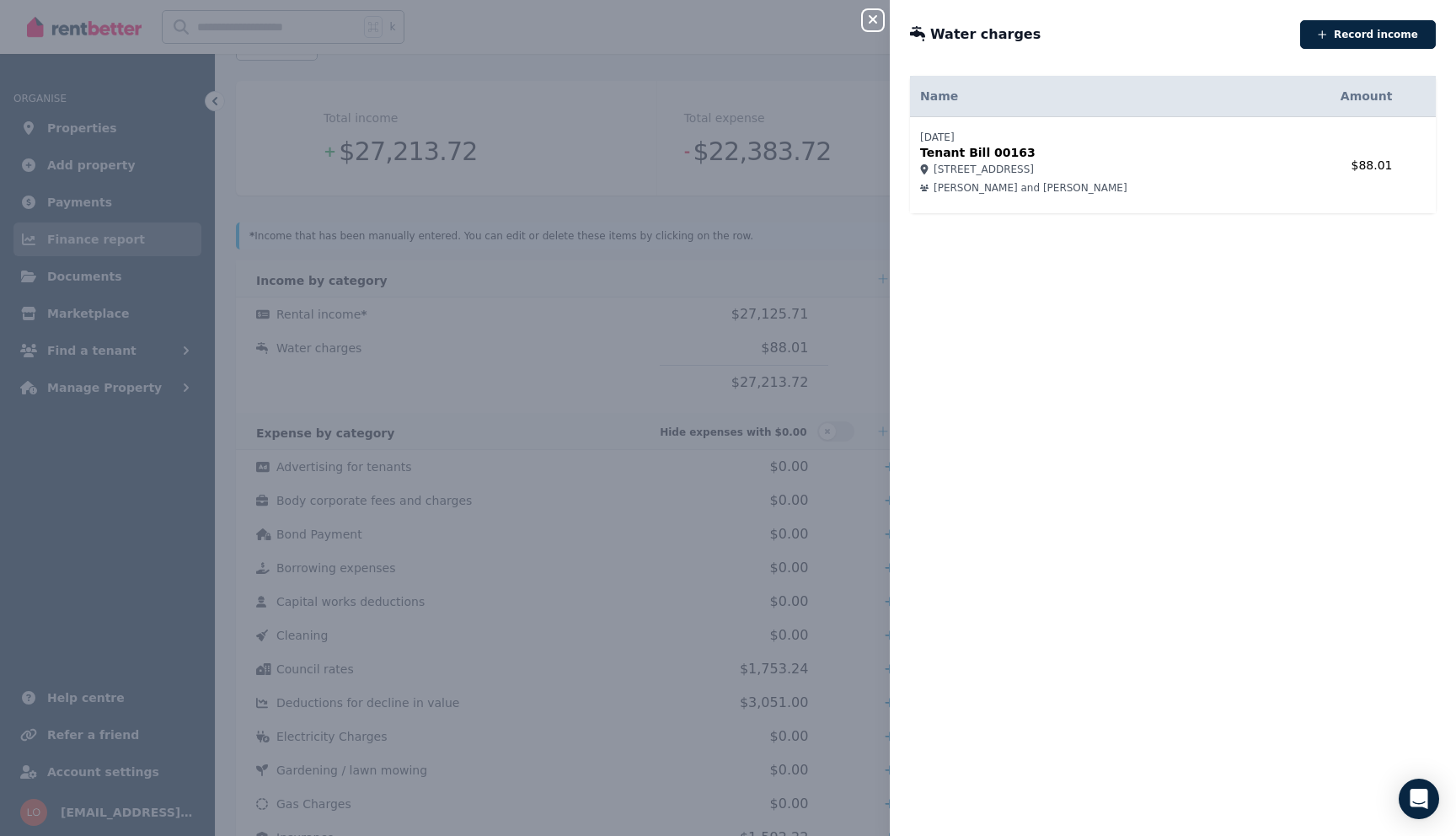
click at [868, 22] on icon "button" at bounding box center [872, 19] width 20 height 13
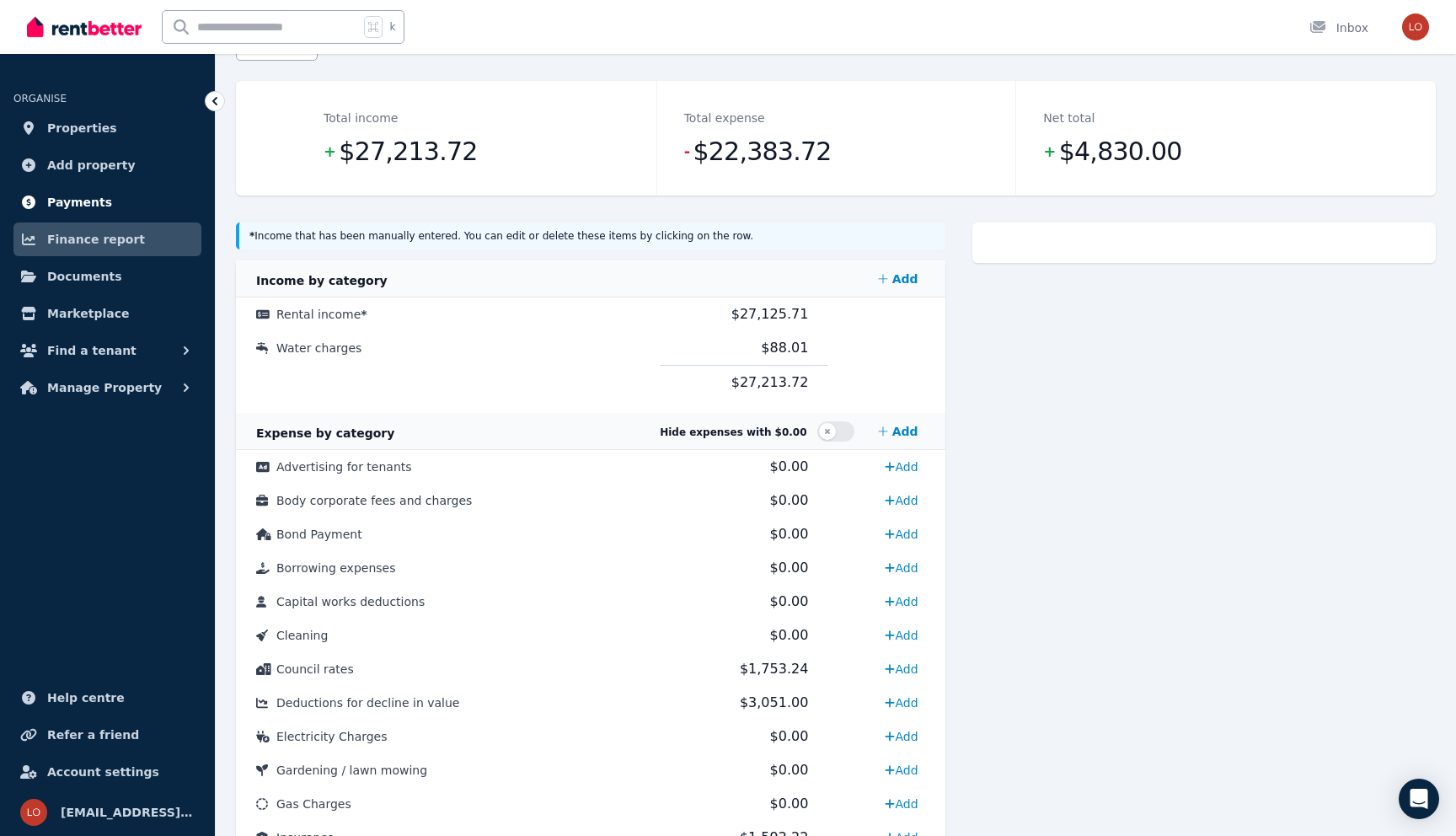
click at [90, 205] on span "Payments" at bounding box center [79, 201] width 65 height 20
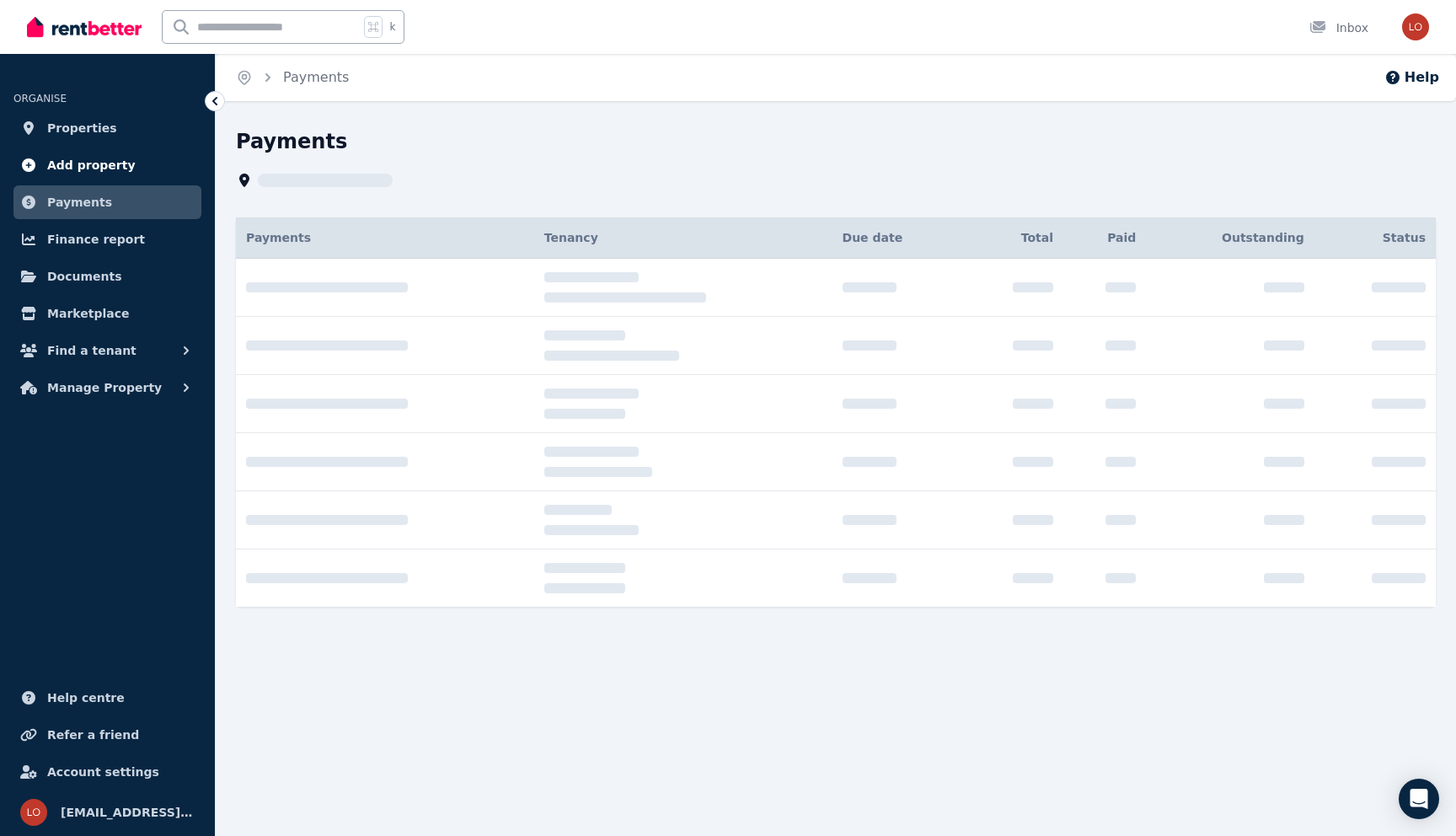
click at [92, 166] on span "Add property" at bounding box center [92, 164] width 89 height 20
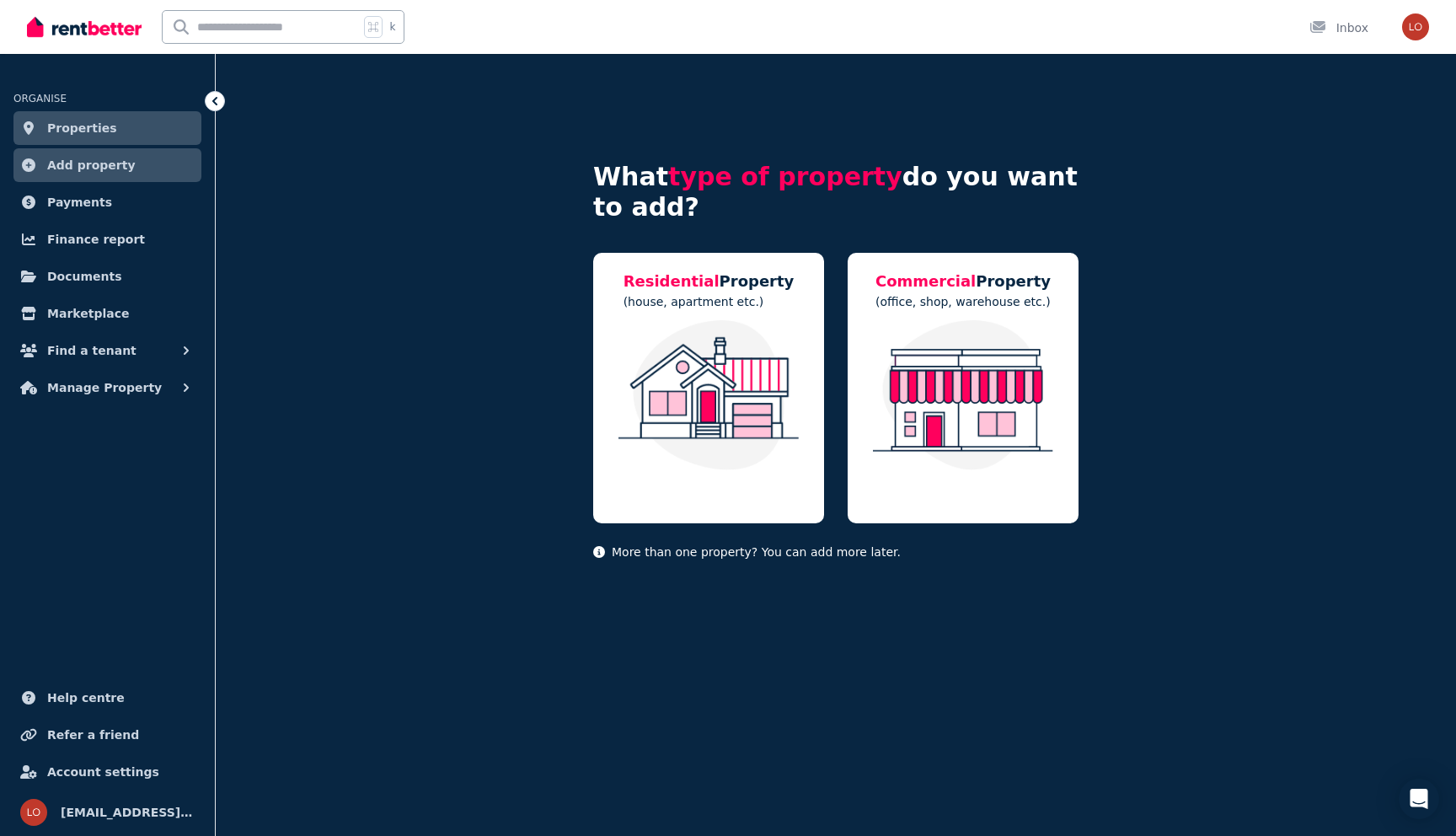
click at [116, 129] on link "Properties" at bounding box center [107, 128] width 188 height 34
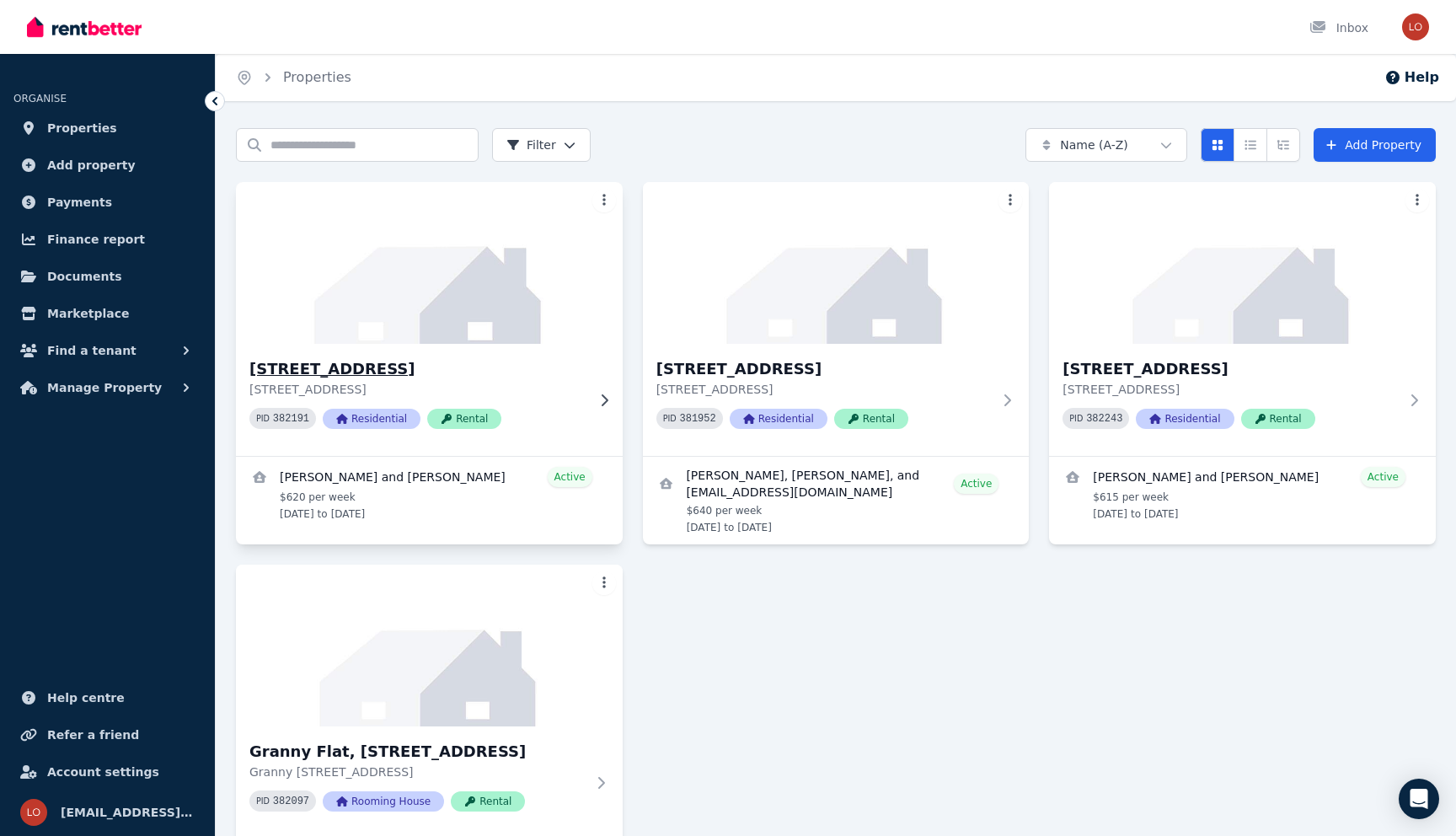
click at [450, 373] on h3 "[STREET_ADDRESS]" at bounding box center [417, 368] width 336 height 24
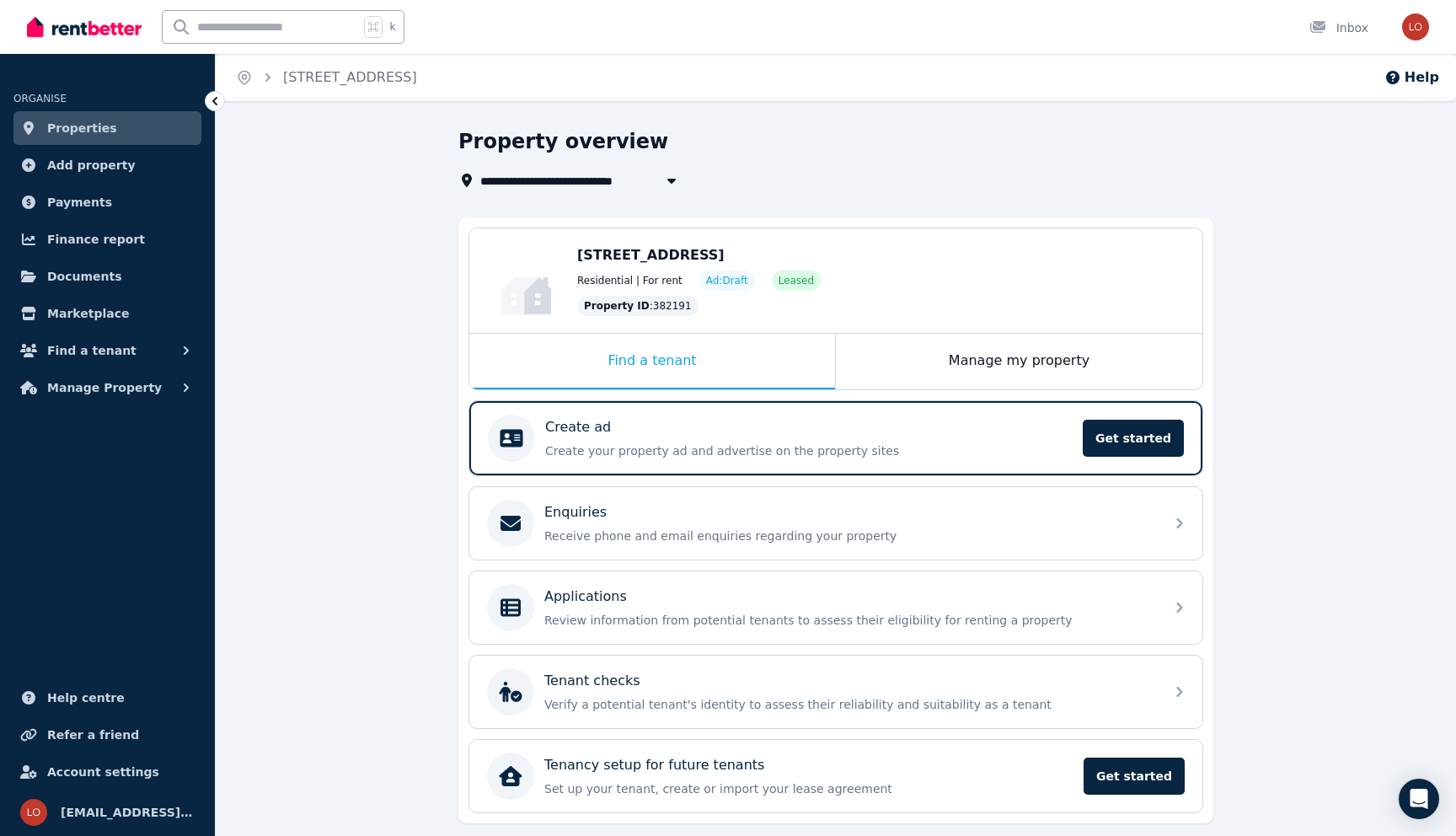
scroll to position [51, 0]
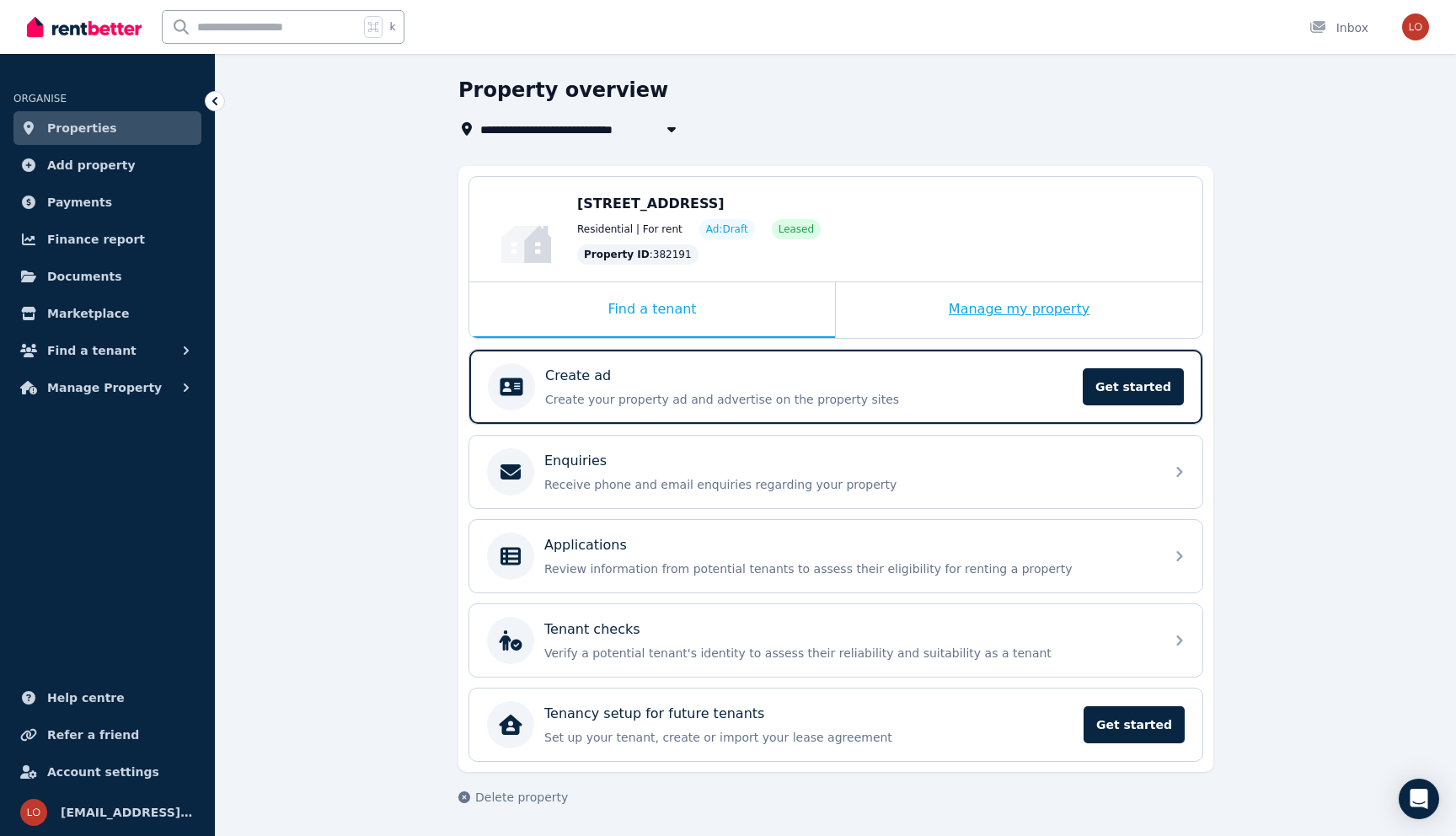
click at [989, 308] on div "Manage my property" at bounding box center [1019, 310] width 366 height 56
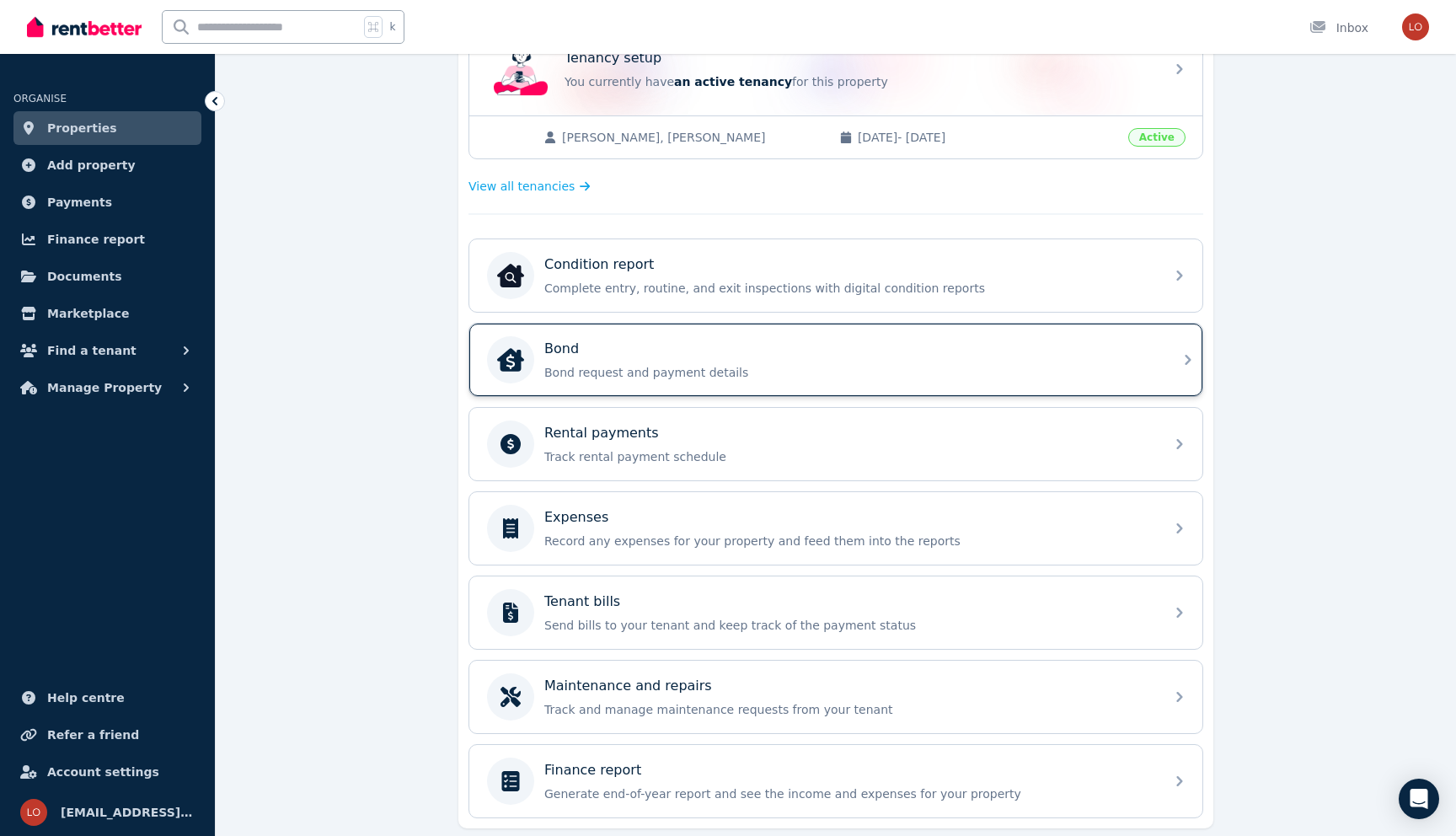
scroll to position [416, 0]
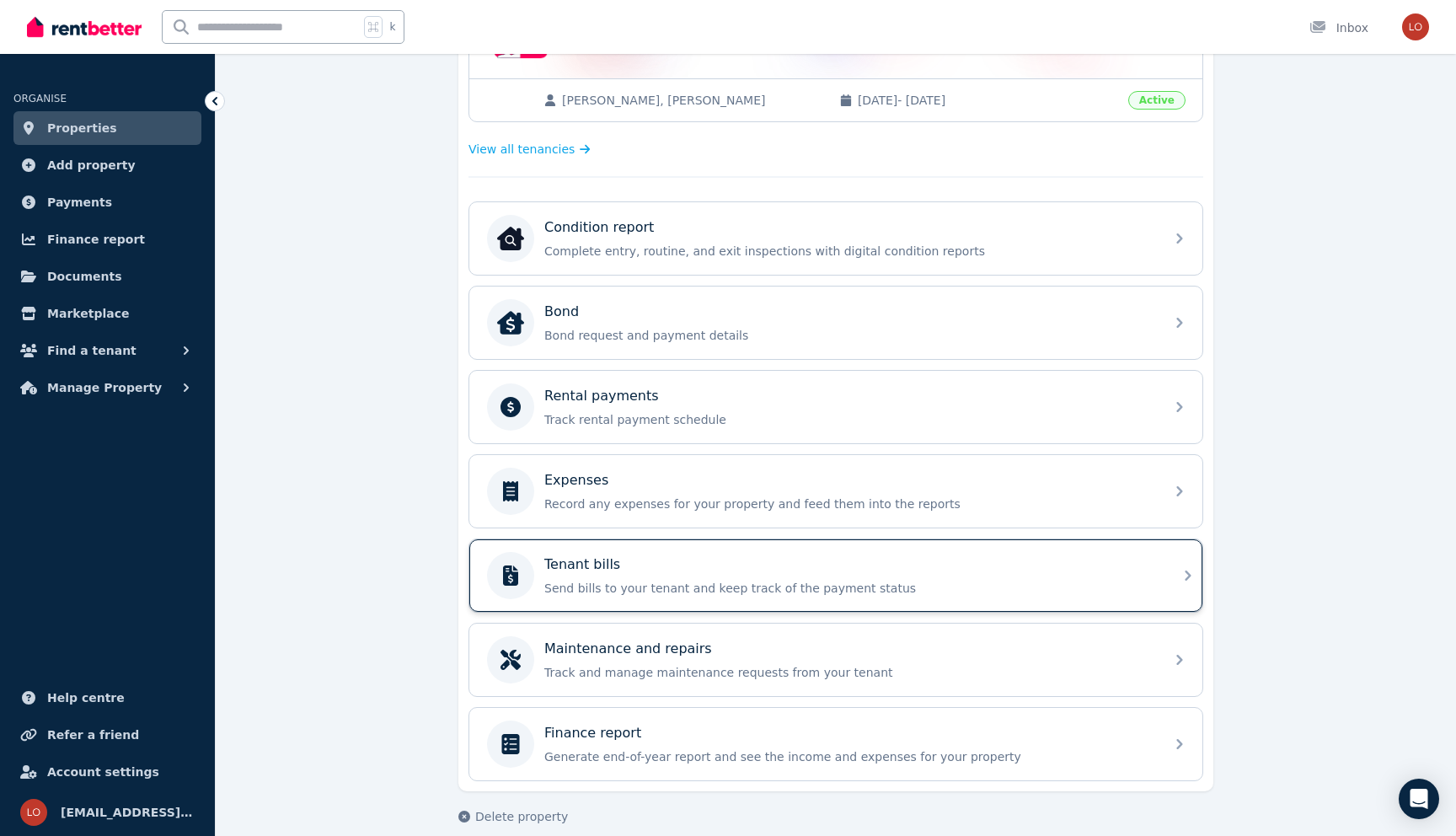
click at [629, 553] on div "Tenant bills Send bills to your tenant and keep track of the payment status" at bounding box center [821, 575] width 668 height 47
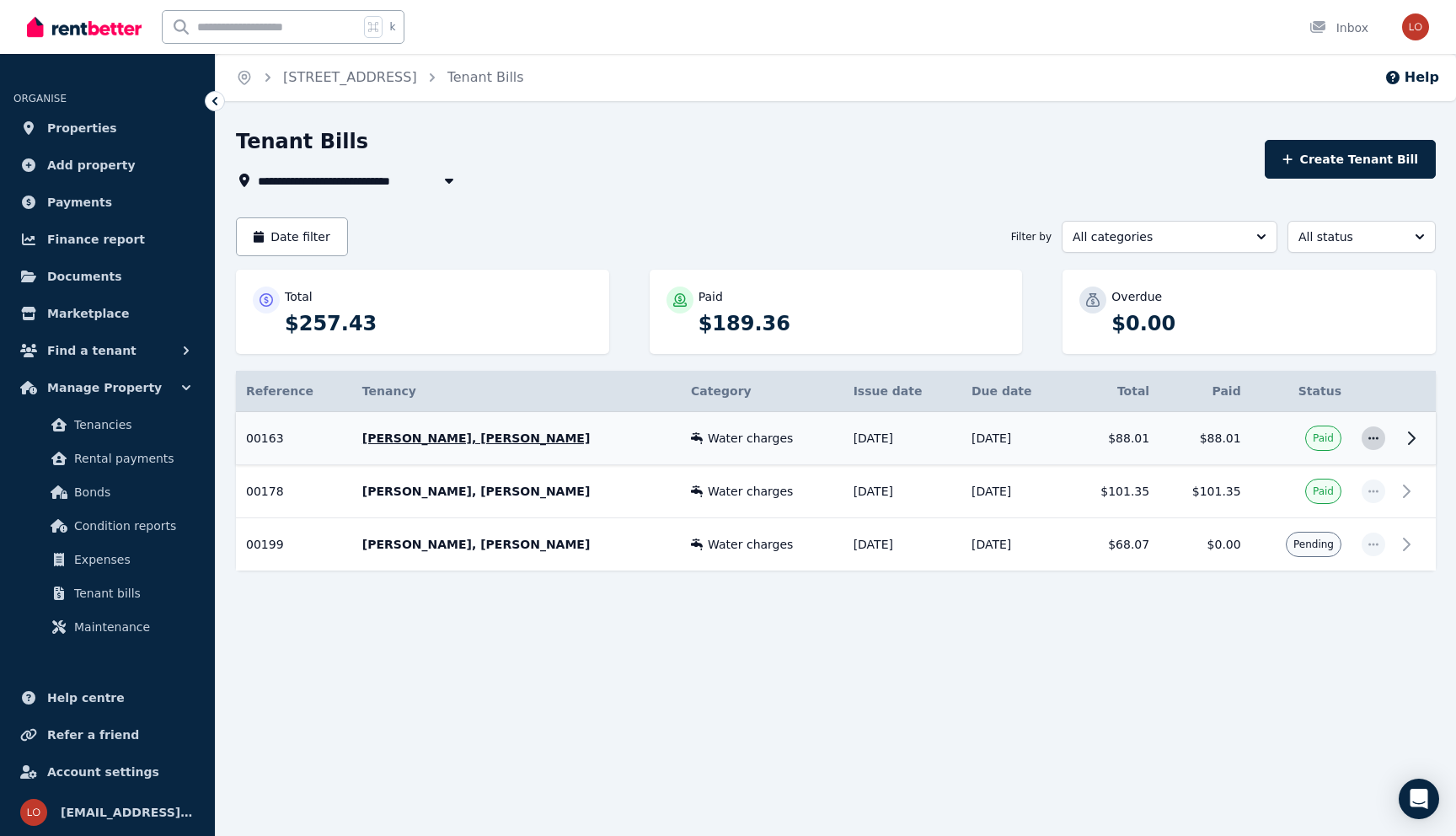
click at [1376, 436] on icon "button" at bounding box center [1373, 438] width 13 height 11
click at [1405, 445] on icon at bounding box center [1411, 437] width 20 height 20
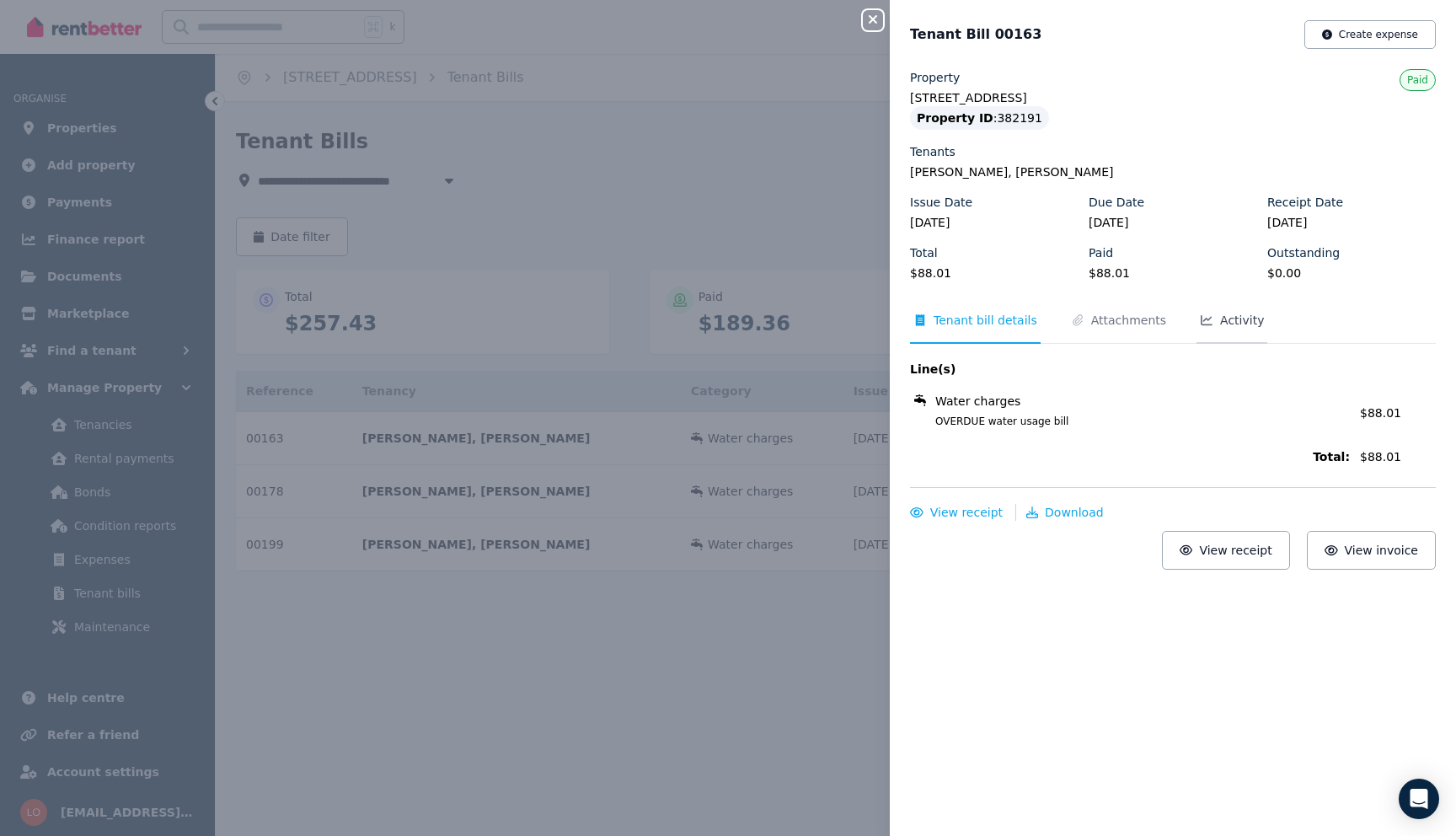
click at [1220, 316] on span "Activity" at bounding box center [1242, 320] width 43 height 17
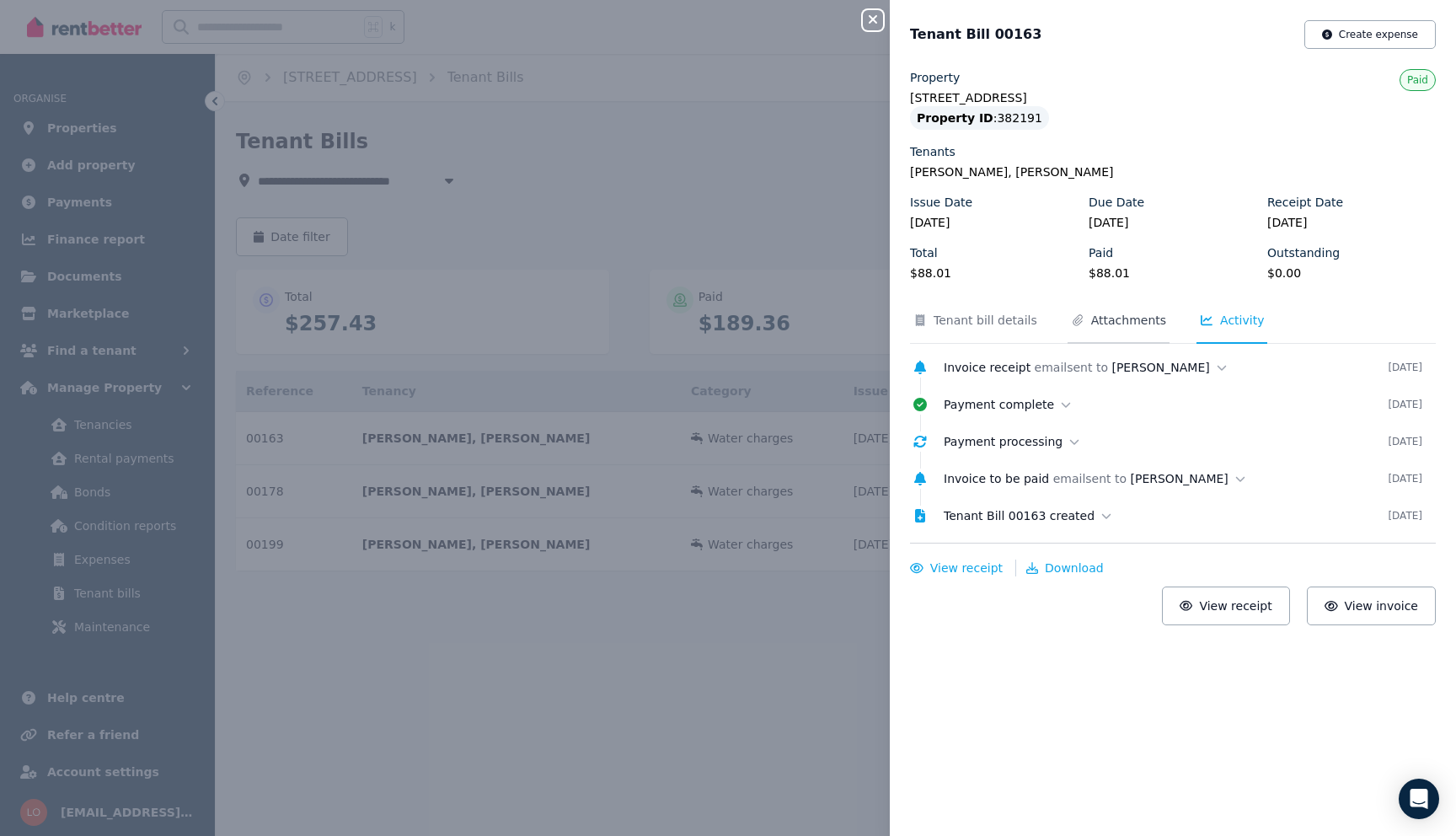
click at [1091, 327] on span "Attachments" at bounding box center [1127, 320] width 75 height 17
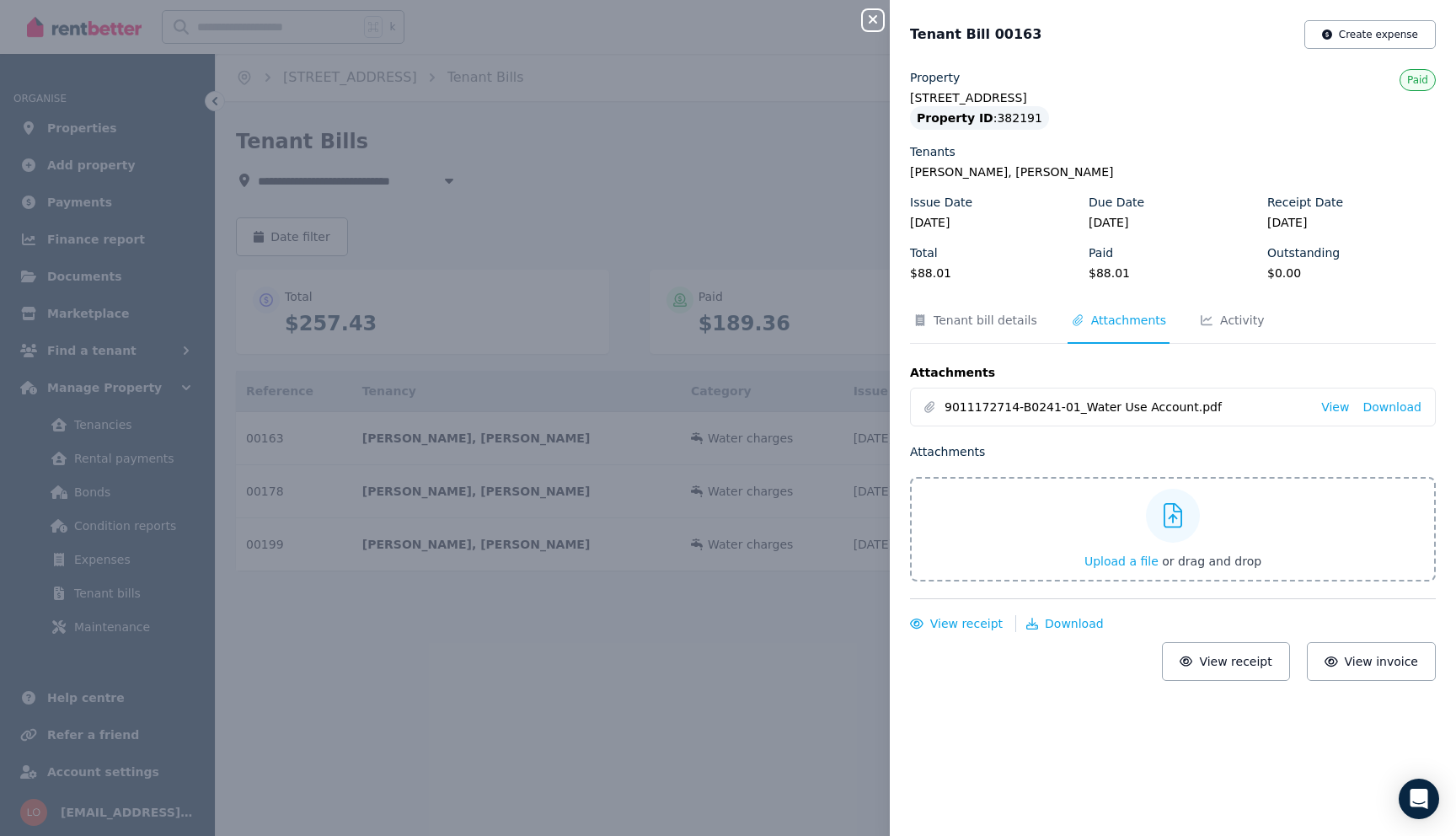
click at [879, 21] on icon "button" at bounding box center [872, 19] width 20 height 13
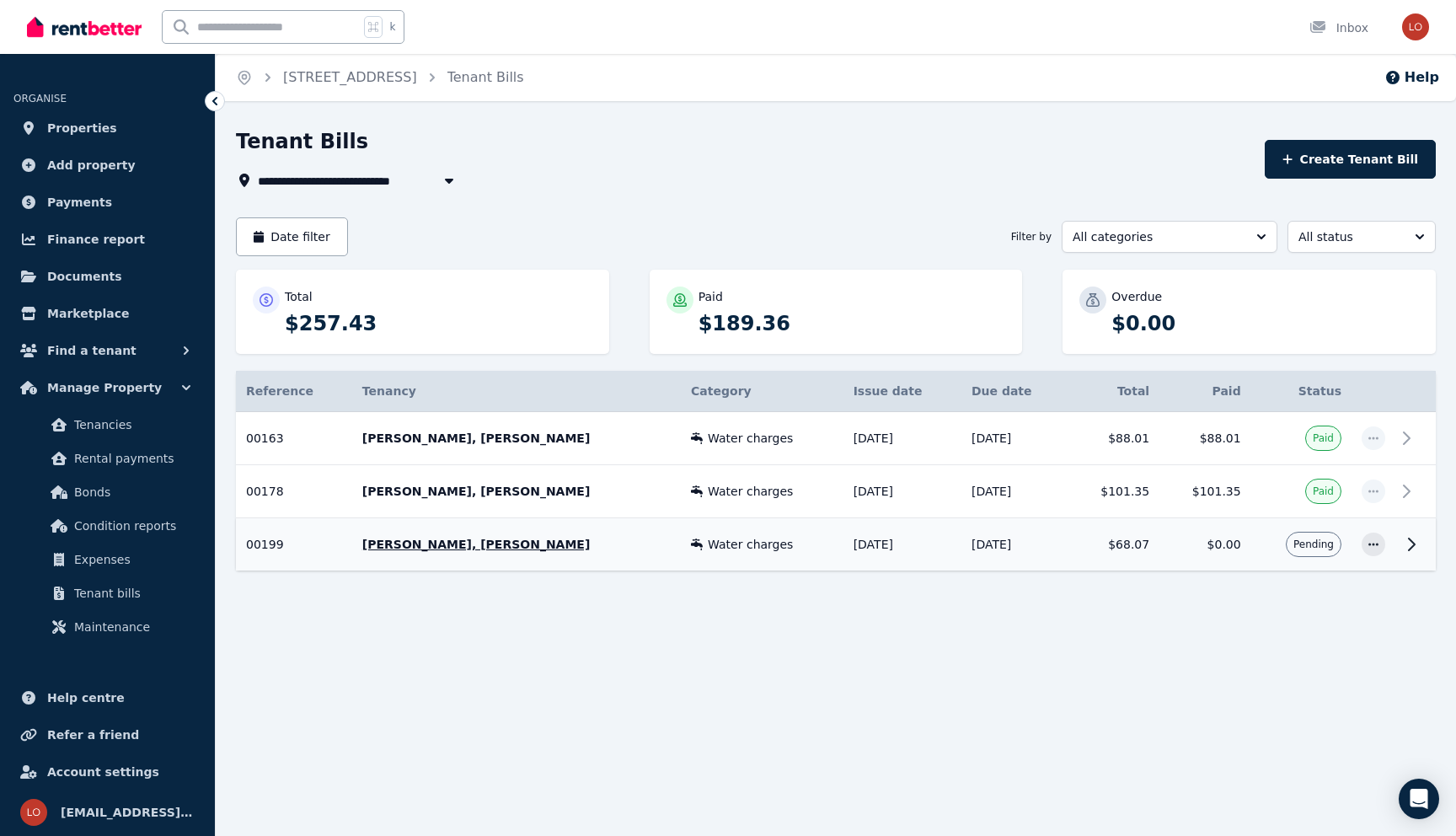
click at [1404, 537] on icon at bounding box center [1411, 544] width 20 height 20
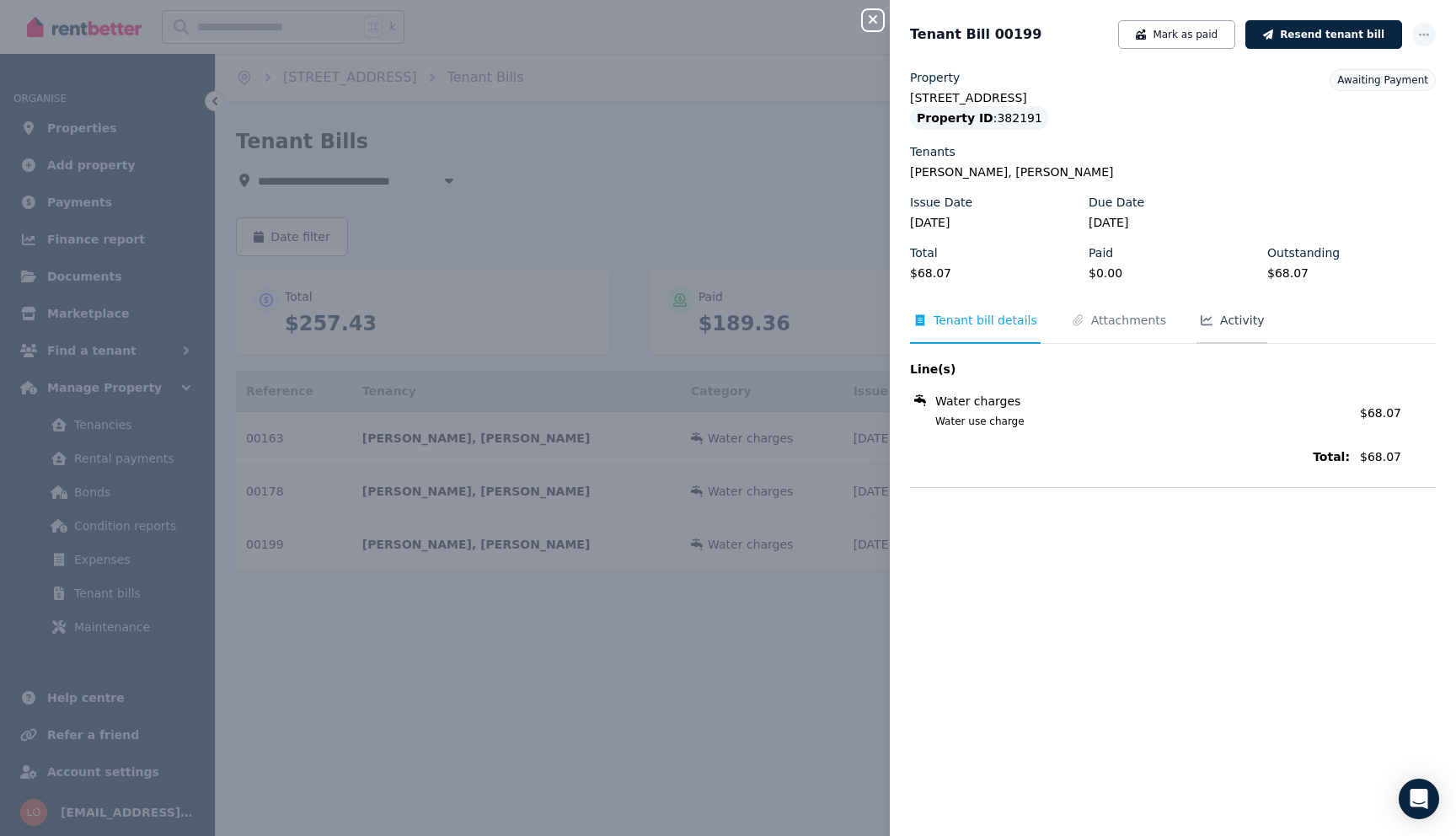
click at [1201, 316] on icon "Tabs" at bounding box center [1207, 320] width 17 height 11
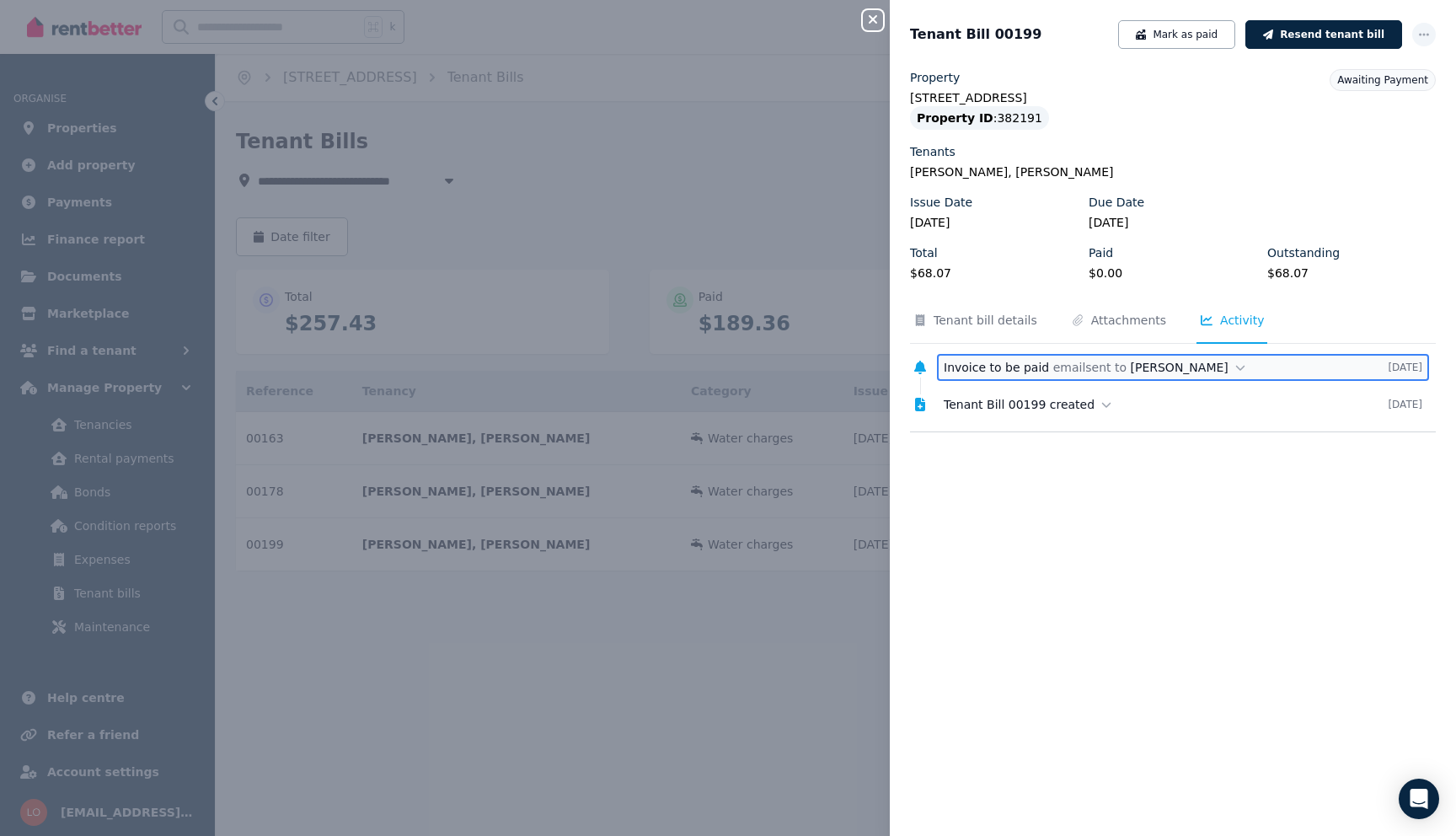
click at [1235, 362] on icon at bounding box center [1240, 367] width 10 height 11
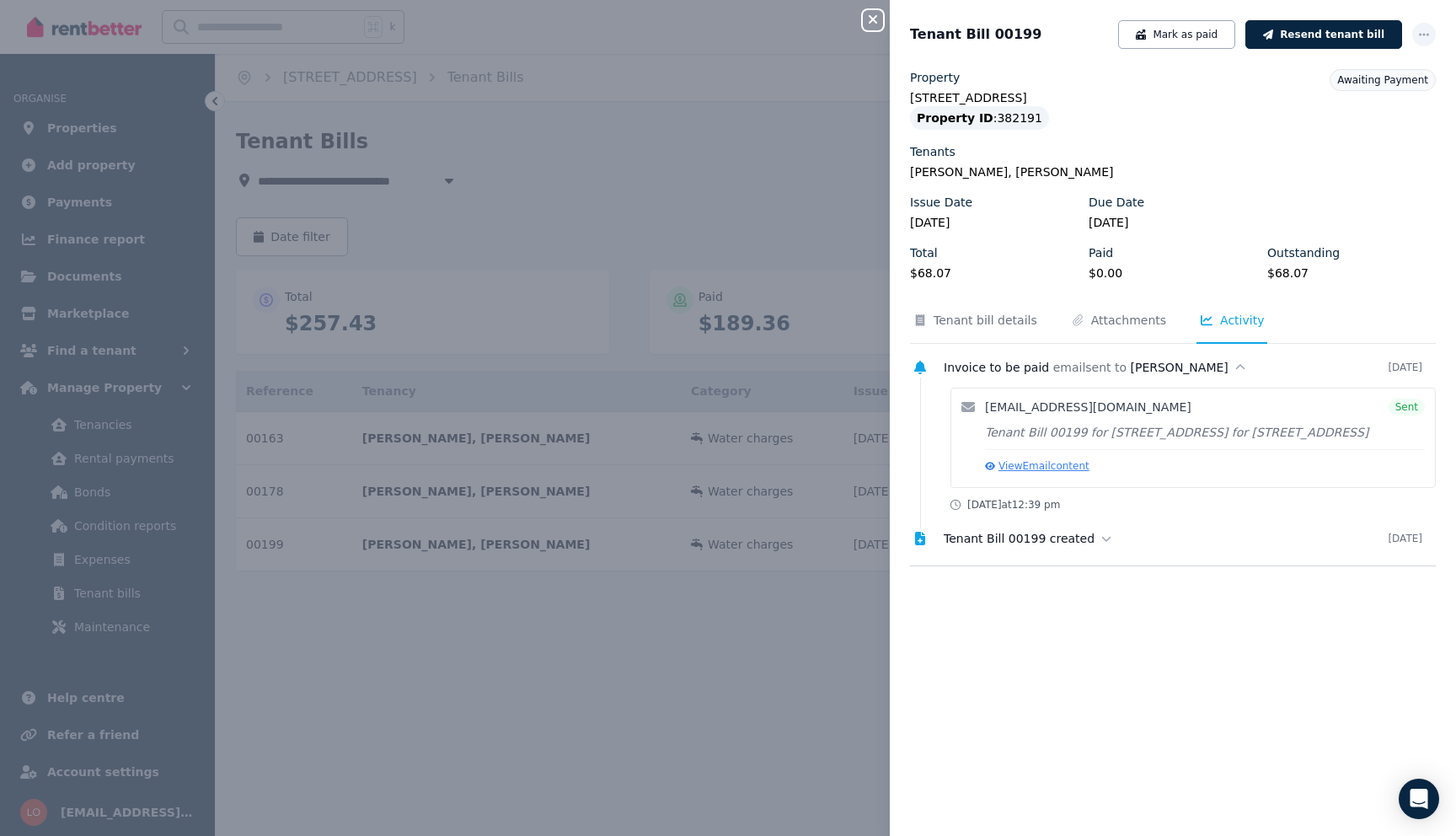
click at [1046, 473] on button "View Email content" at bounding box center [1037, 466] width 105 height 13
click at [748, 557] on div "Close panel Tenant Bill 00199 [PERSON_NAME] as paid Resend tenant bill Property…" at bounding box center [728, 418] width 1456 height 836
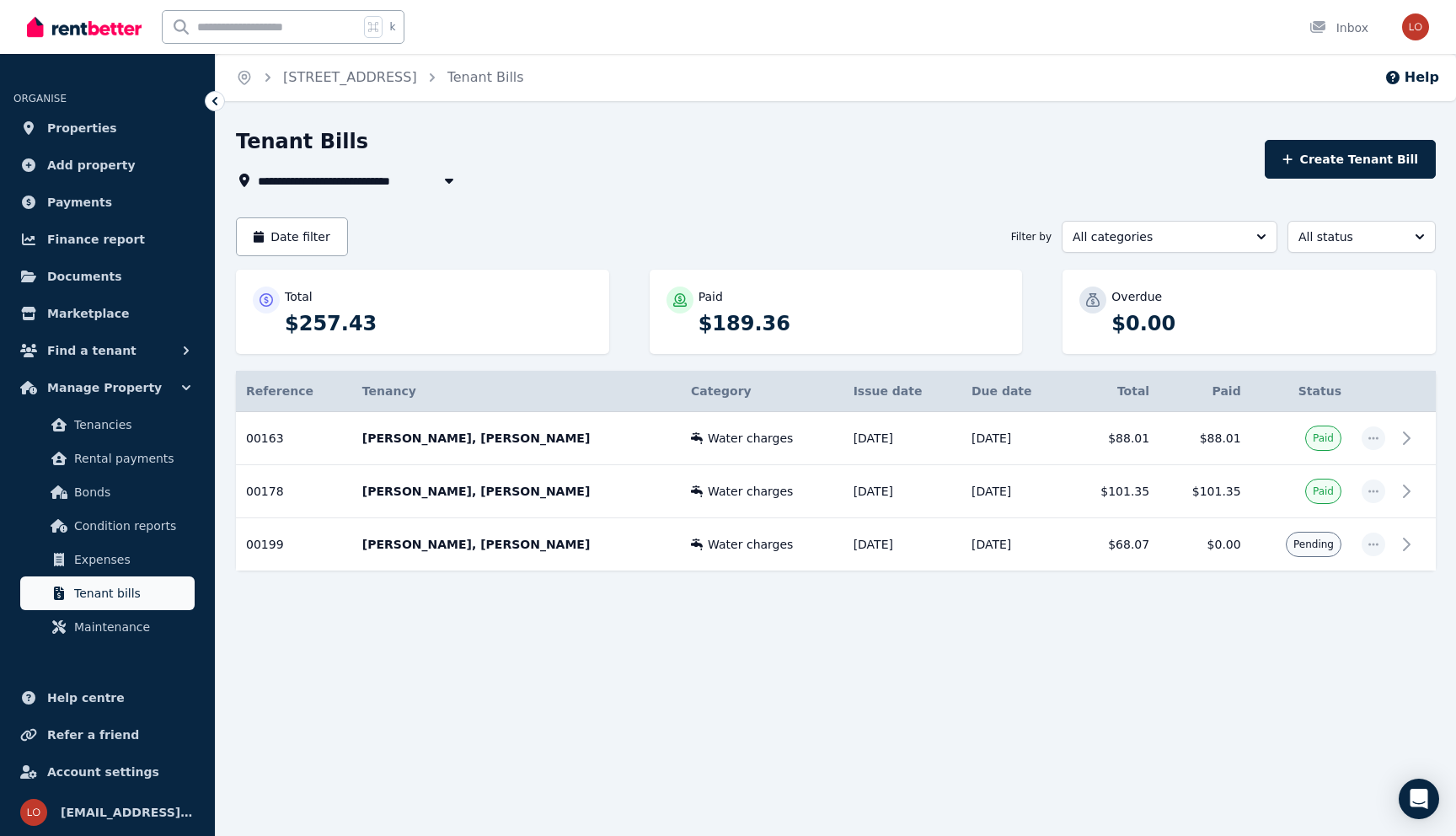
click at [137, 587] on span "Tenant bills" at bounding box center [131, 592] width 113 height 20
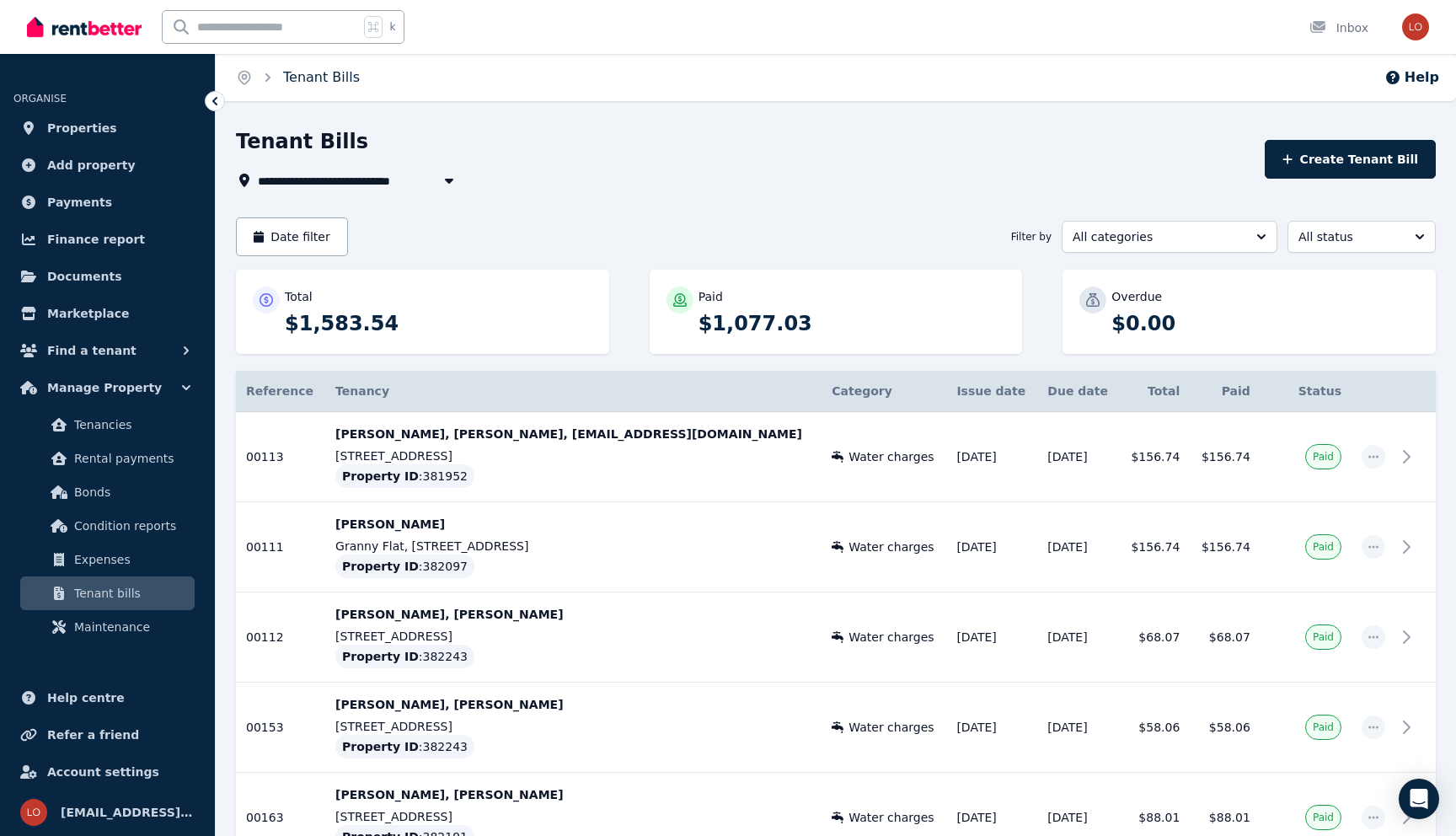
click at [305, 79] on link "Tenant Bills" at bounding box center [321, 77] width 76 height 16
click at [114, 129] on link "Properties" at bounding box center [107, 128] width 188 height 34
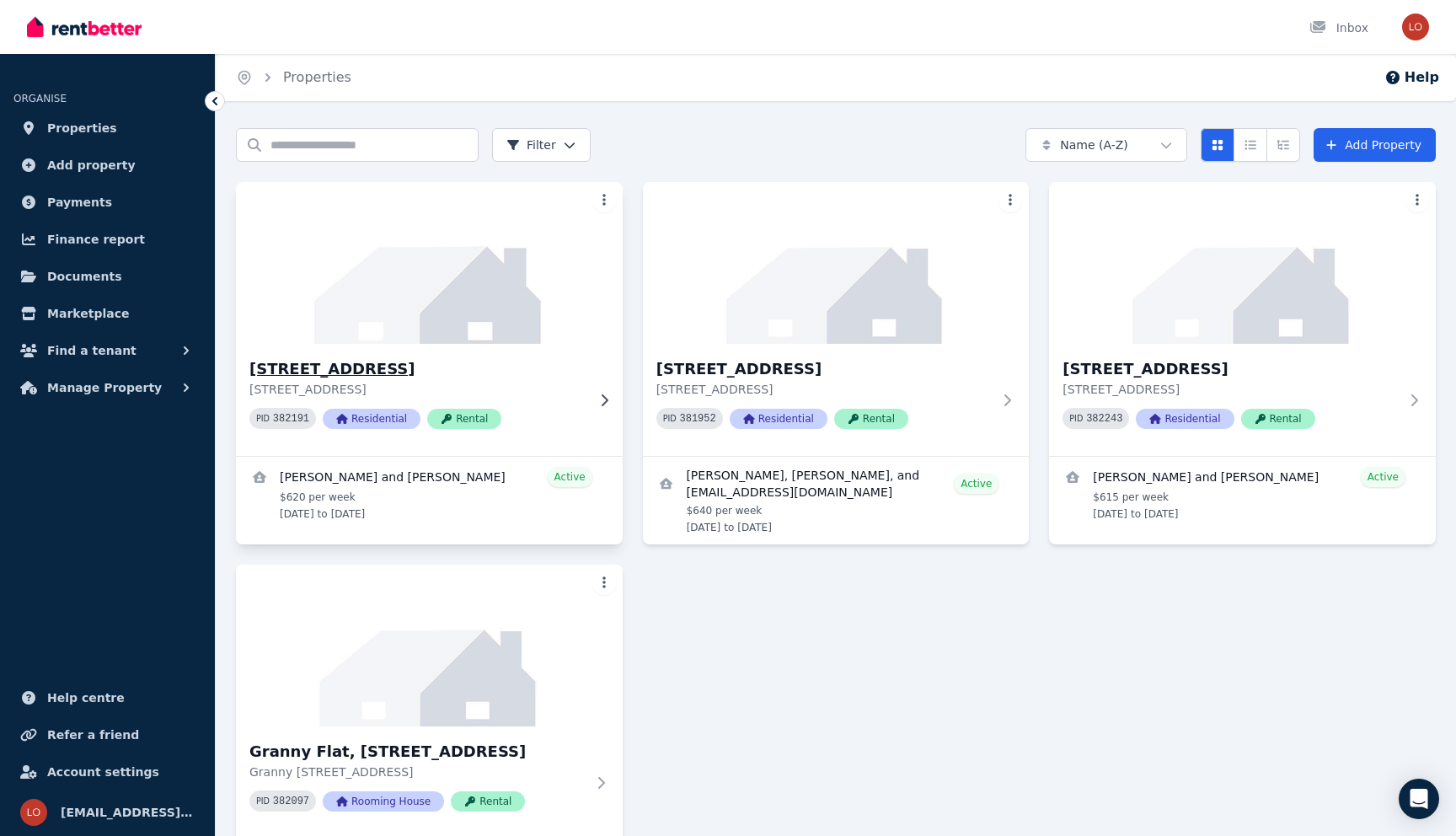
click at [350, 282] on img at bounding box center [430, 263] width 406 height 170
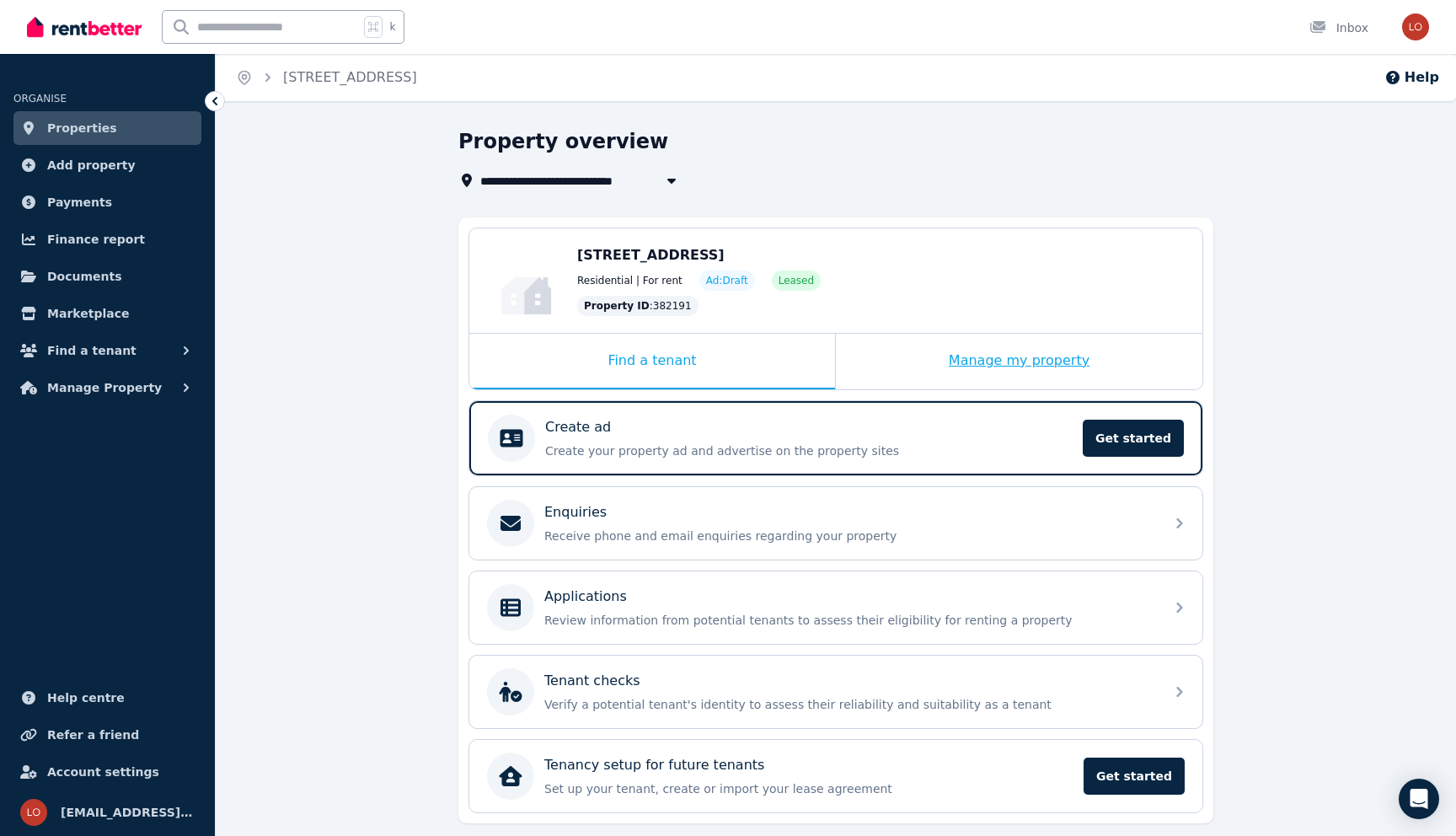
click at [939, 350] on div "Manage my property" at bounding box center [1019, 361] width 366 height 56
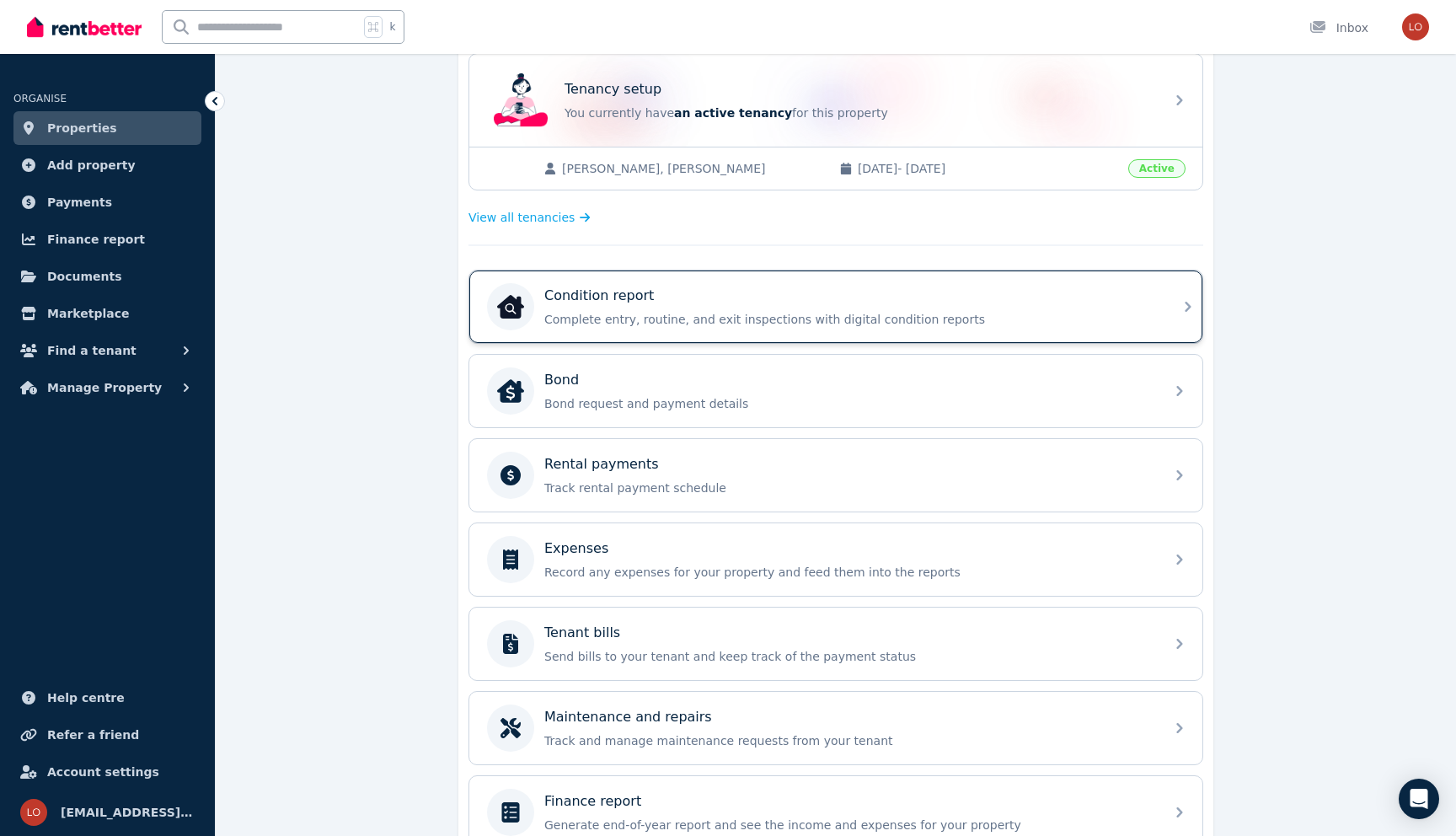
scroll to position [377, 0]
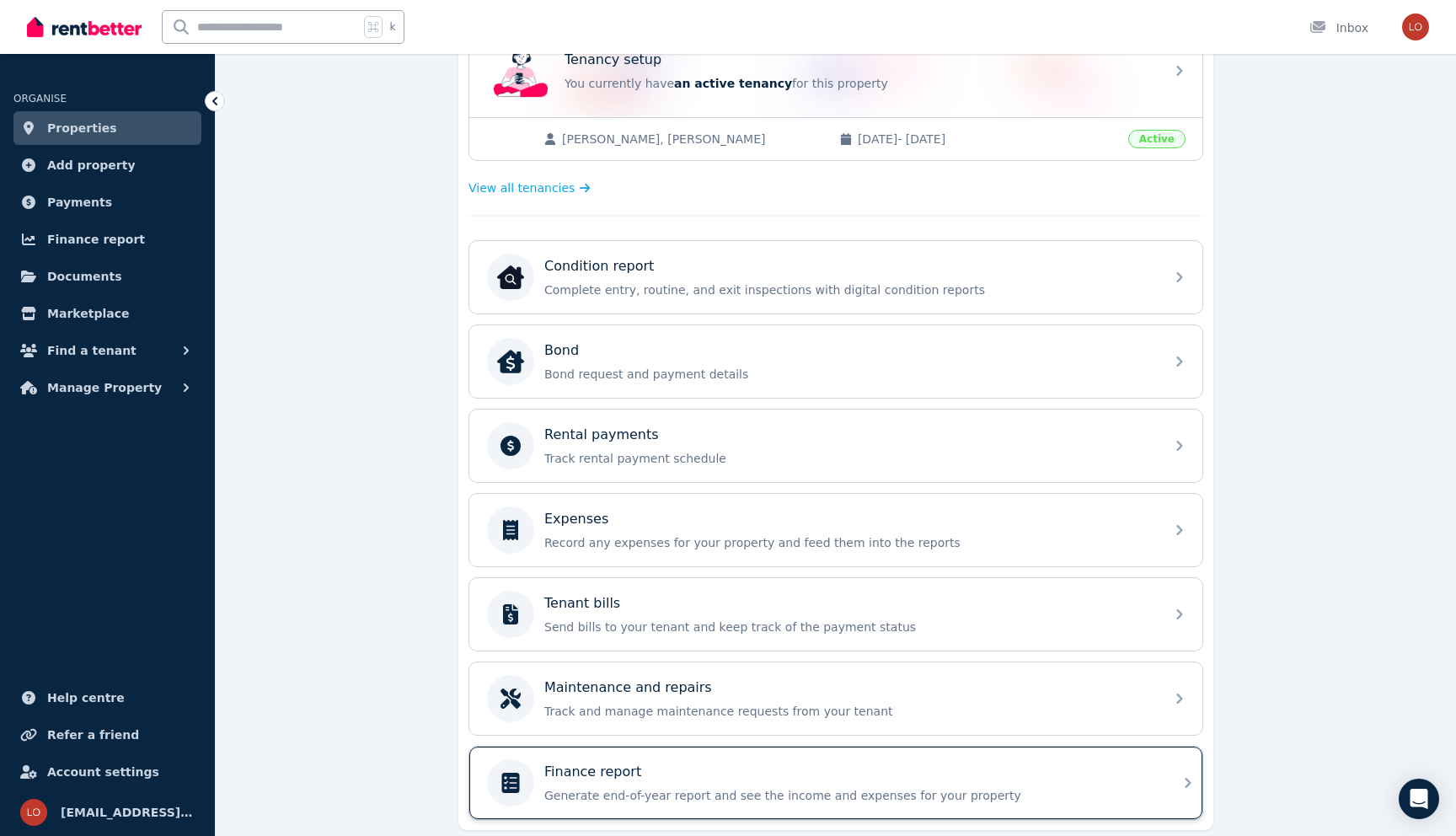
click at [619, 795] on p "Generate end-of-year report and see the income and expenses for your property" at bounding box center [849, 795] width 610 height 17
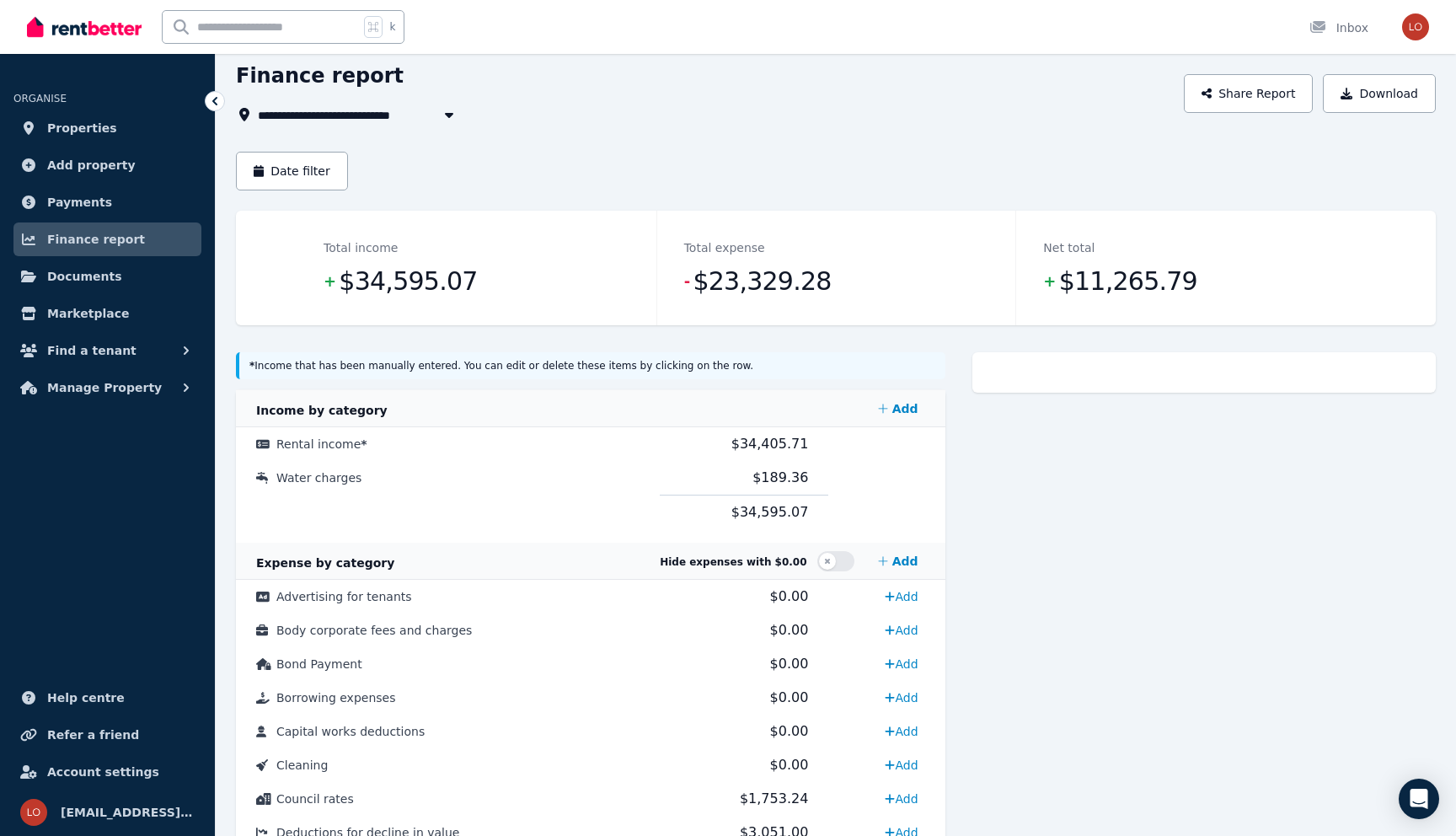
scroll to position [46, 0]
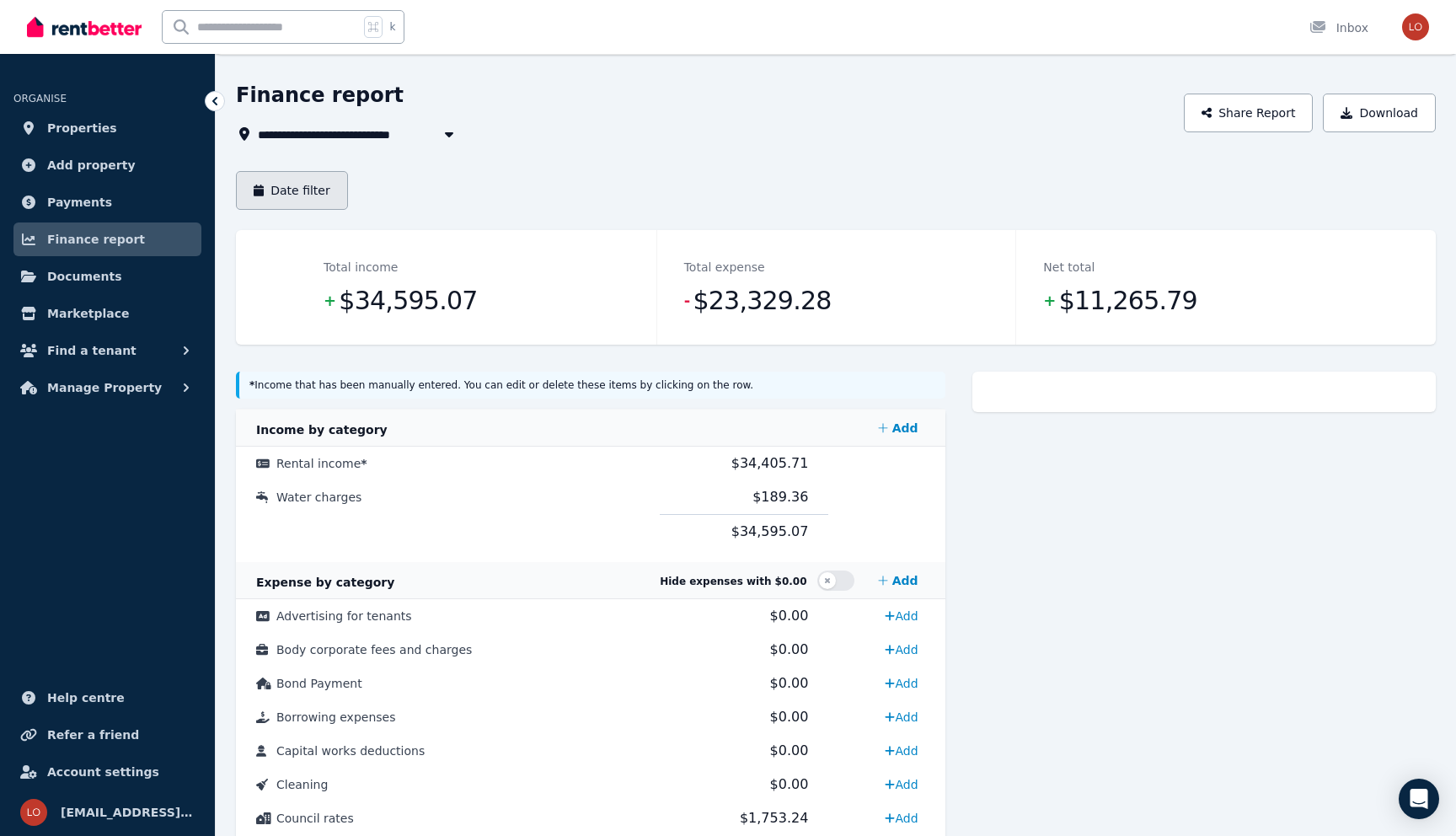
click at [316, 196] on button "Date filter" at bounding box center [292, 190] width 112 height 39
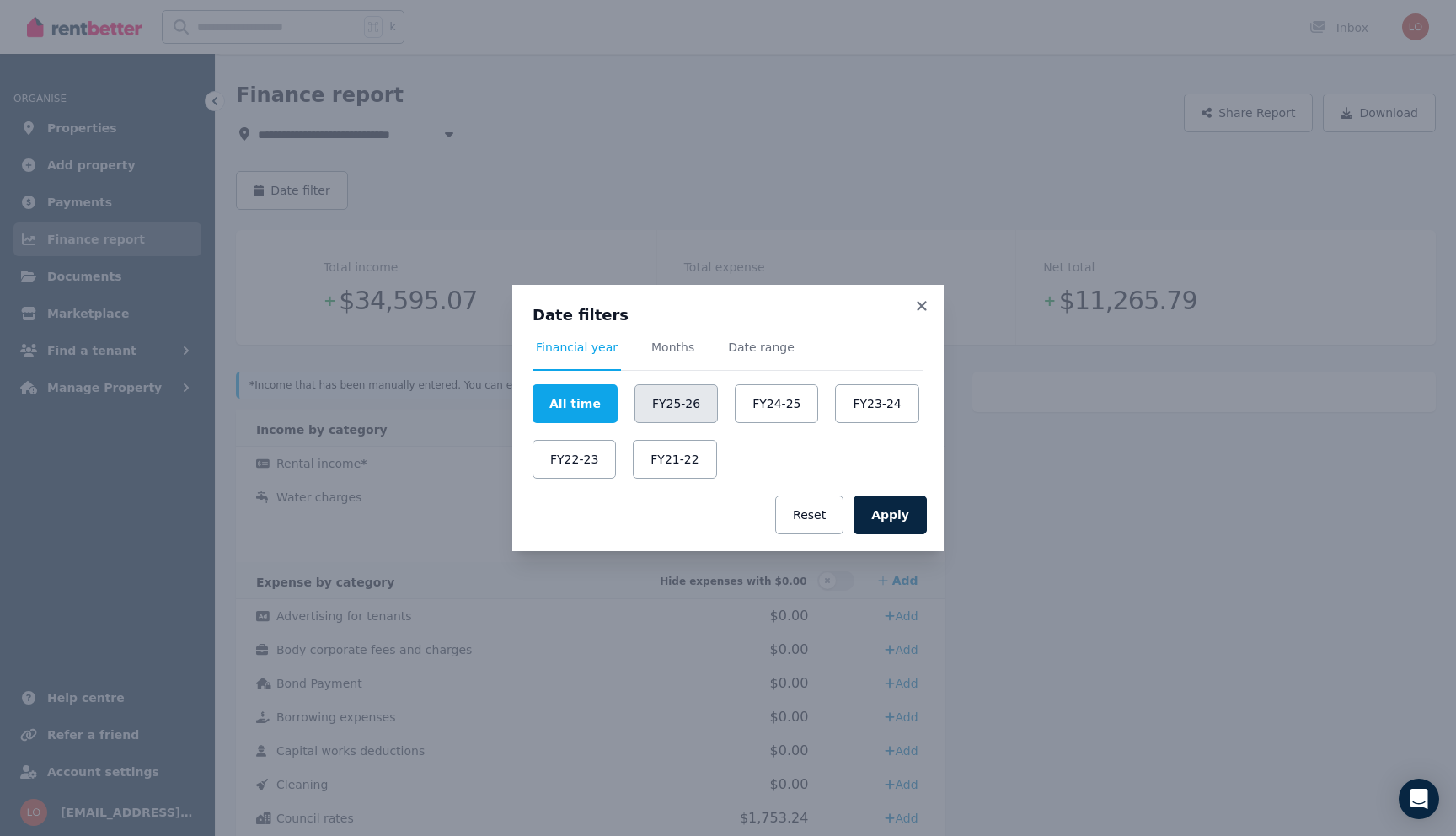
click at [655, 399] on button "FY25-26" at bounding box center [676, 403] width 83 height 39
click at [756, 404] on button "FY24-25" at bounding box center [776, 403] width 83 height 39
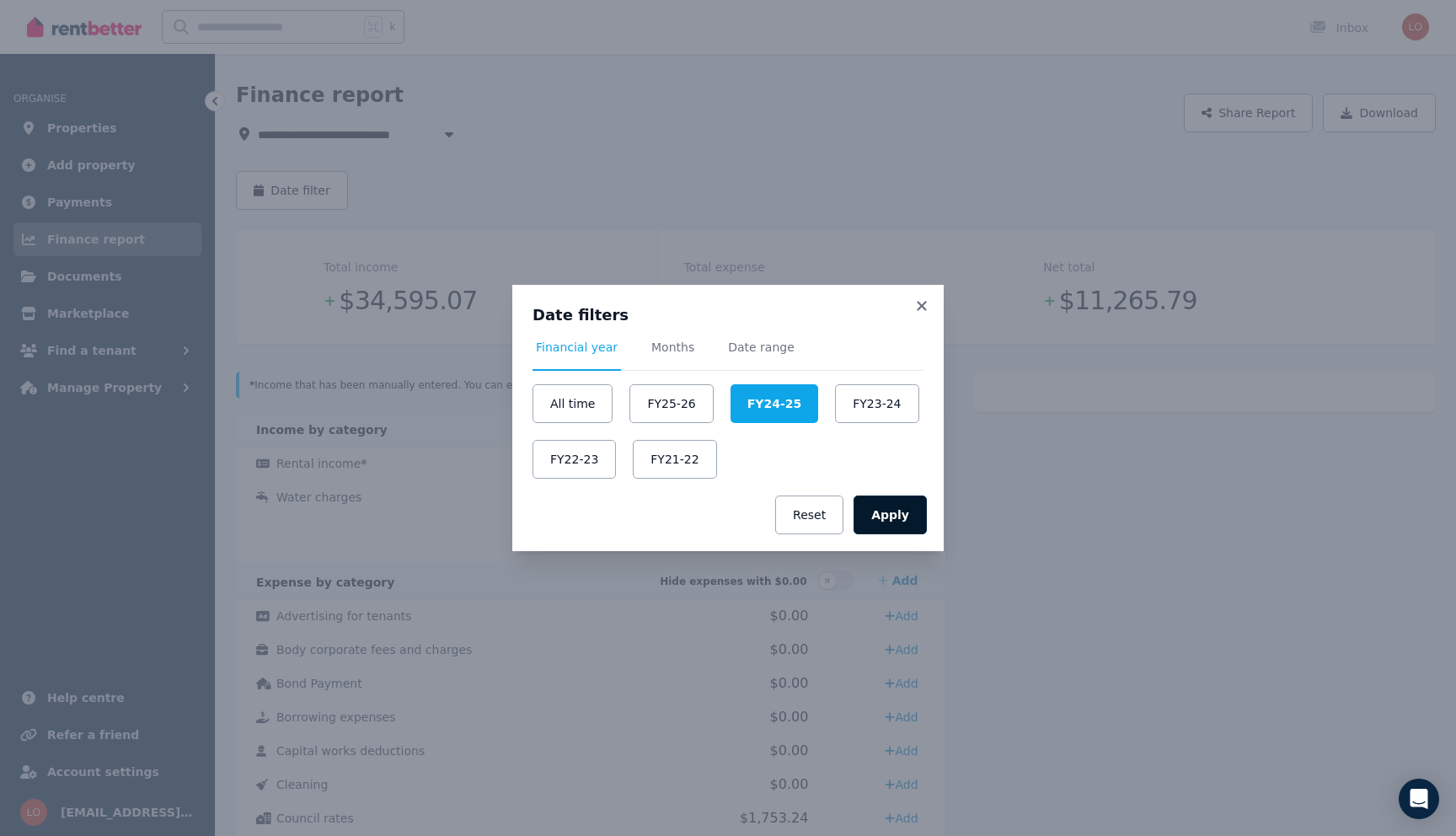
click at [906, 512] on button "Apply" at bounding box center [890, 515] width 74 height 39
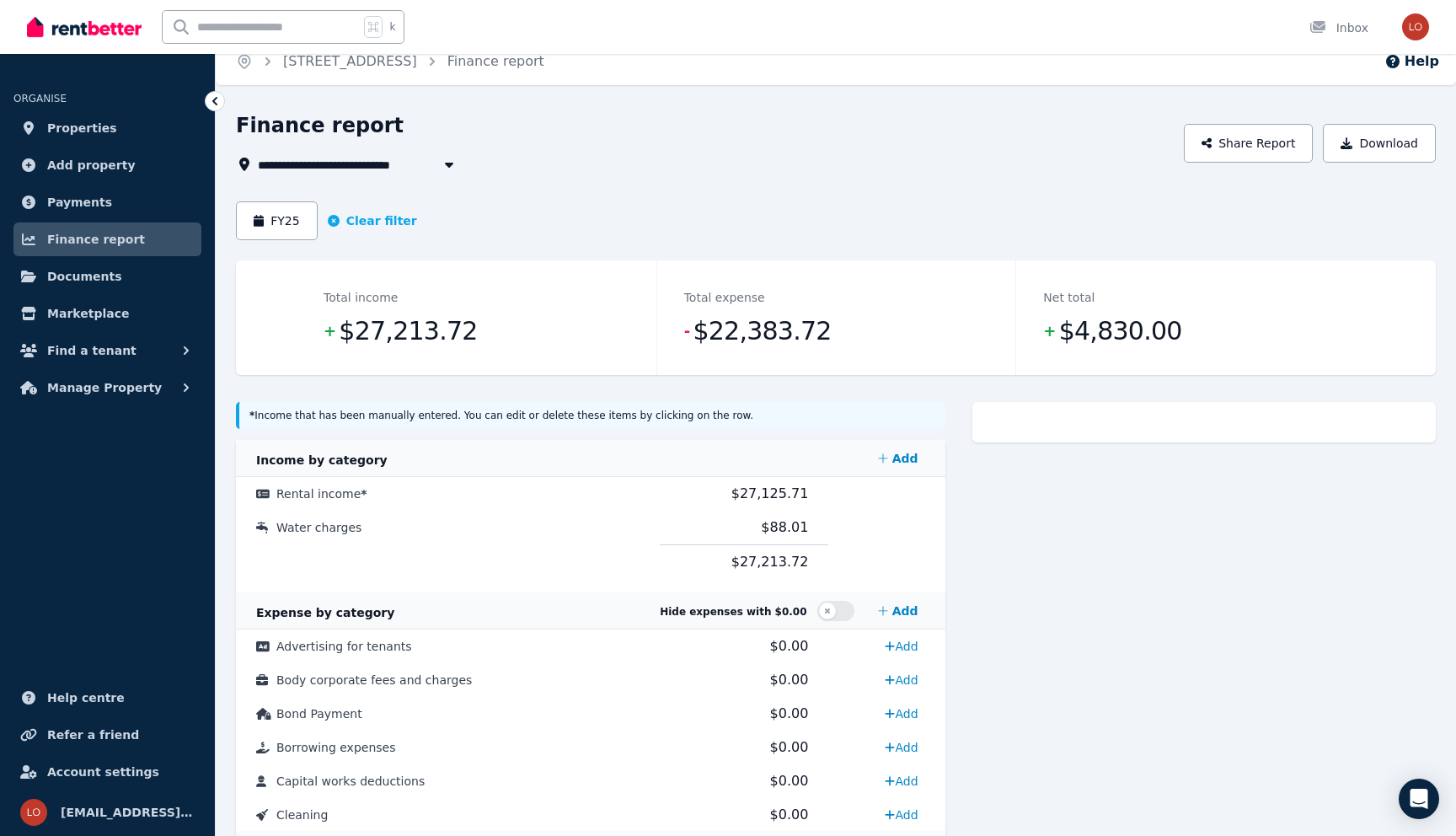
scroll to position [14, 0]
click at [319, 161] on span "[STREET_ADDRESS]" at bounding box center [331, 165] width 147 height 20
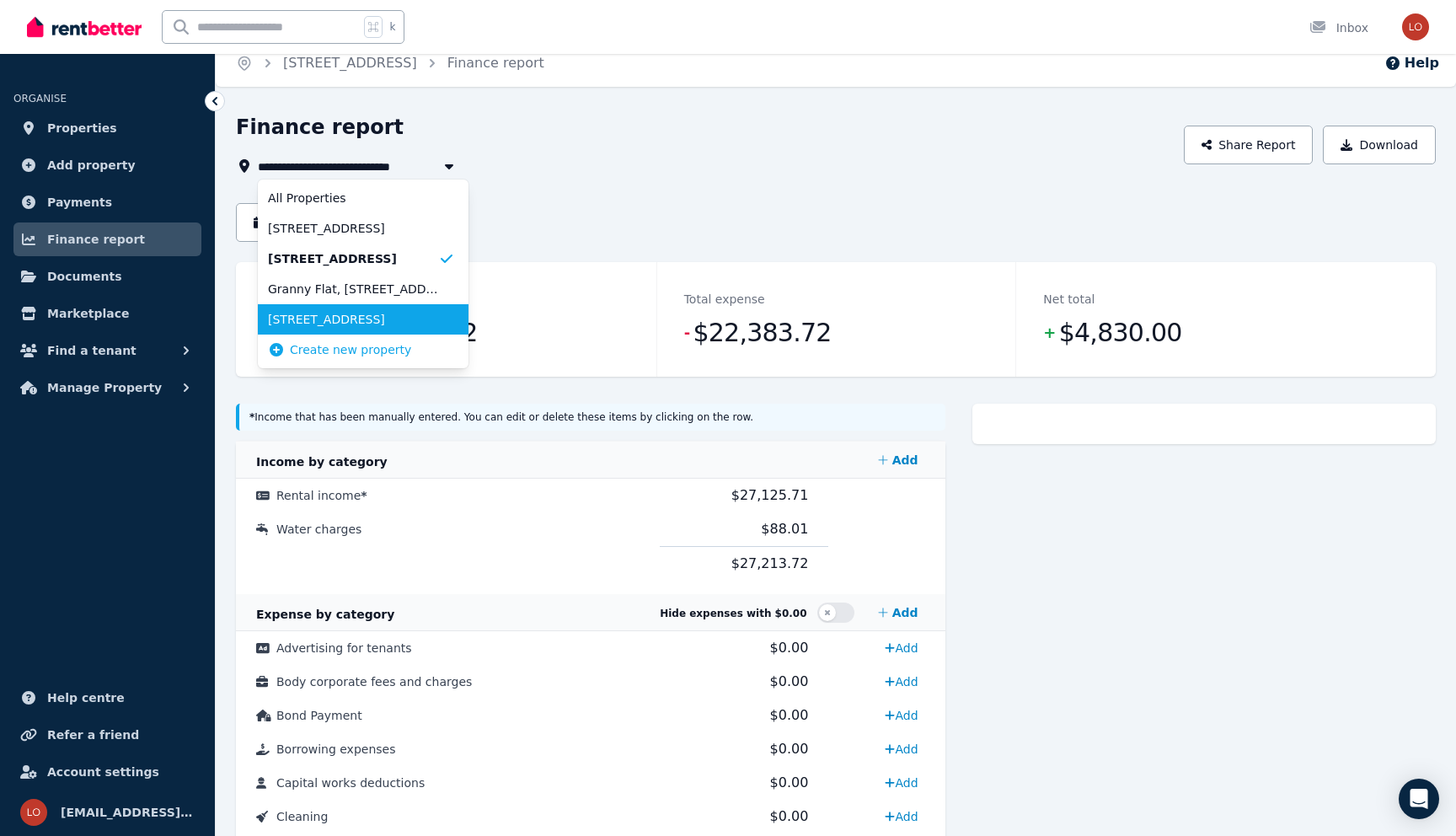
click at [321, 312] on span "[STREET_ADDRESS]" at bounding box center [353, 319] width 170 height 17
type input "**********"
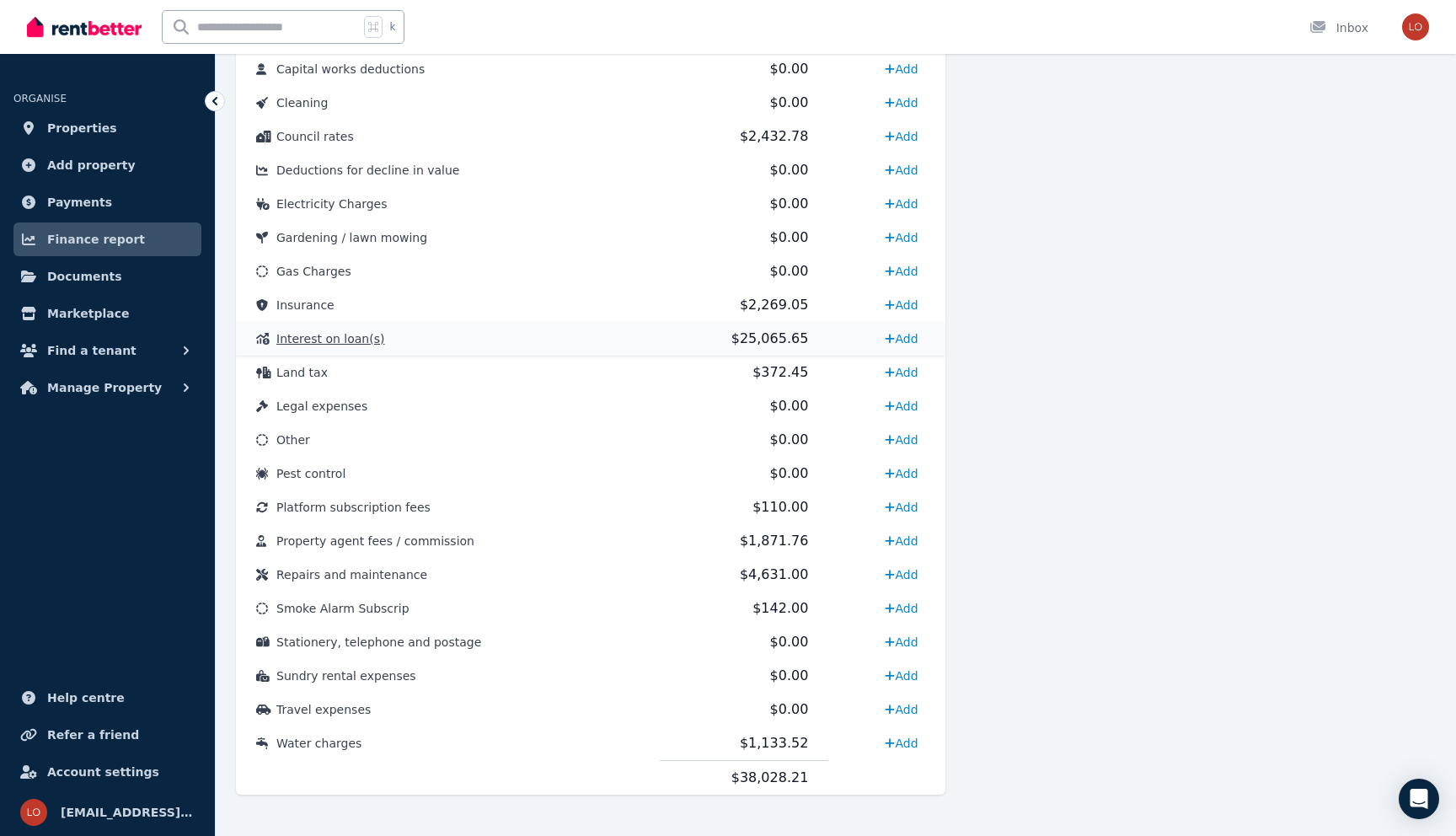
scroll to position [744, 0]
